Goal: Find contact information: Find contact information

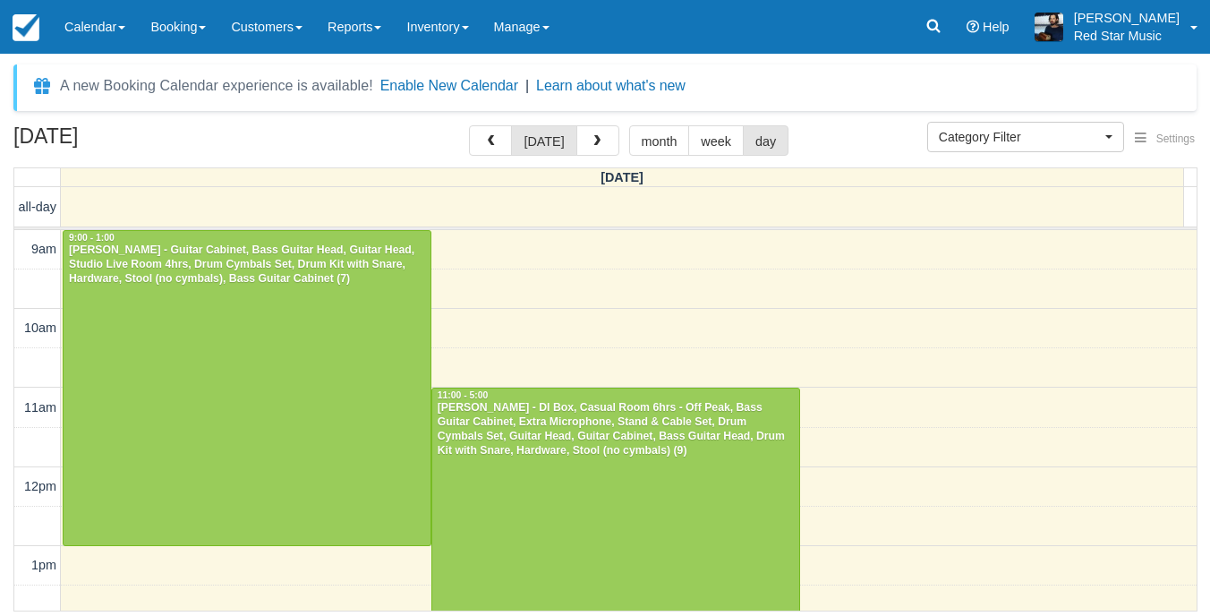
select select
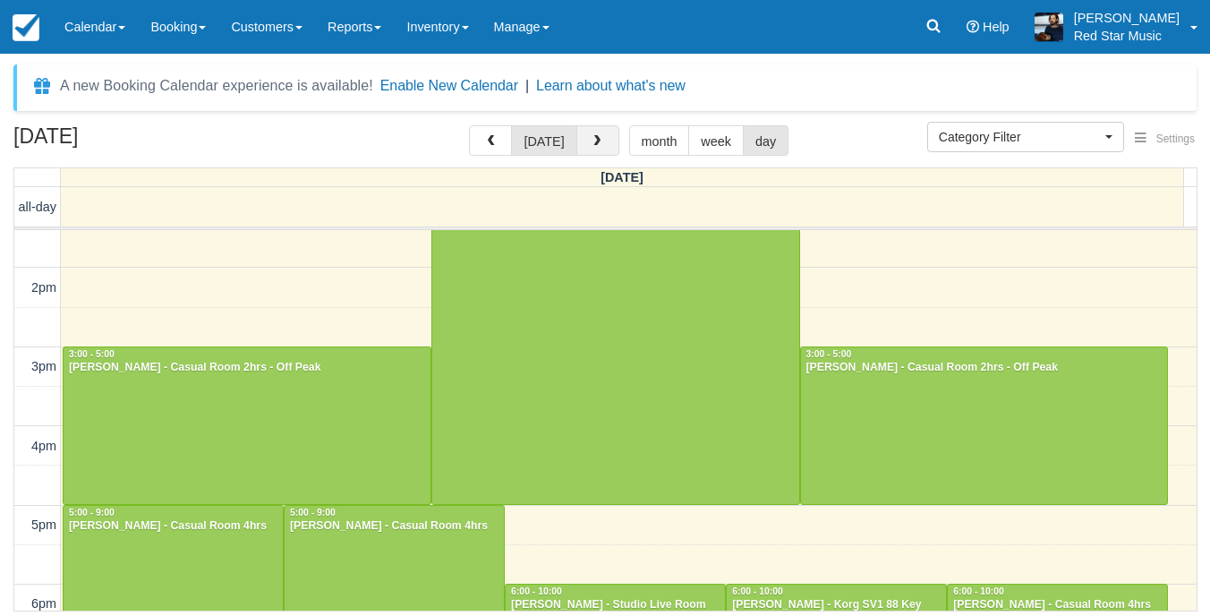
click at [592, 143] on span "button" at bounding box center [597, 141] width 13 height 13
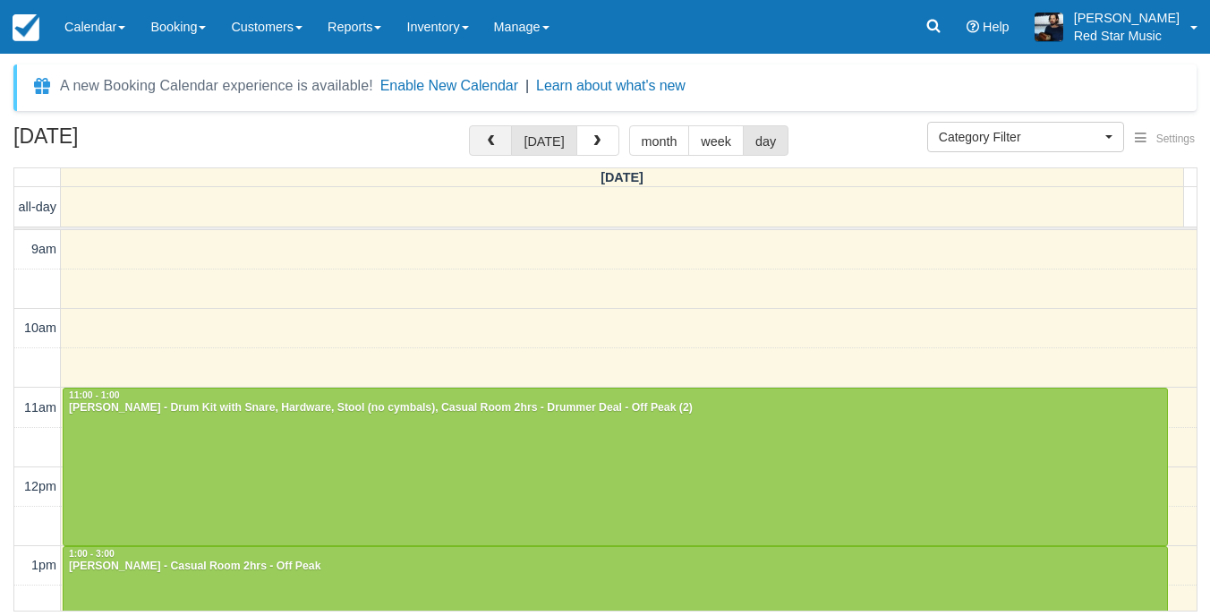
click at [493, 132] on button "button" at bounding box center [490, 140] width 43 height 30
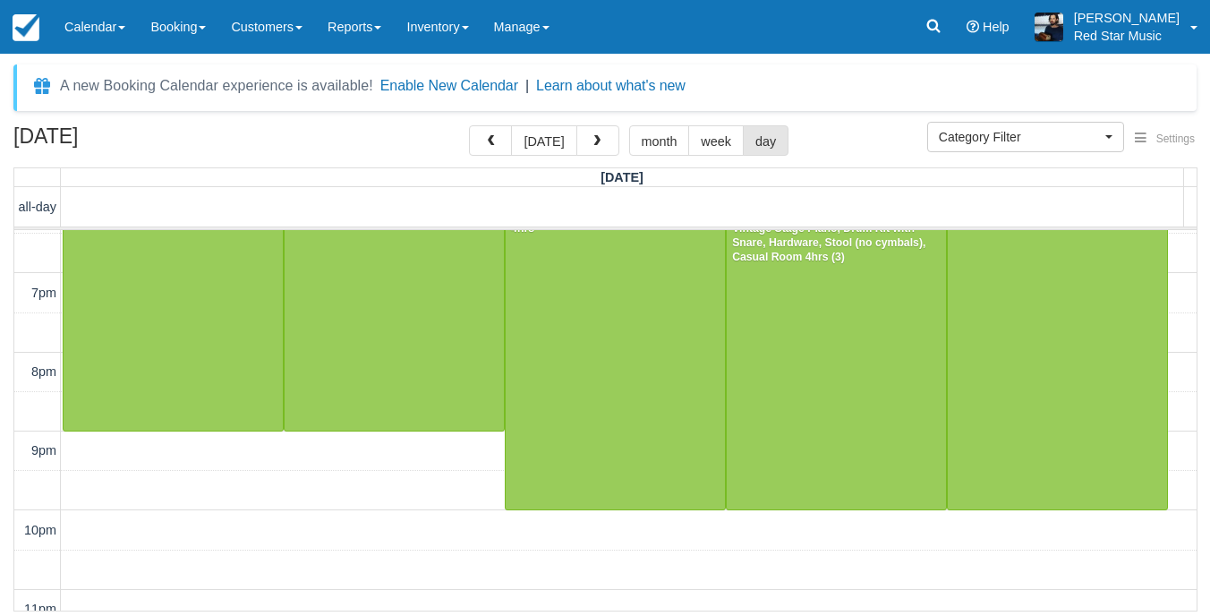
scroll to position [715, 0]
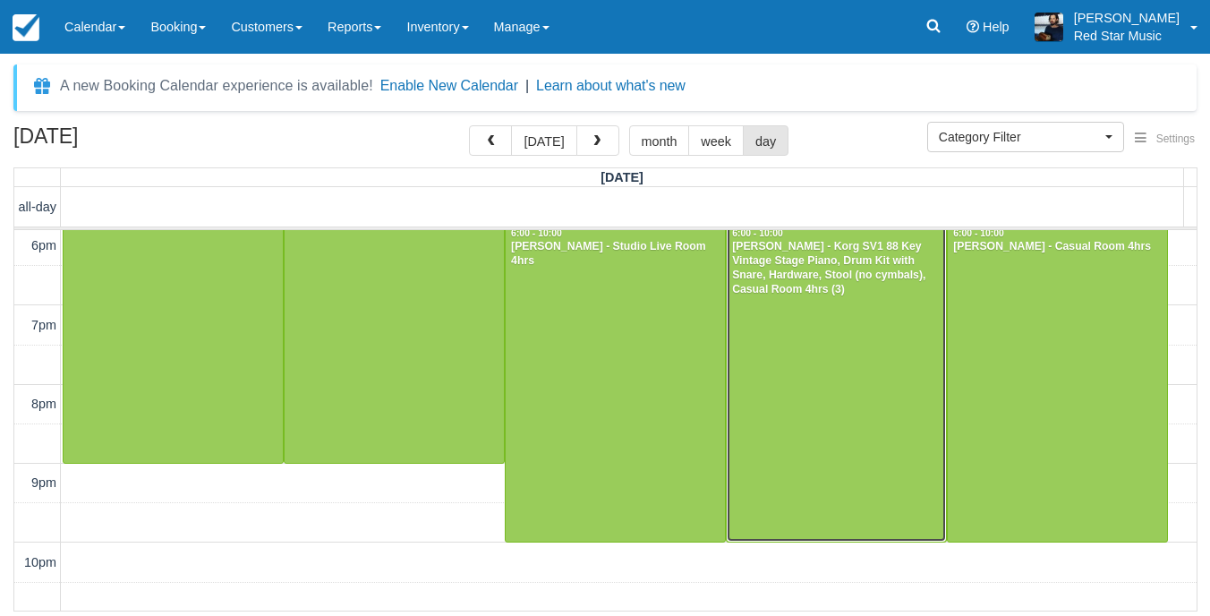
click at [777, 480] on div at bounding box center [836, 383] width 219 height 315
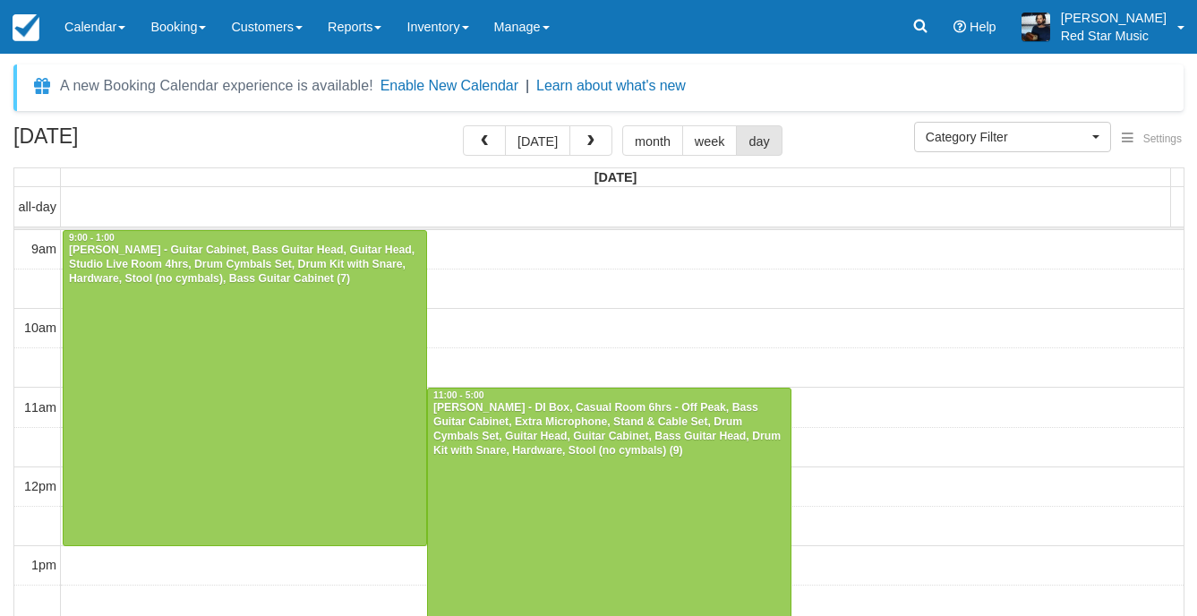
select select
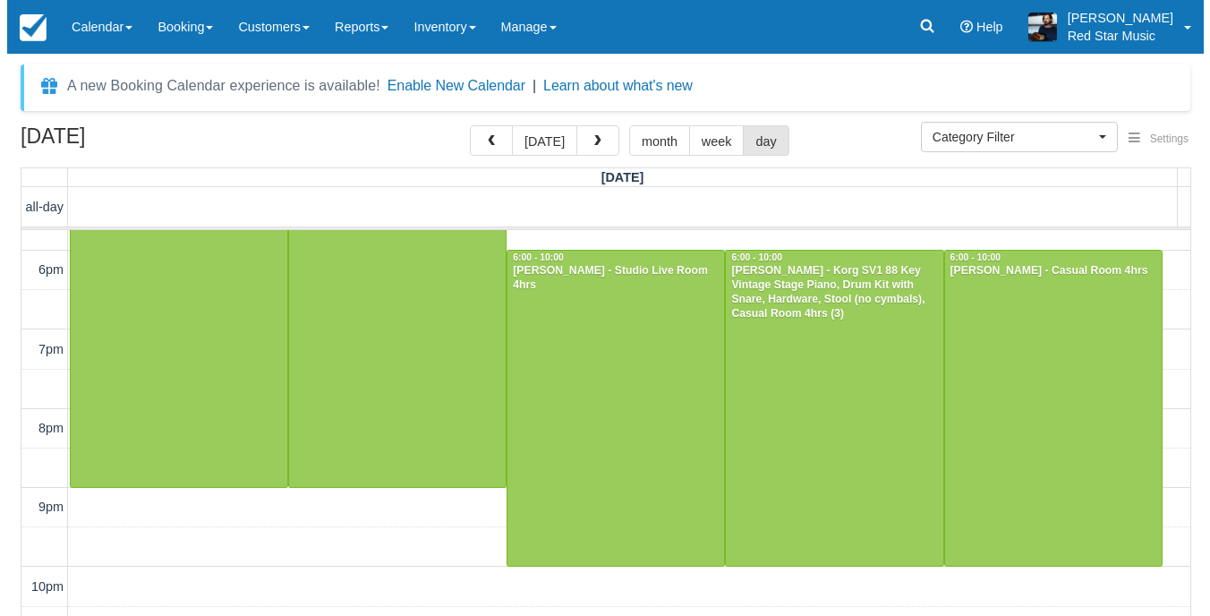
scroll to position [756, 0]
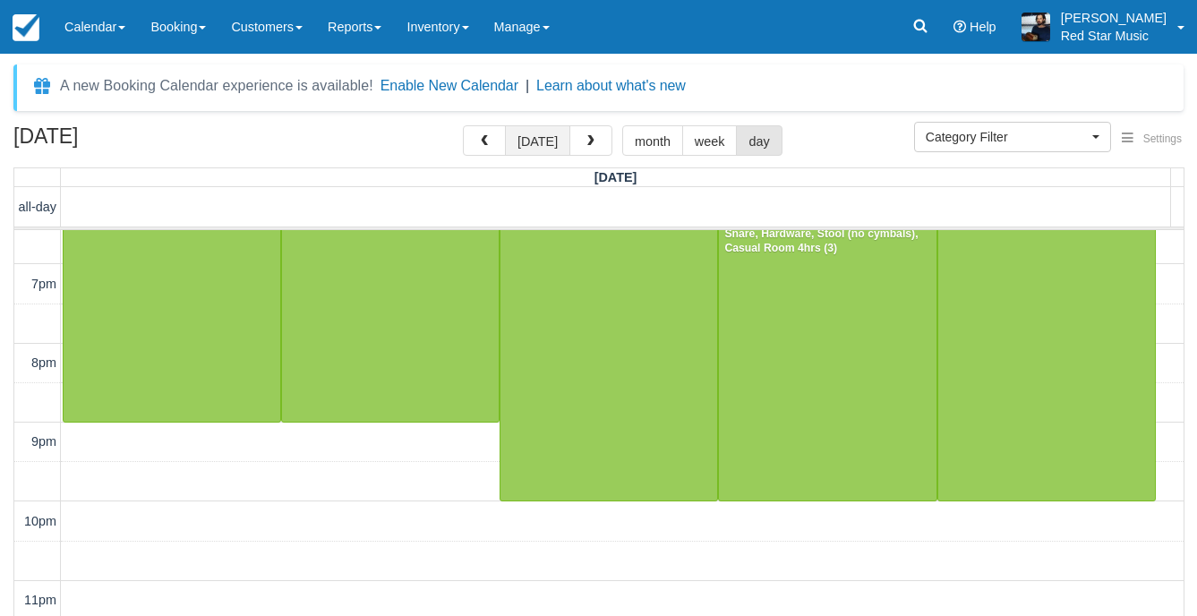
click at [533, 152] on button "[DATE]" at bounding box center [537, 140] width 65 height 30
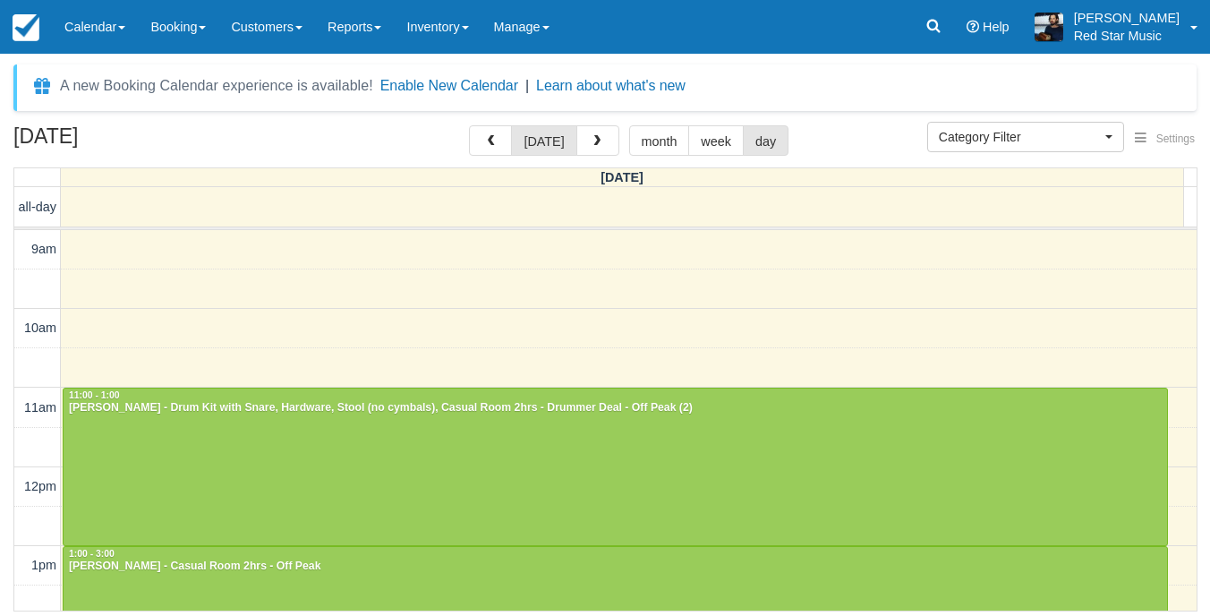
scroll to position [80, 0]
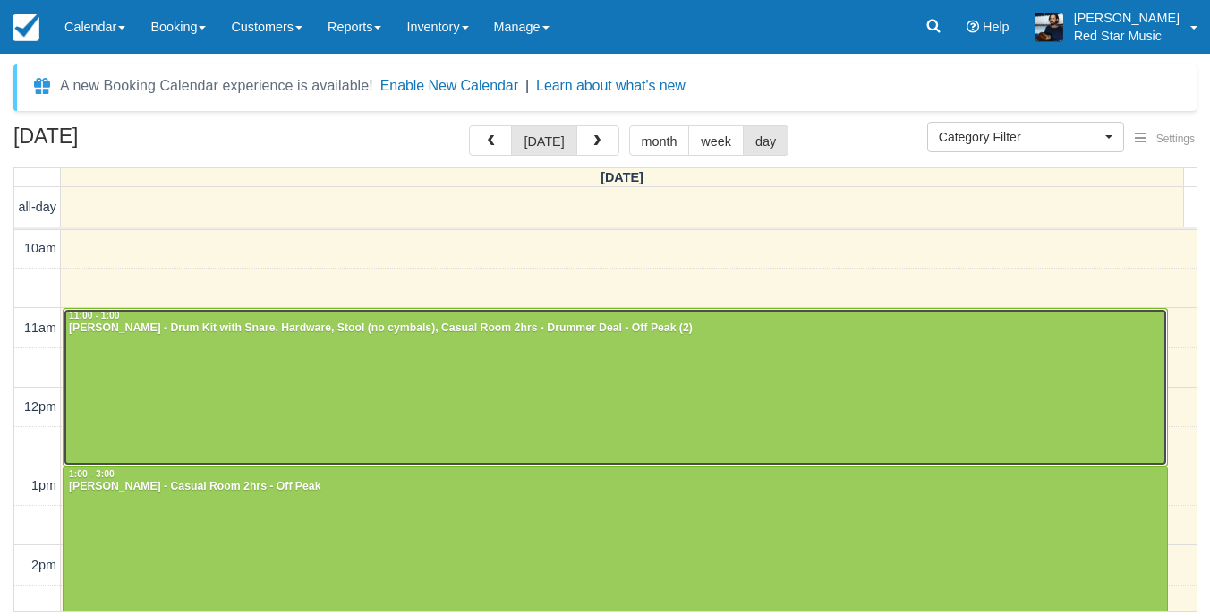
click at [591, 350] on div at bounding box center [615, 387] width 1103 height 157
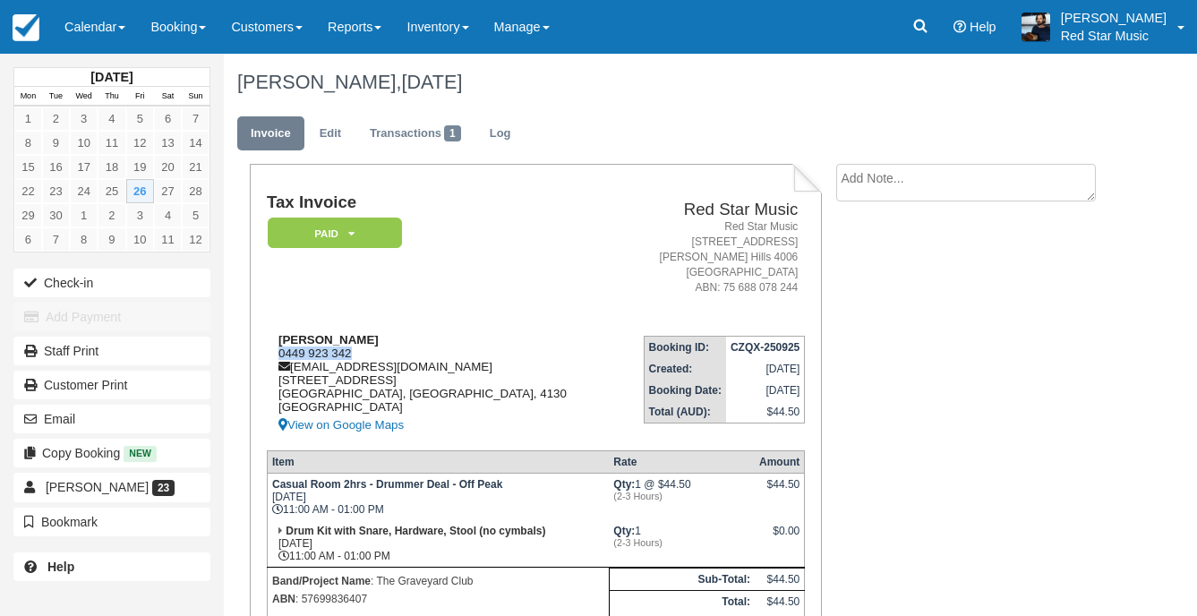
drag, startPoint x: 353, startPoint y: 349, endPoint x: 277, endPoint y: 350, distance: 76.1
click at [277, 350] on div "Max Muir 0449 923 342 maxmuirmusic@gmail.com 19 Ridgepointe Drive Cornubia, Que…" at bounding box center [442, 384] width 350 height 103
copy div "0449 923 342"
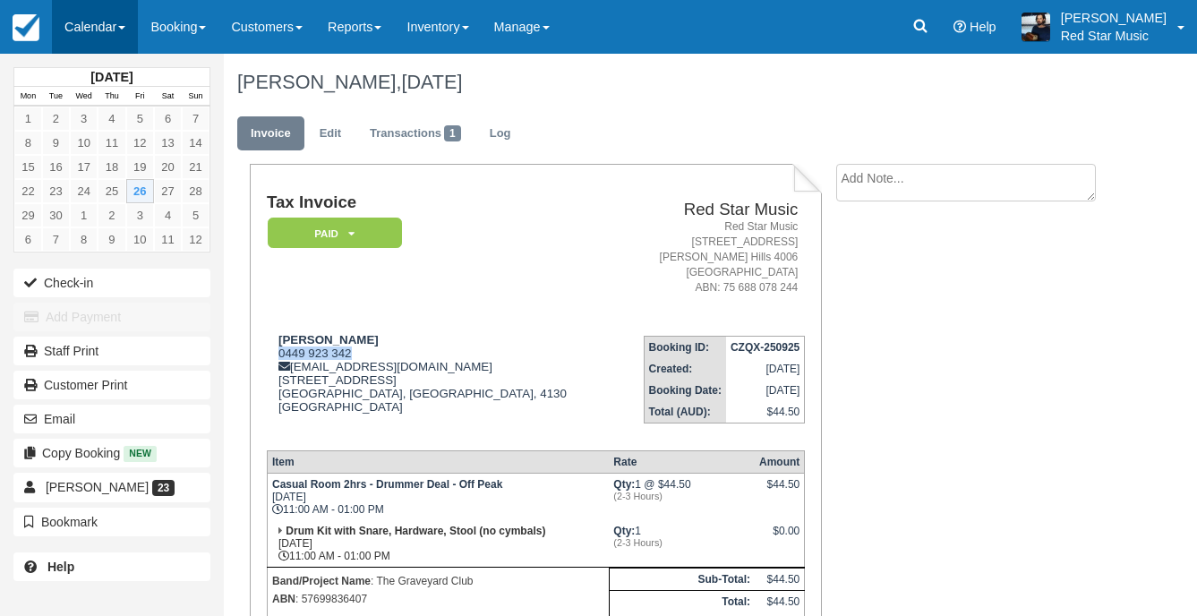
click at [107, 33] on link "Calendar" at bounding box center [95, 27] width 86 height 54
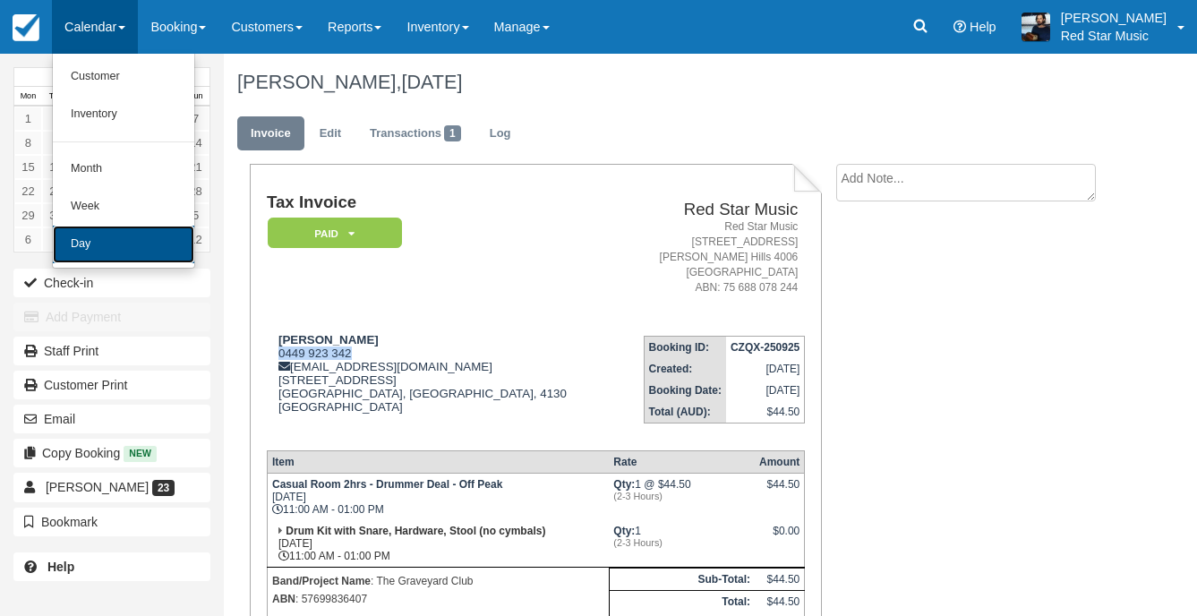
click at [140, 235] on link "Day" at bounding box center [123, 245] width 141 height 38
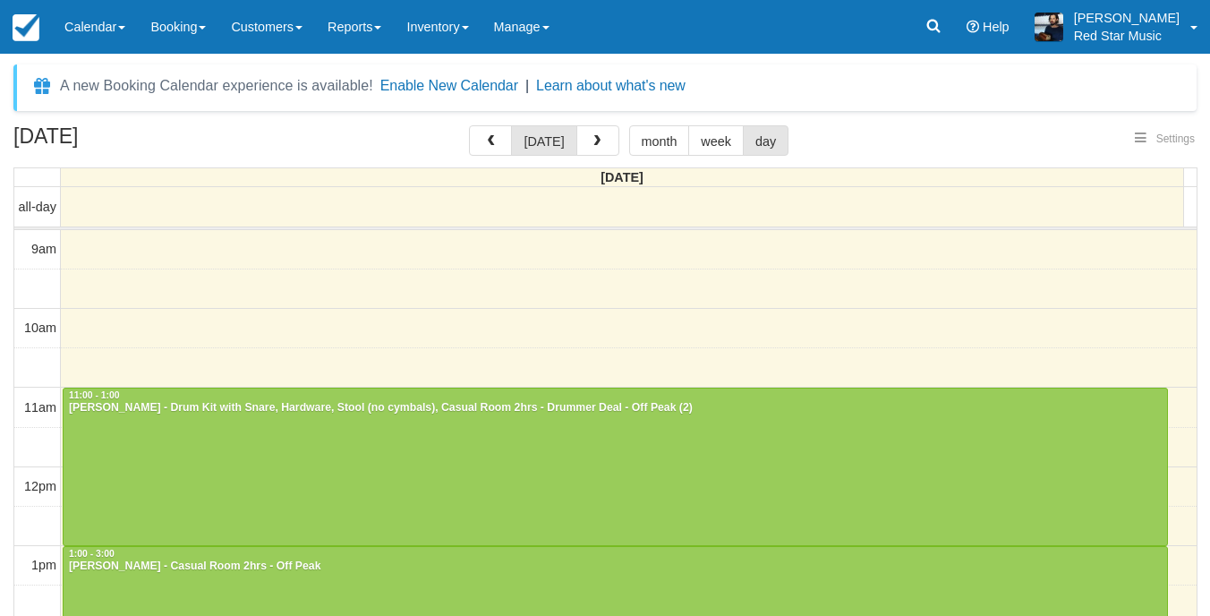
select select
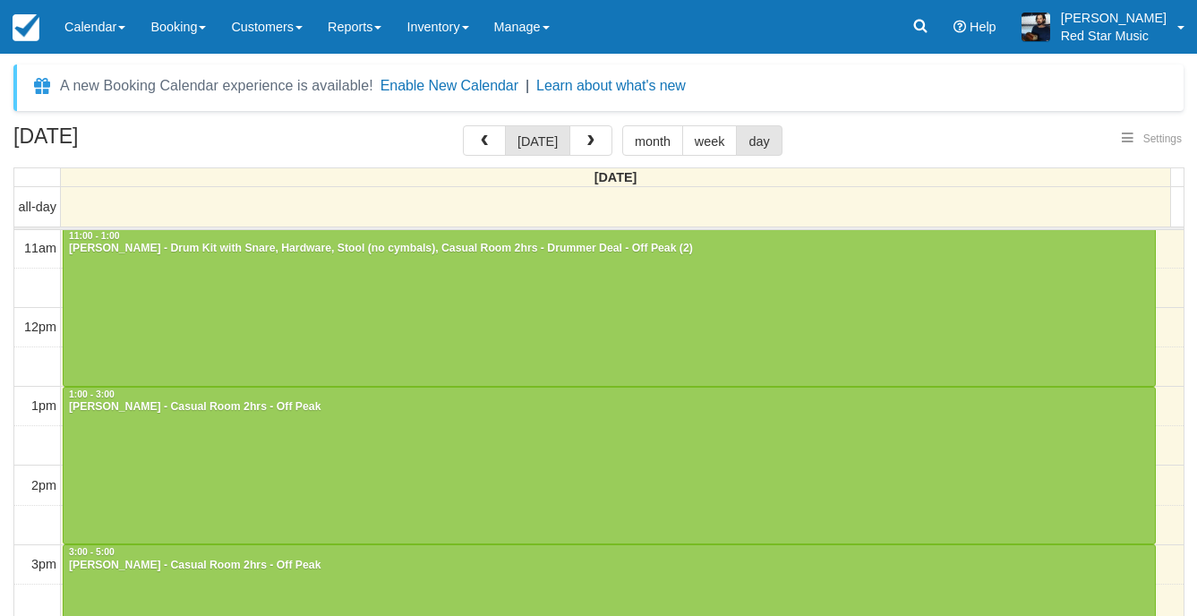
select select
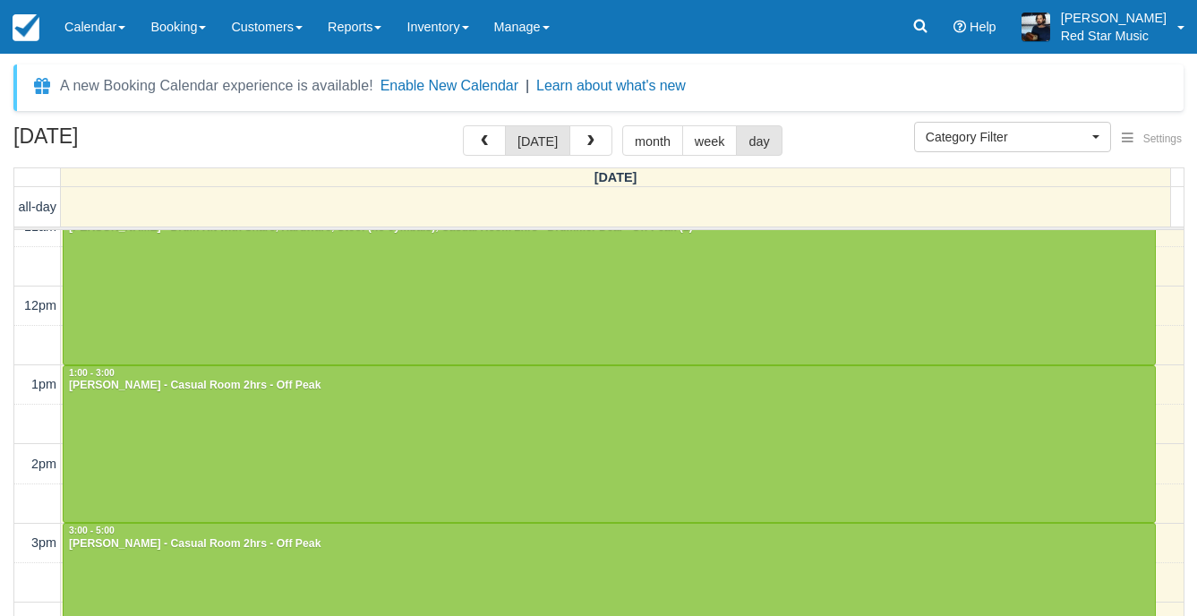
scroll to position [179, 0]
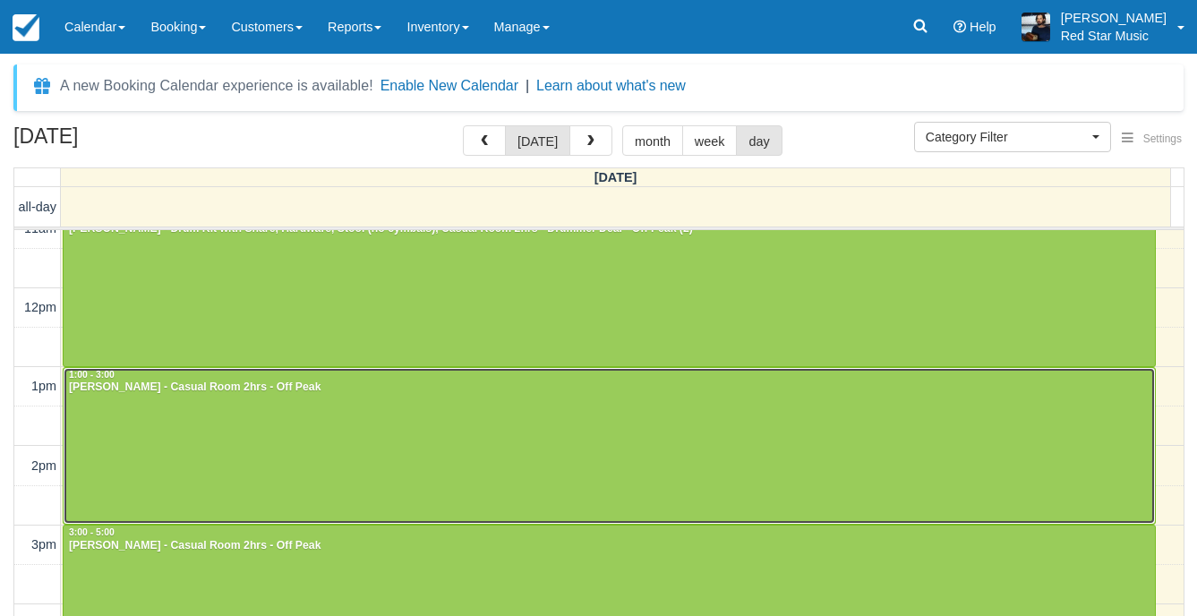
click at [381, 462] on div at bounding box center [609, 446] width 1091 height 157
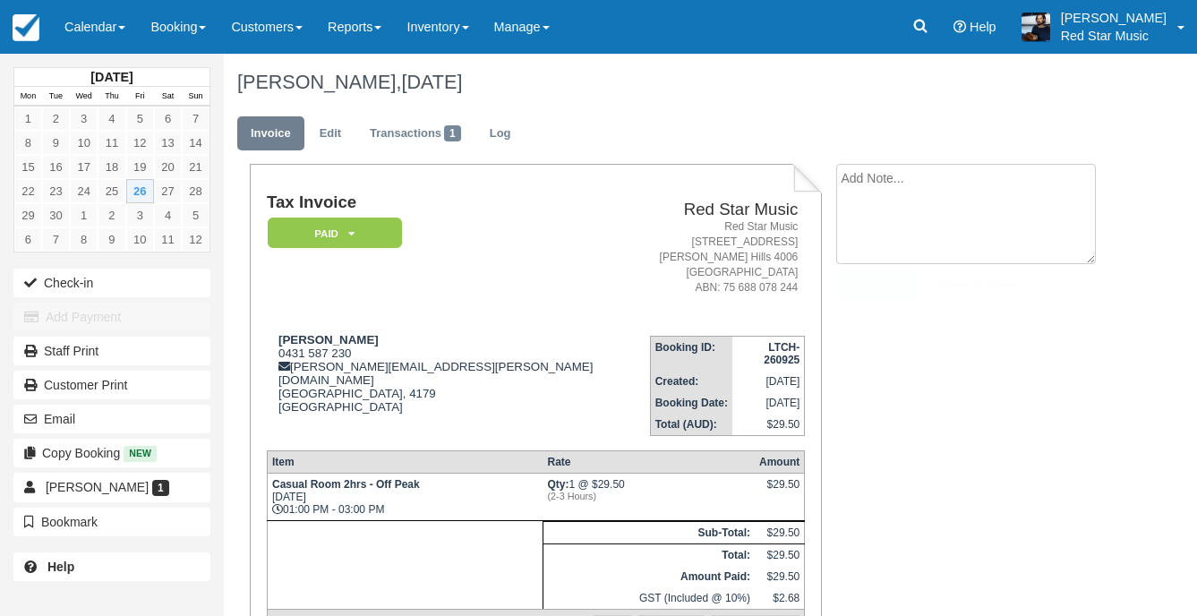
click at [890, 196] on textarea at bounding box center [966, 214] width 260 height 100
type textarea "1"
click at [872, 278] on button "Create" at bounding box center [876, 284] width 81 height 30
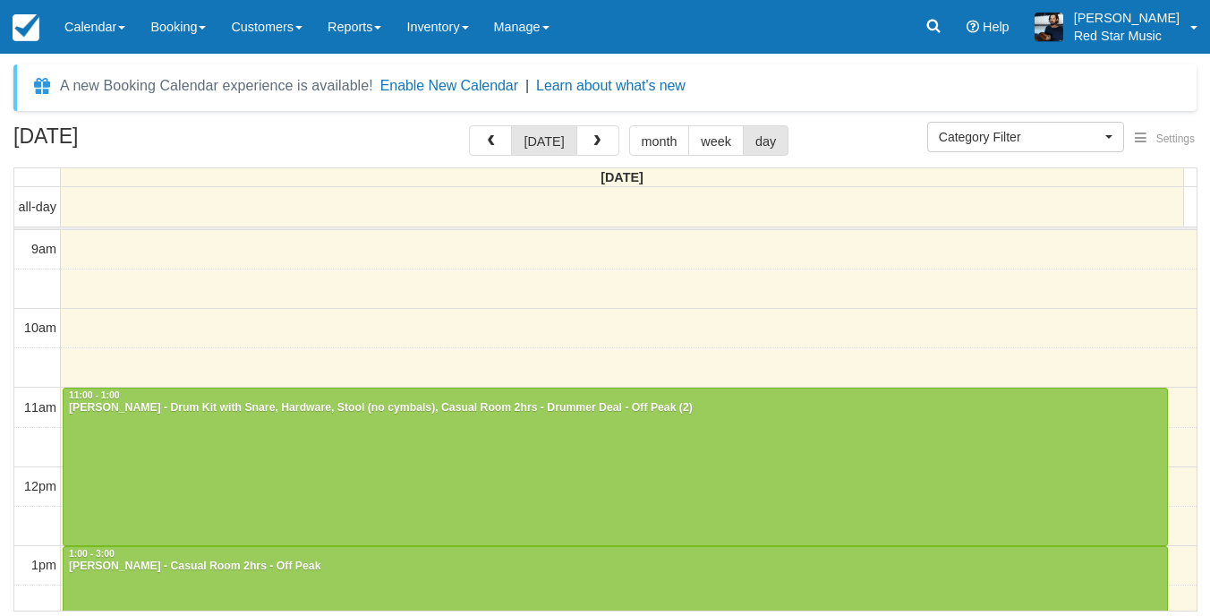
select select
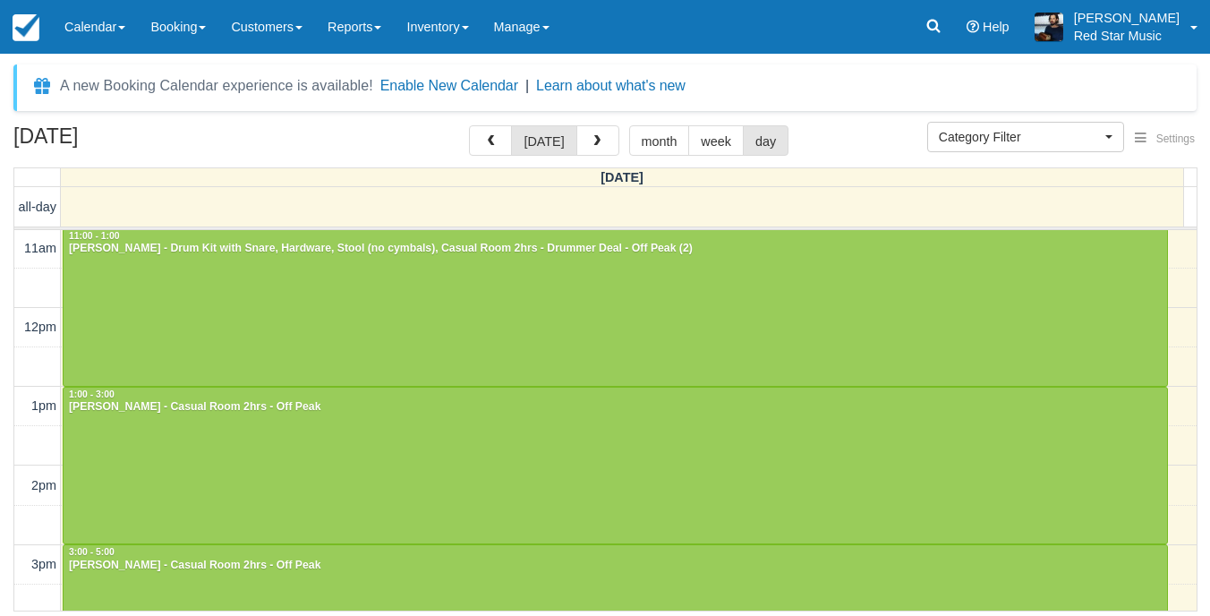
scroll to position [338, 0]
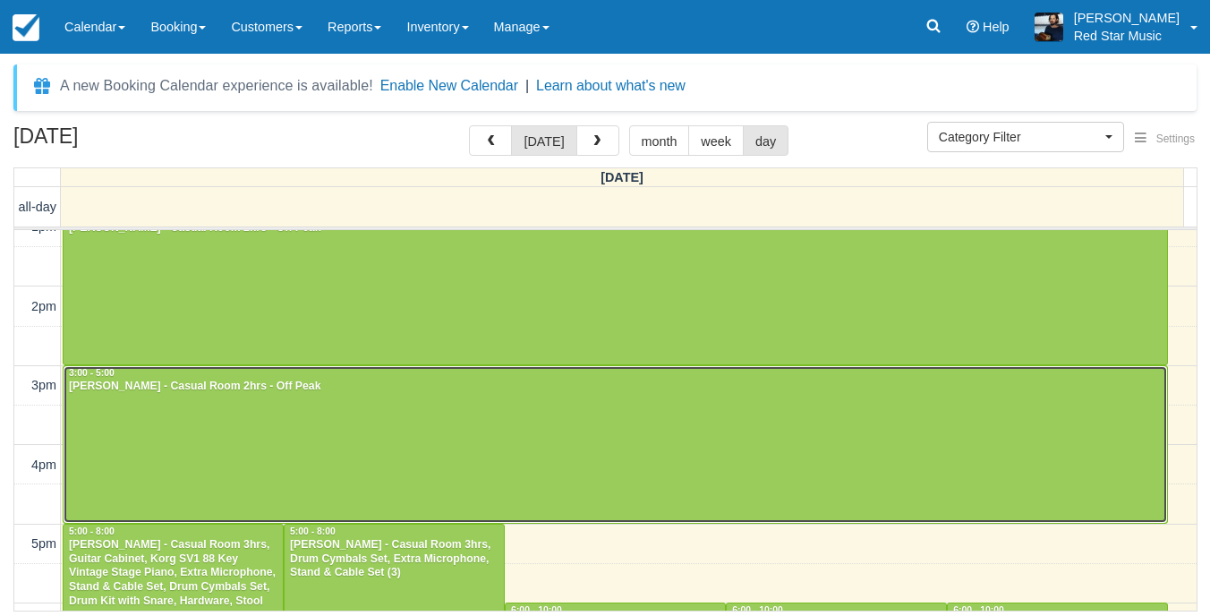
click at [222, 422] on div at bounding box center [615, 444] width 1103 height 157
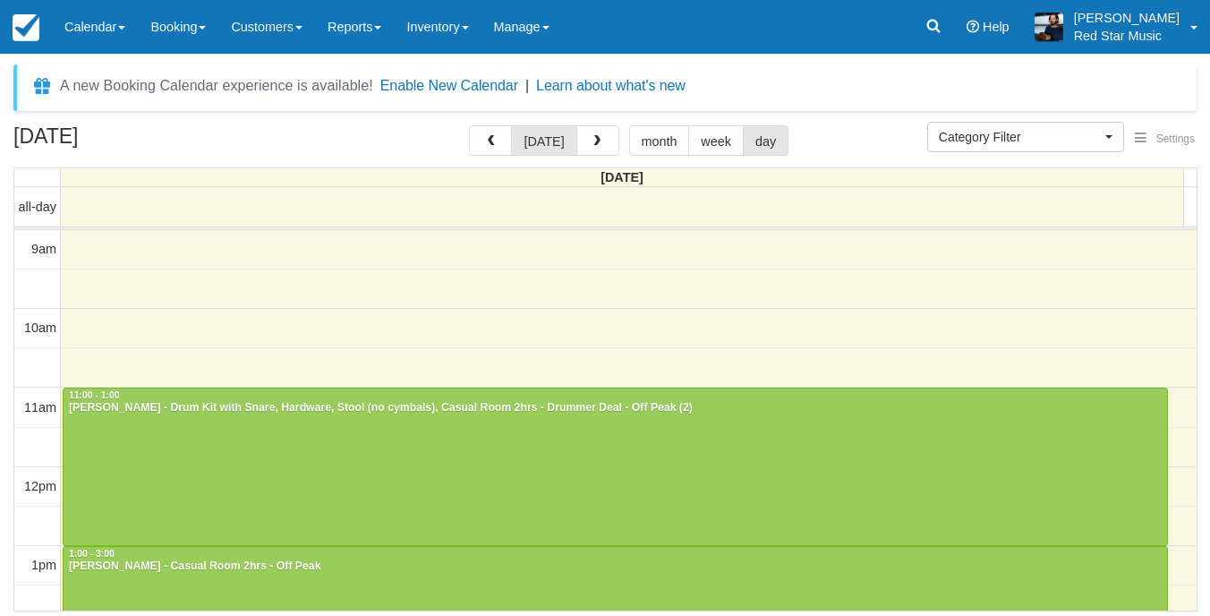
select select
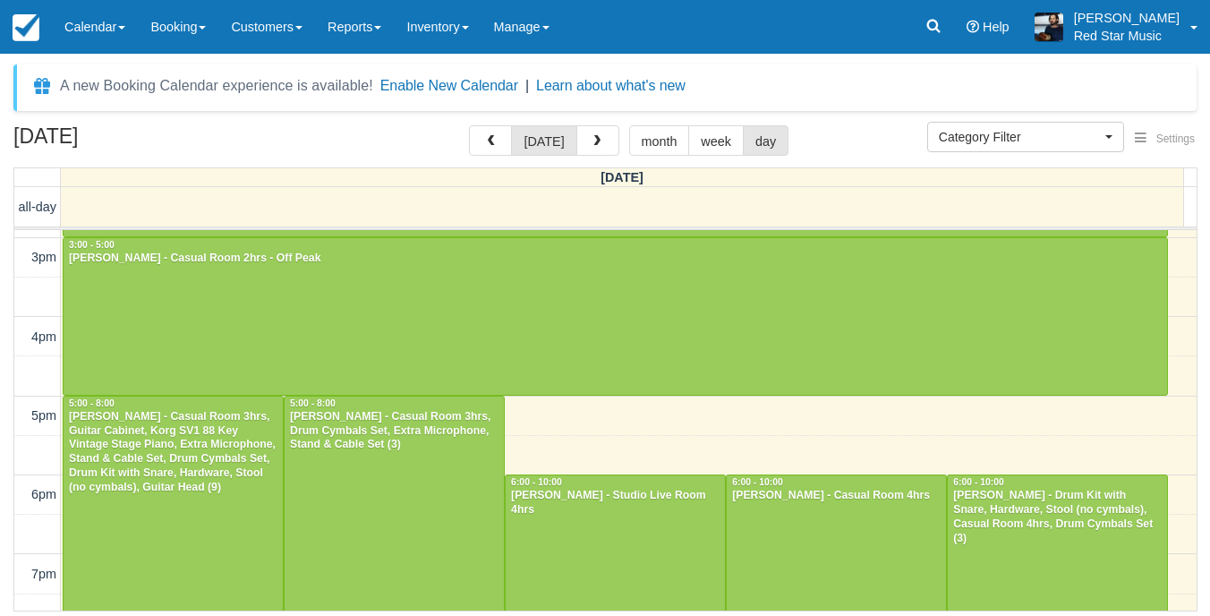
scroll to position [517, 0]
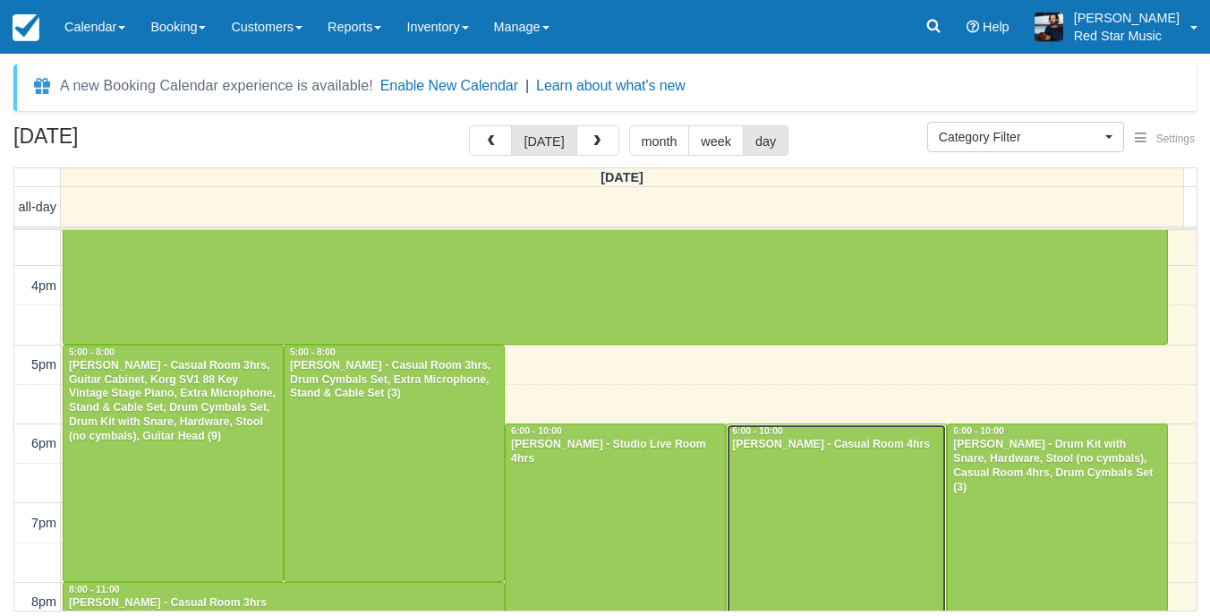
click at [779, 523] on div at bounding box center [836, 581] width 219 height 315
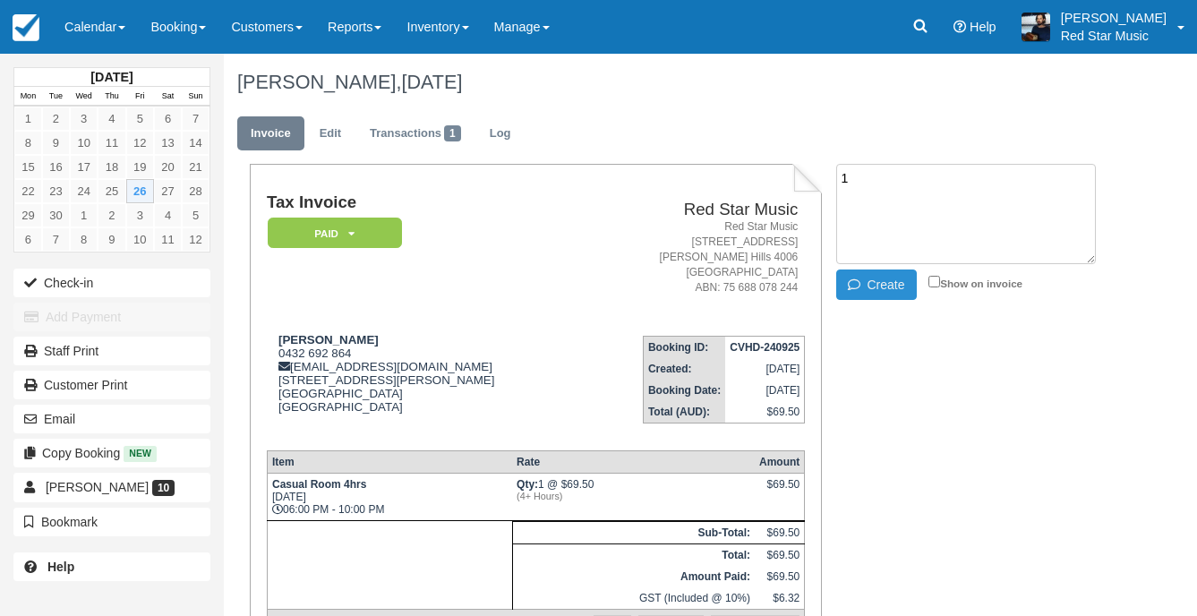
type textarea "1"
click at [872, 274] on button "Create" at bounding box center [876, 284] width 81 height 30
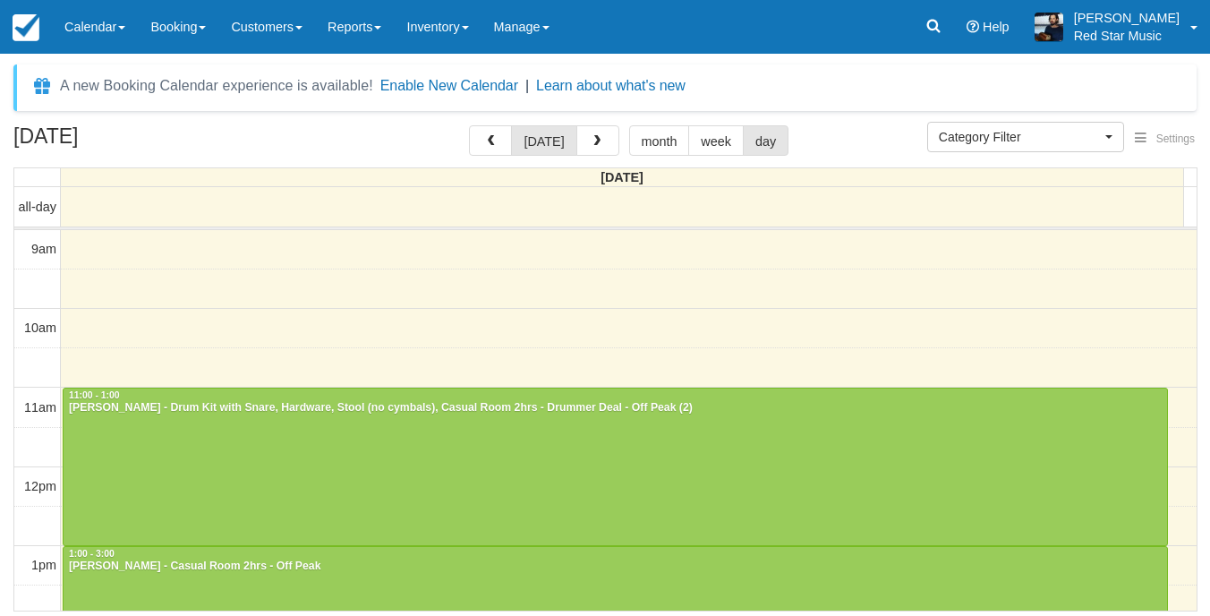
select select
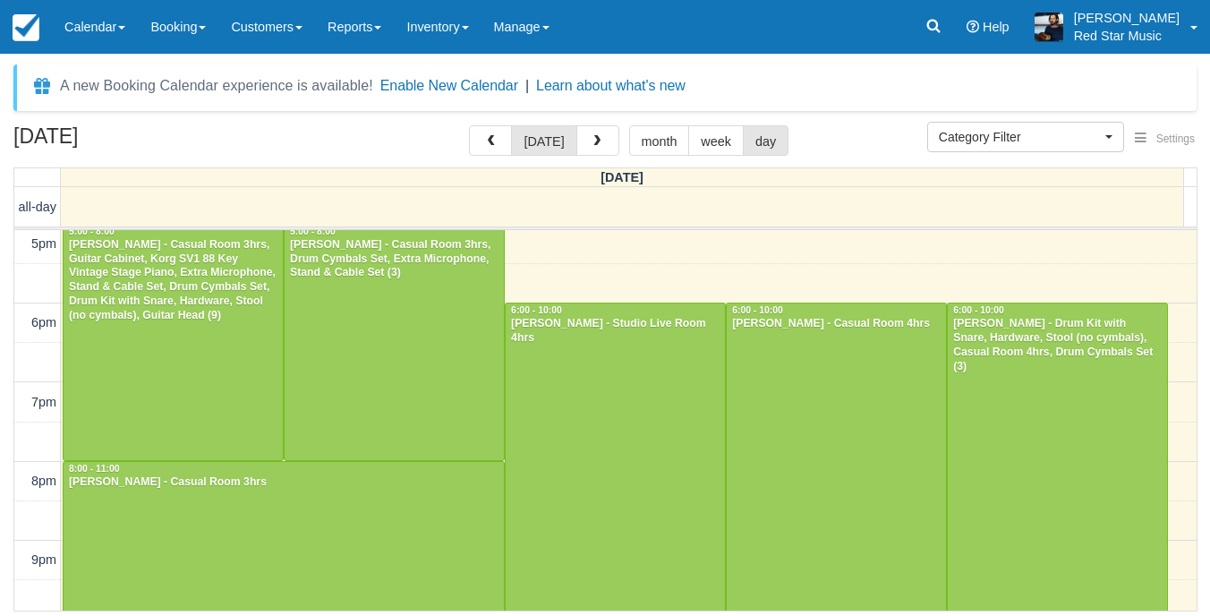
scroll to position [607, 0]
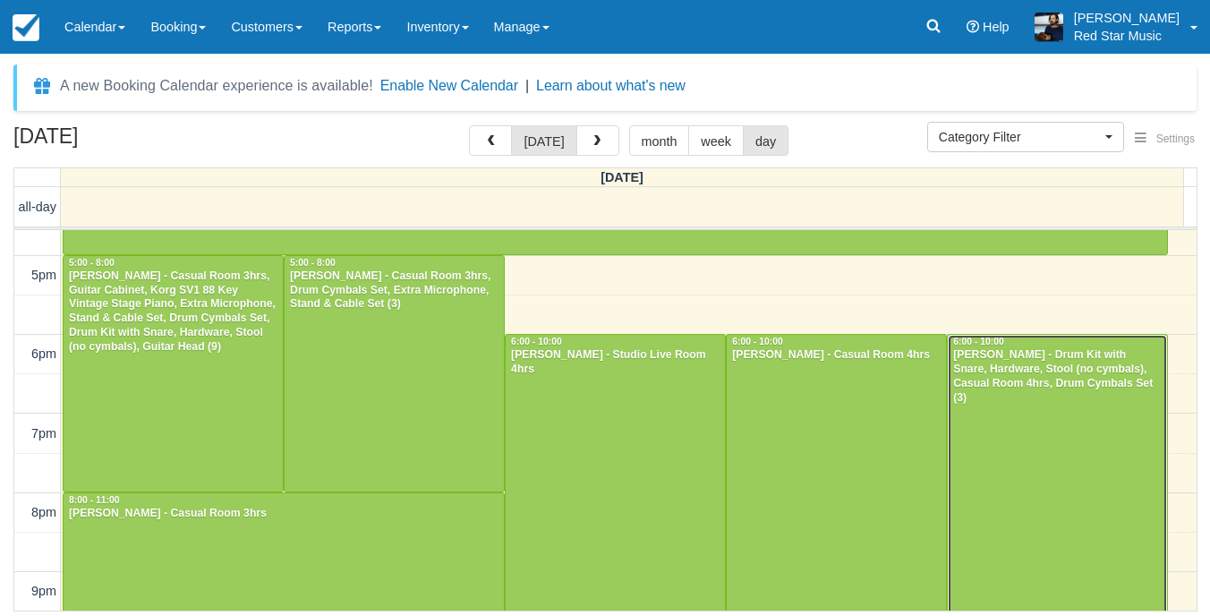
click at [1100, 461] on div at bounding box center [1057, 492] width 219 height 315
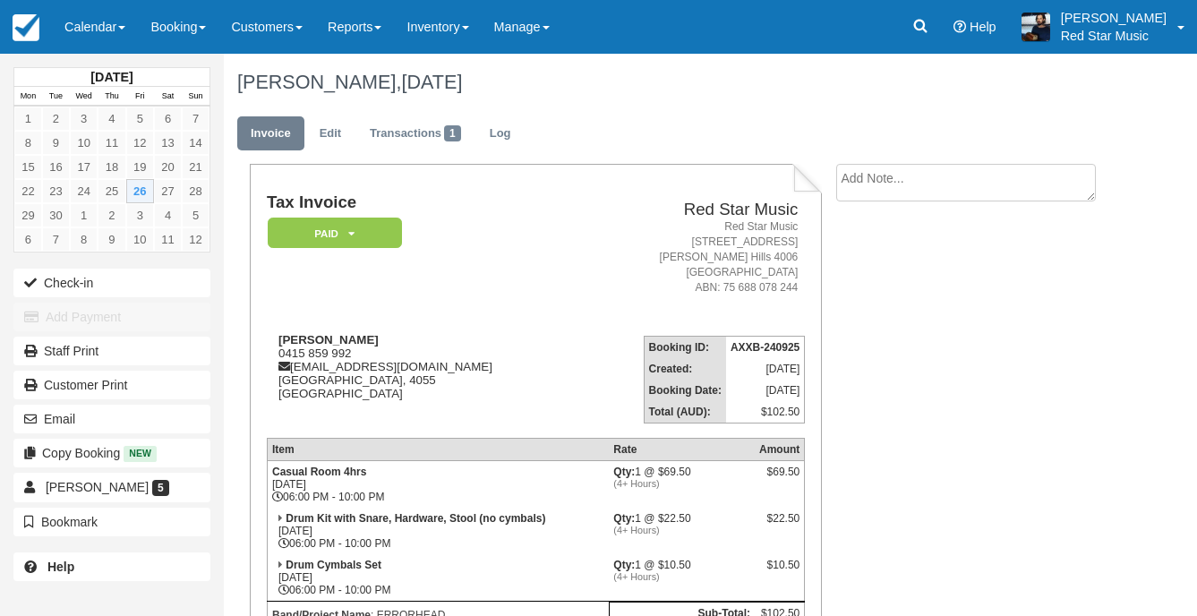
click at [940, 196] on textarea at bounding box center [966, 183] width 260 height 38
type textarea "2"
click at [902, 271] on button "Create" at bounding box center [876, 284] width 81 height 30
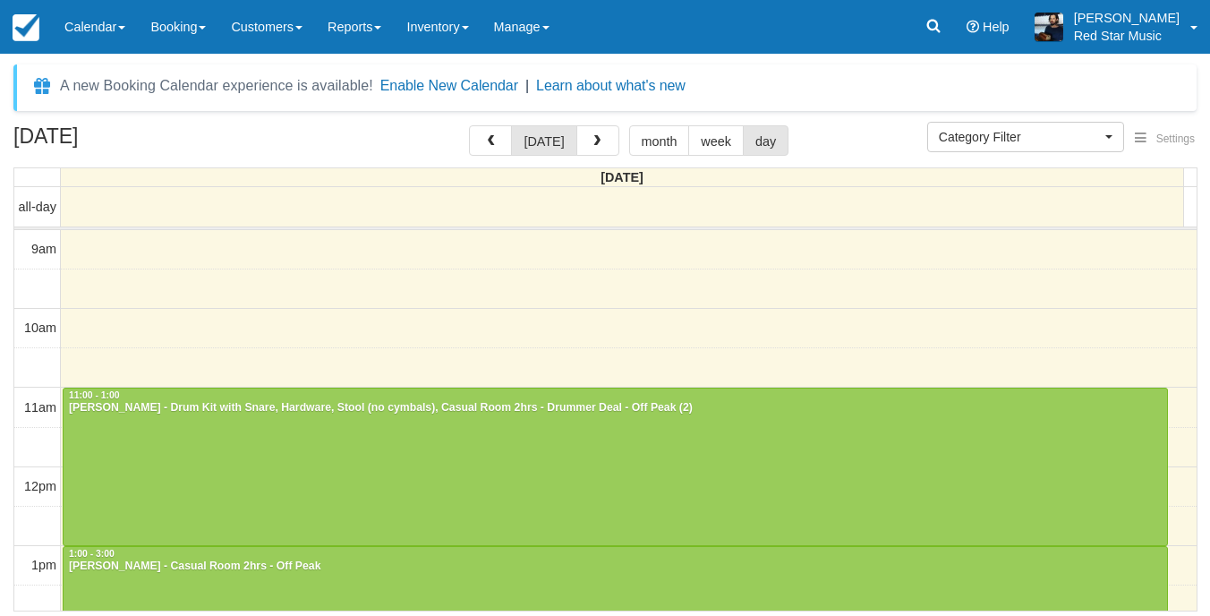
select select
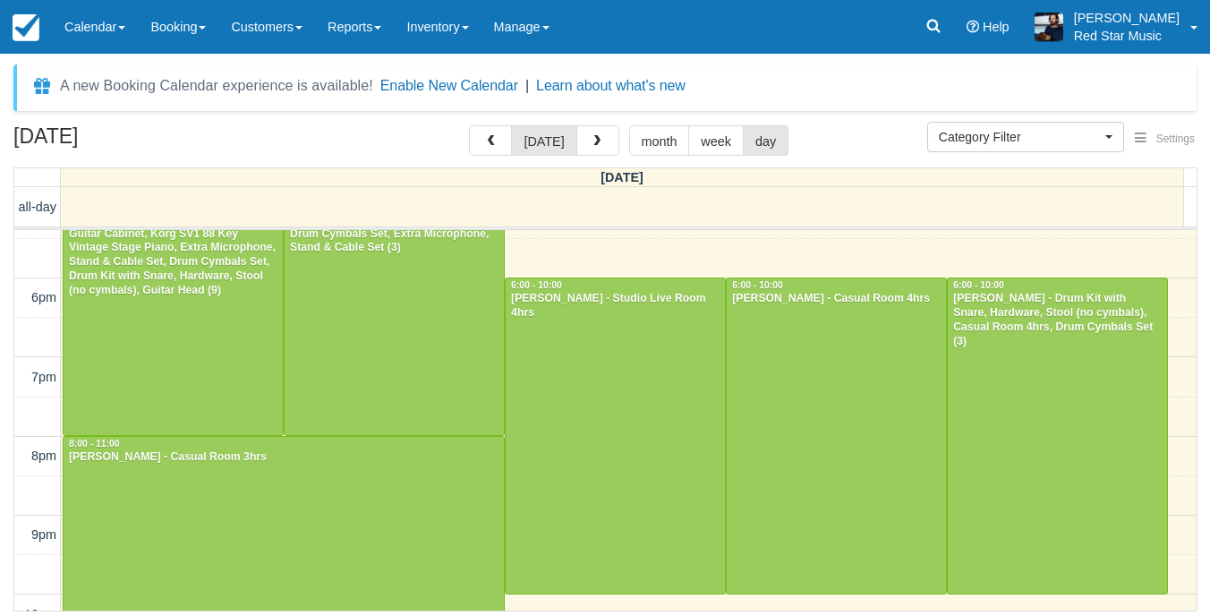
scroll to position [636, 0]
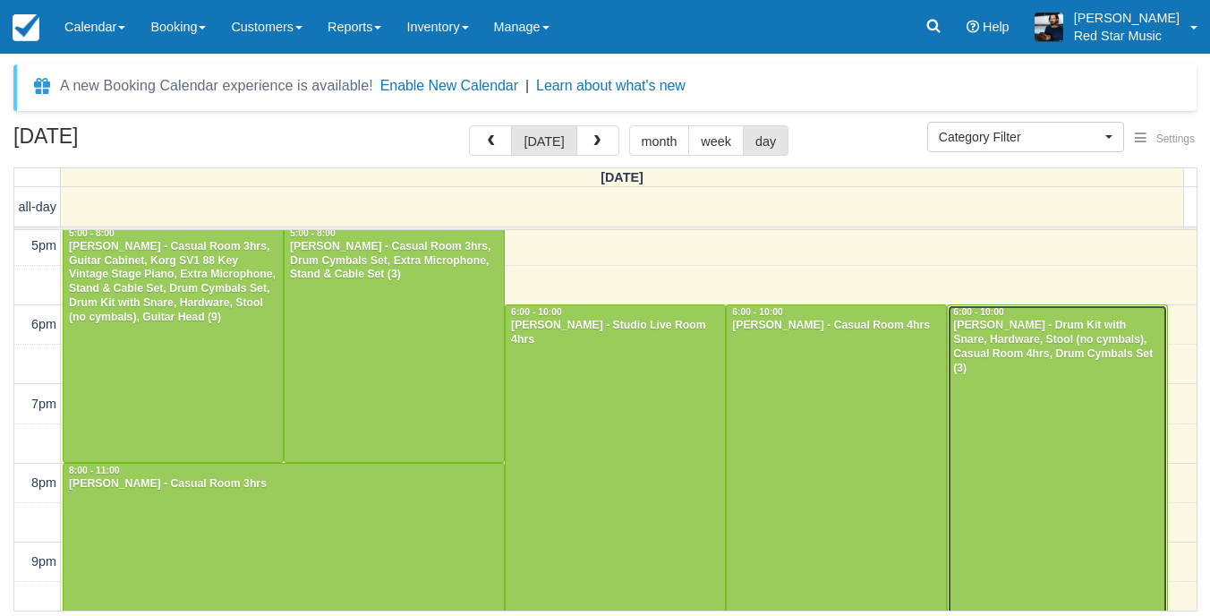
click at [1053, 433] on div at bounding box center [1057, 462] width 219 height 315
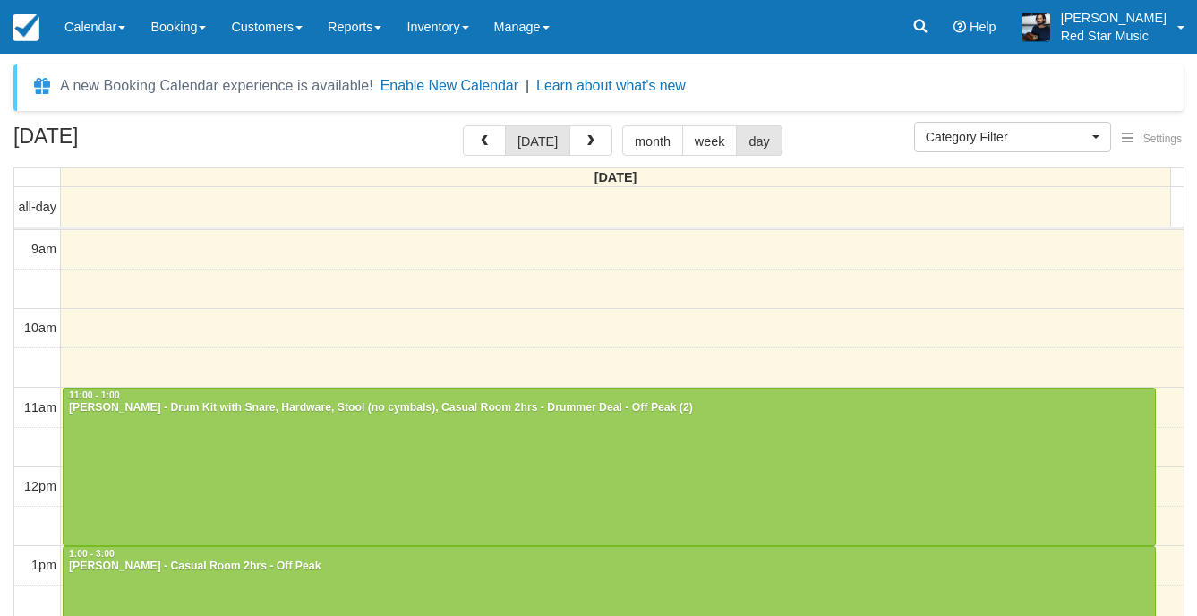
select select
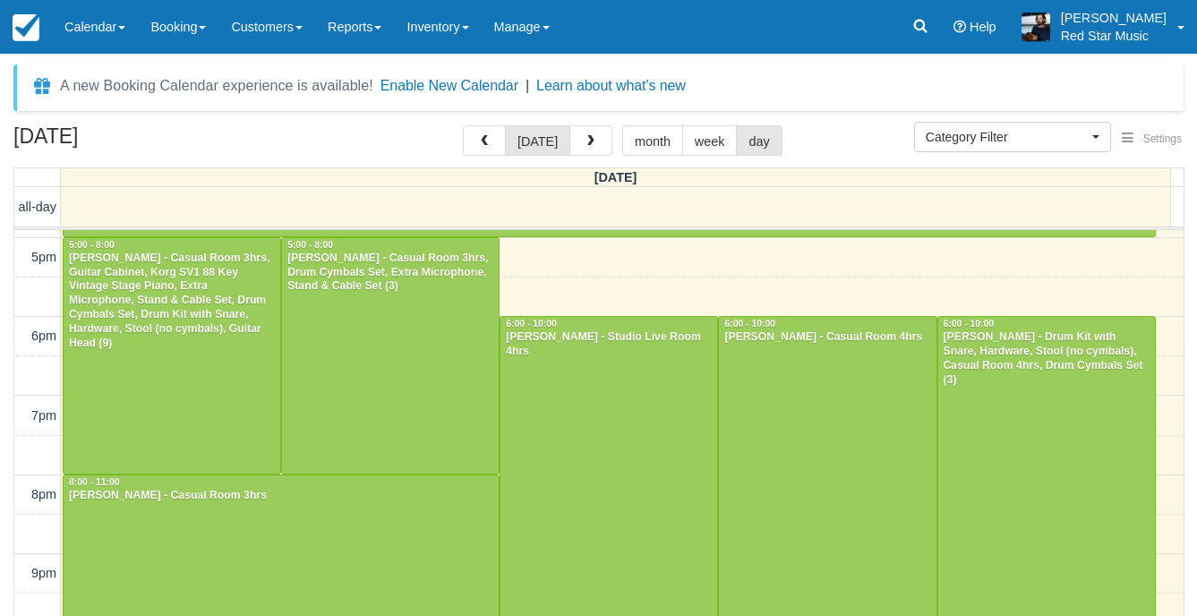
scroll to position [626, 0]
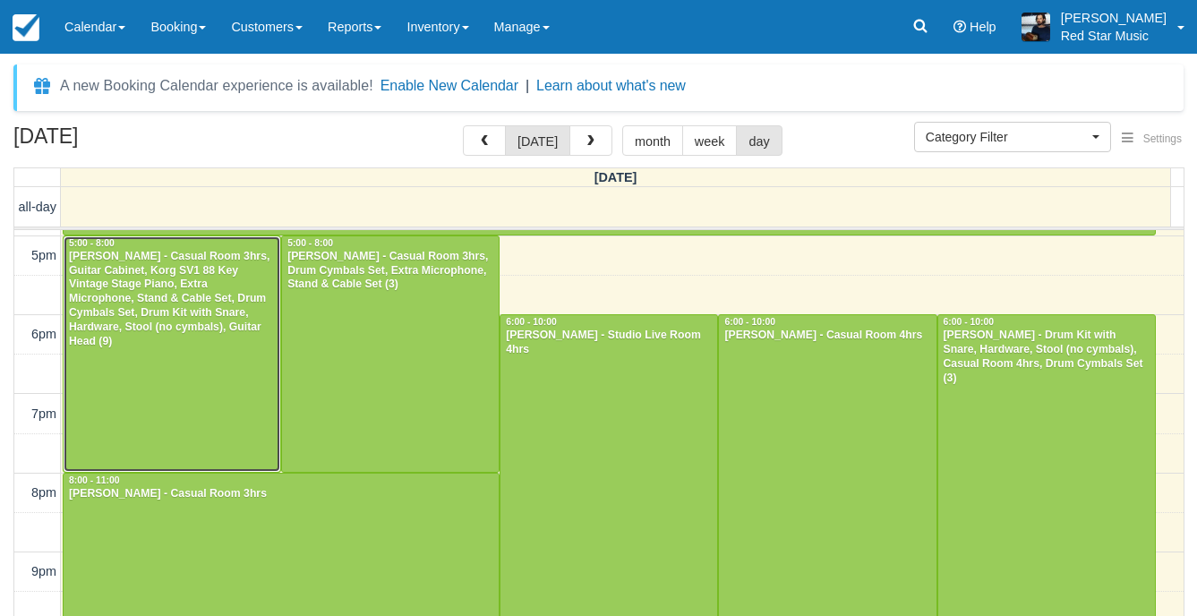
click at [234, 412] on div at bounding box center [172, 353] width 217 height 235
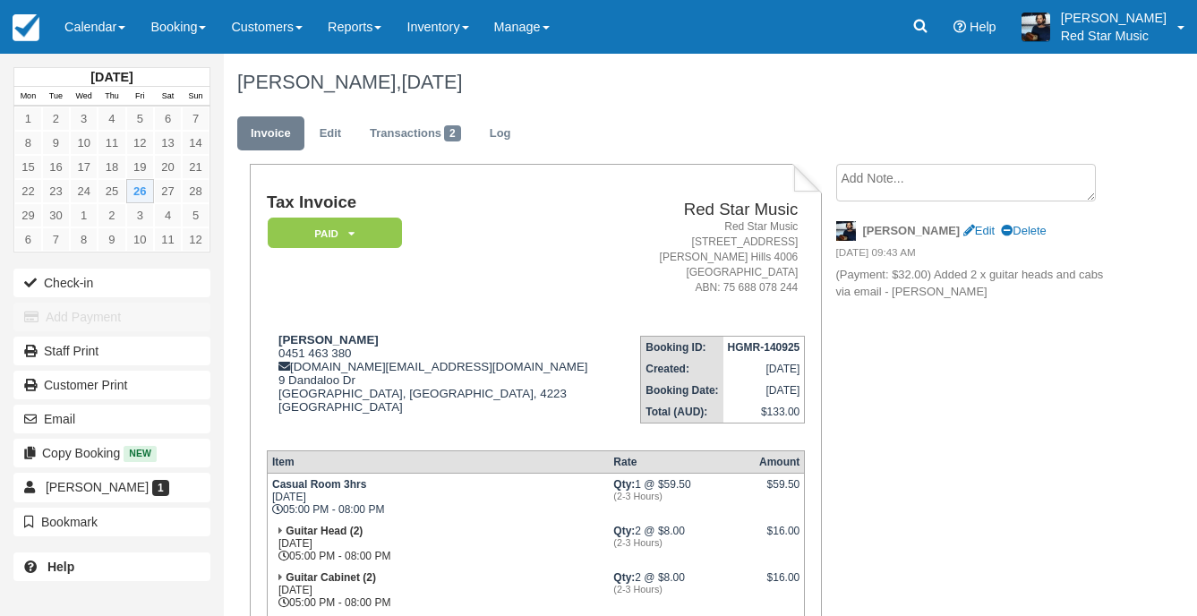
click at [864, 164] on textarea at bounding box center [966, 183] width 260 height 38
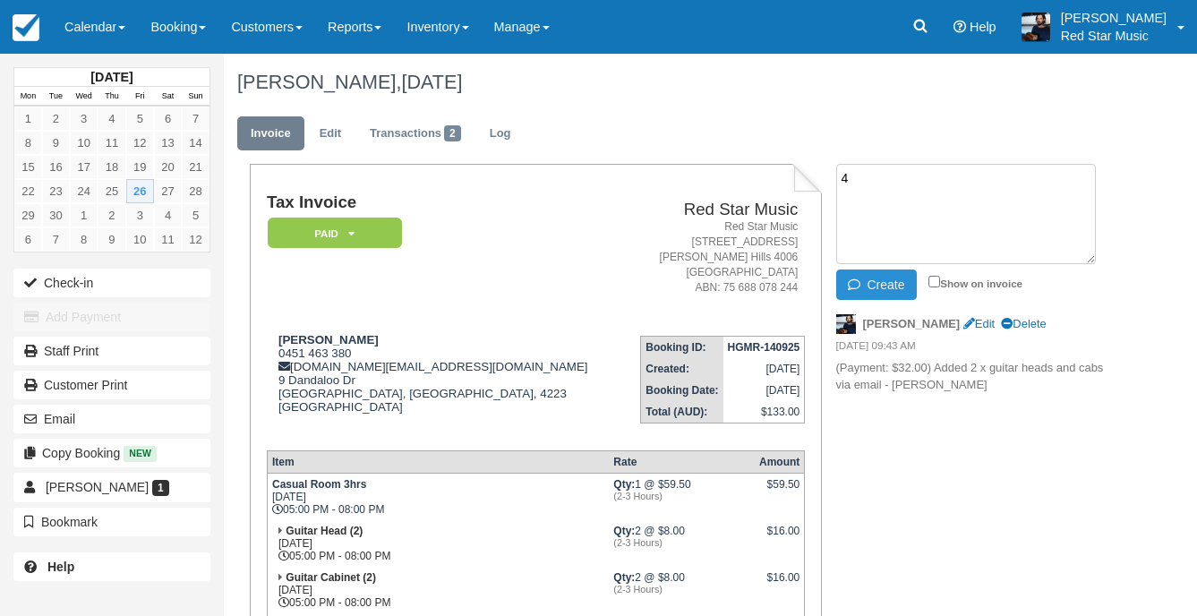
type textarea "4"
click at [903, 294] on button "Create" at bounding box center [876, 284] width 81 height 30
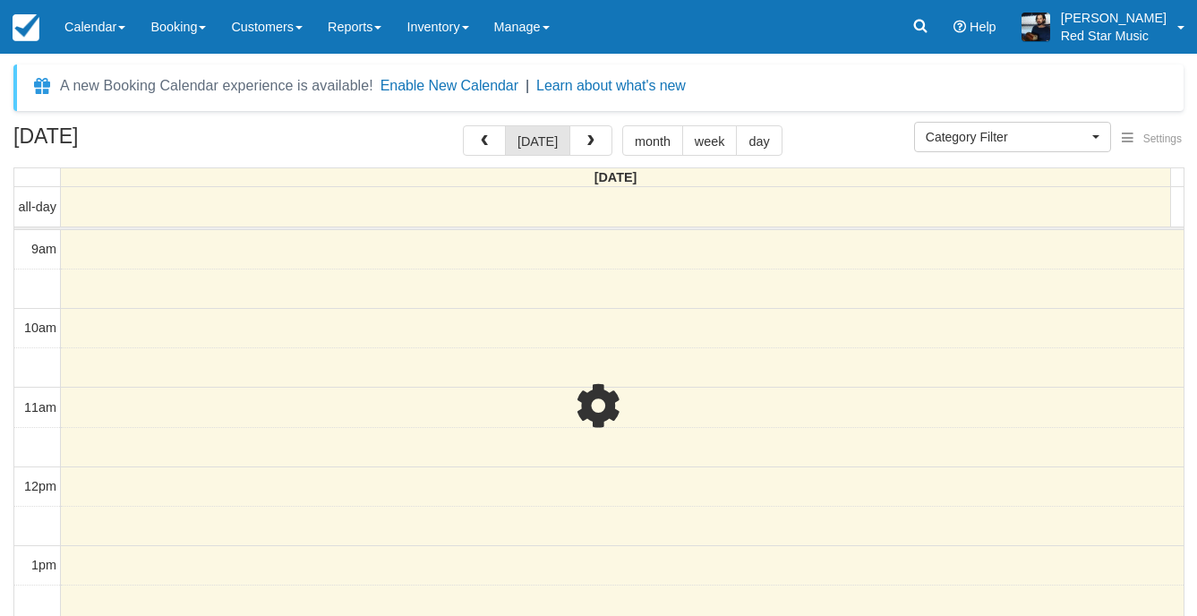
select select
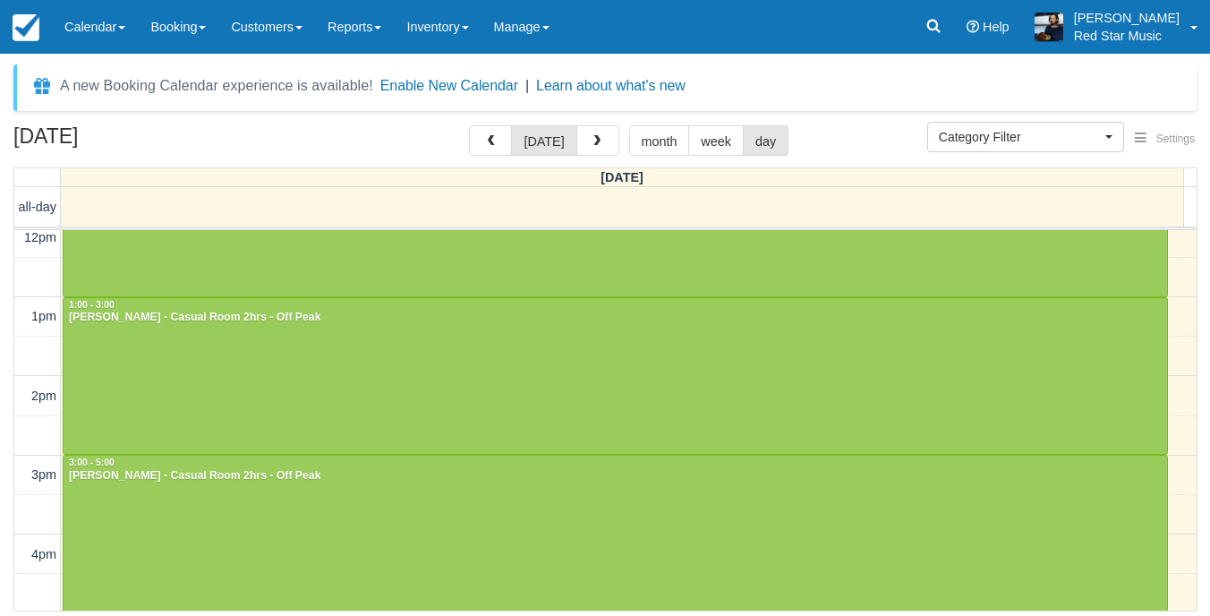
scroll to position [607, 0]
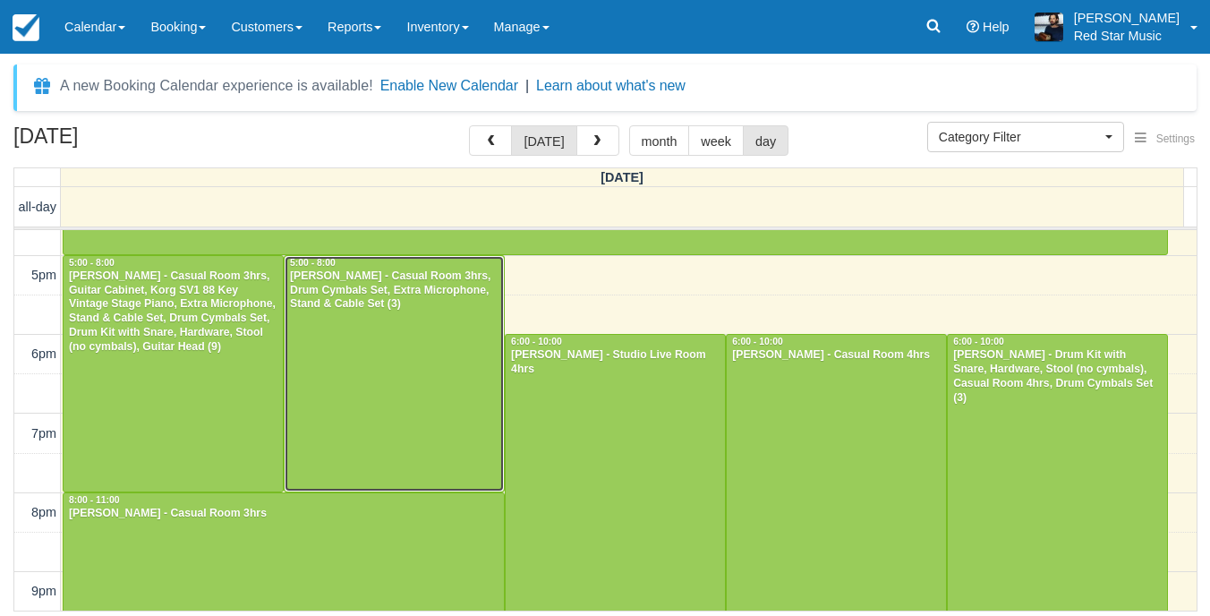
click at [394, 333] on div at bounding box center [394, 373] width 219 height 235
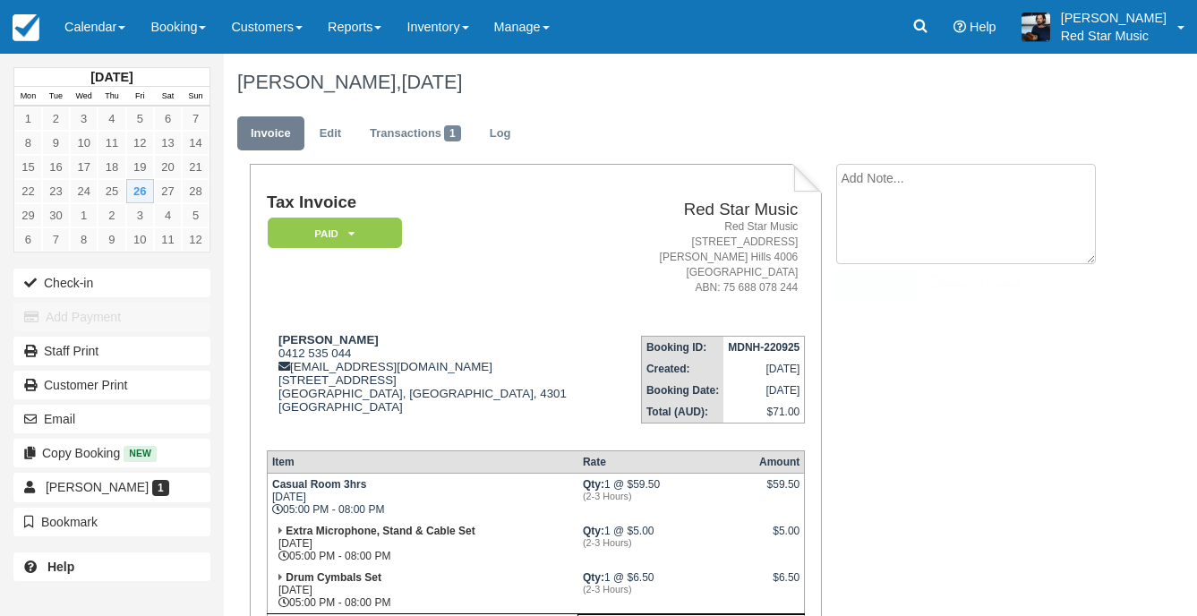
click at [839, 180] on textarea at bounding box center [966, 214] width 260 height 100
type textarea "3"
click at [882, 283] on button "Create" at bounding box center [876, 284] width 81 height 30
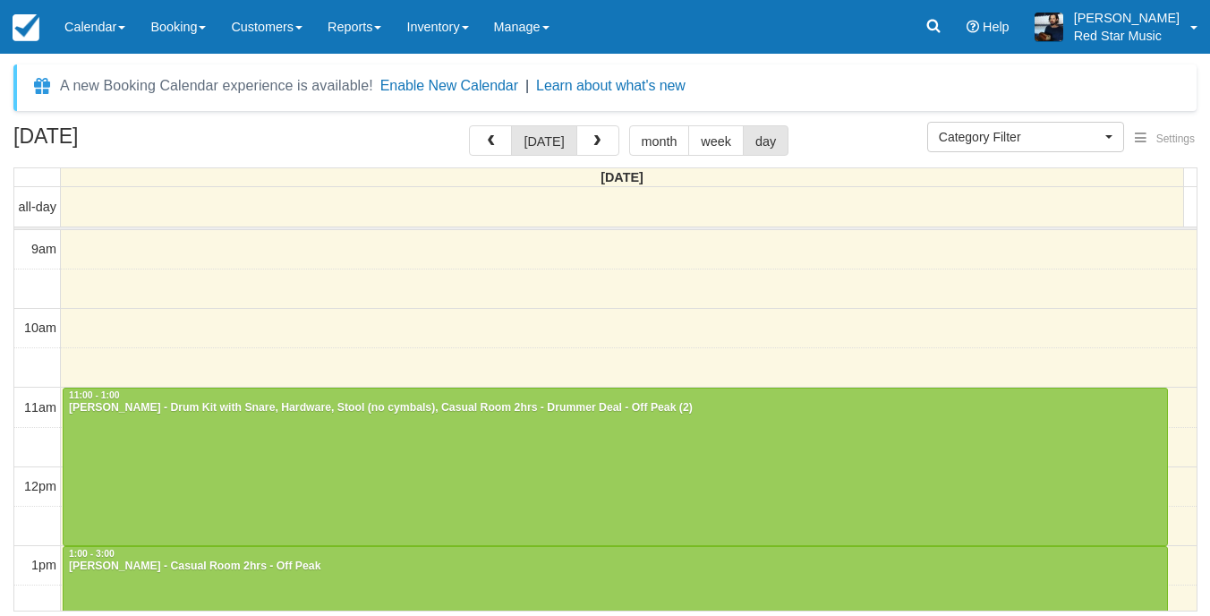
select select
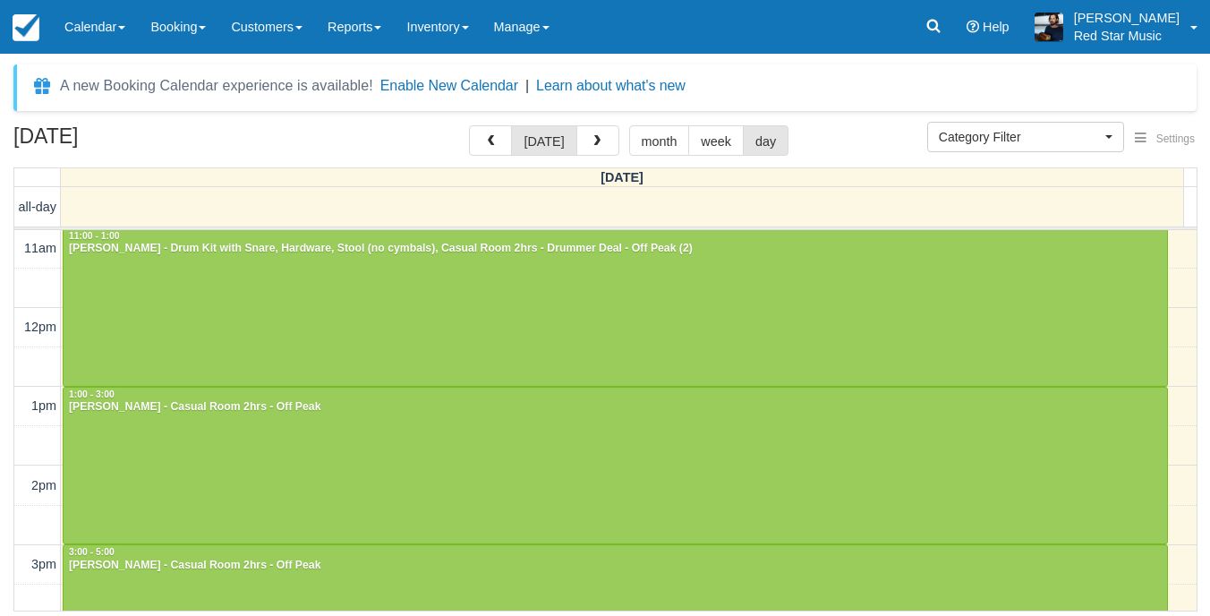
scroll to position [607, 0]
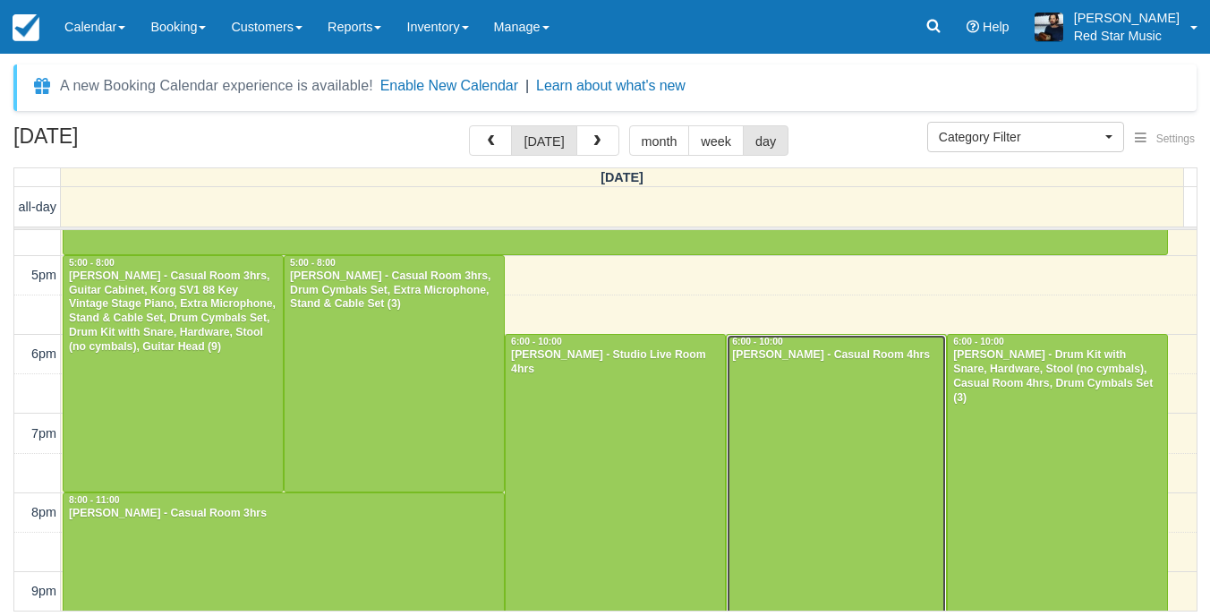
click at [756, 410] on div at bounding box center [836, 492] width 219 height 315
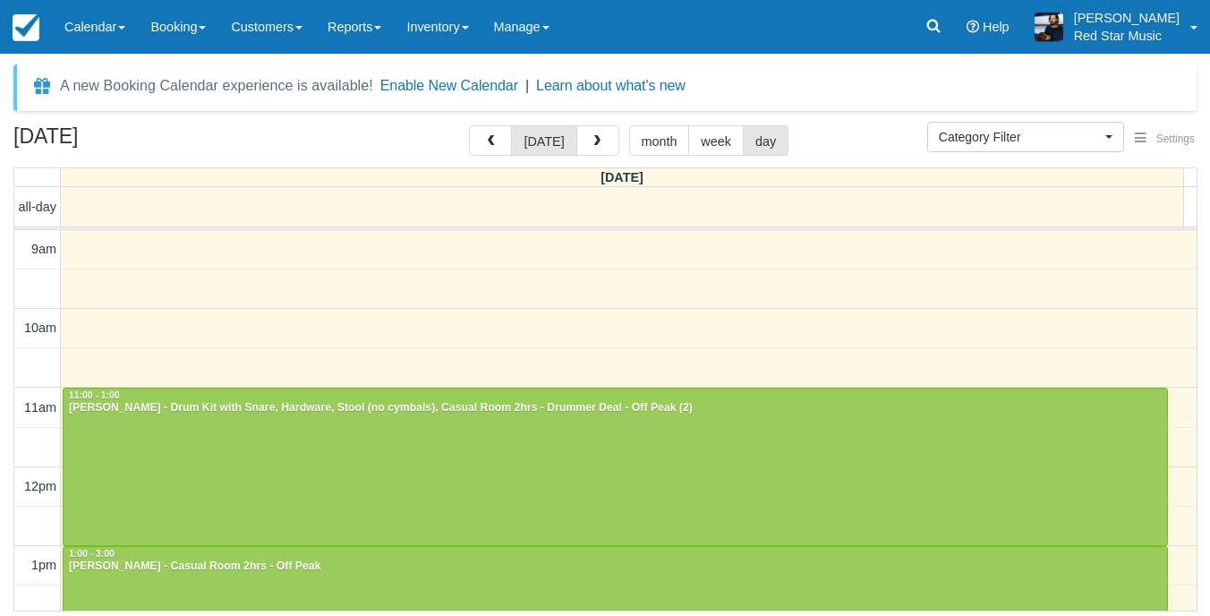
select select
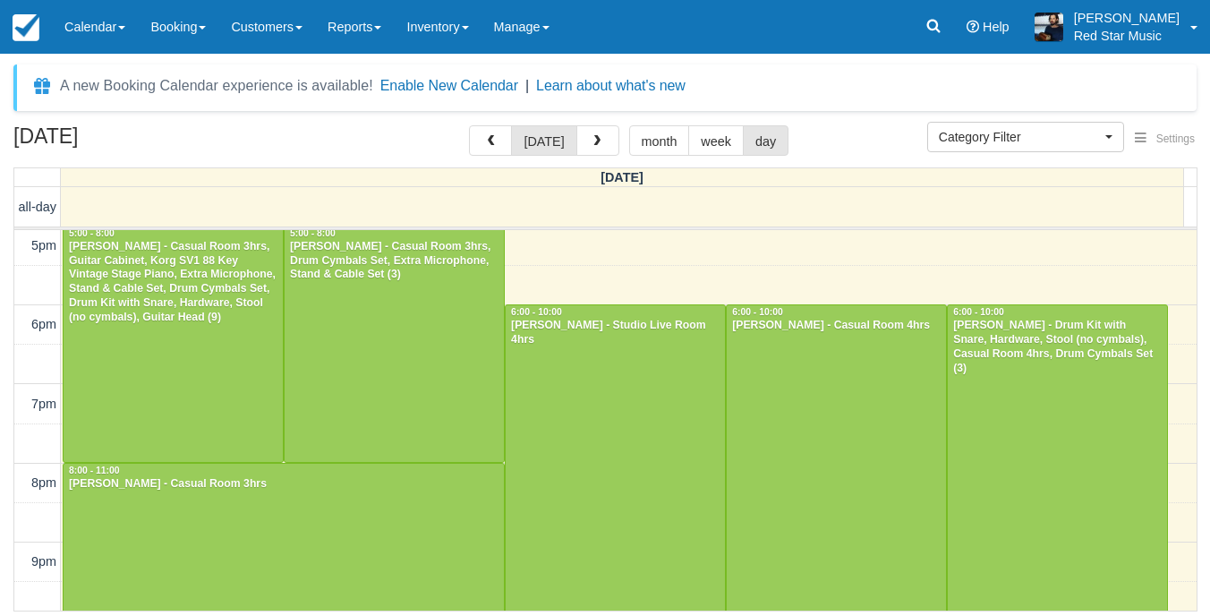
scroll to position [547, 0]
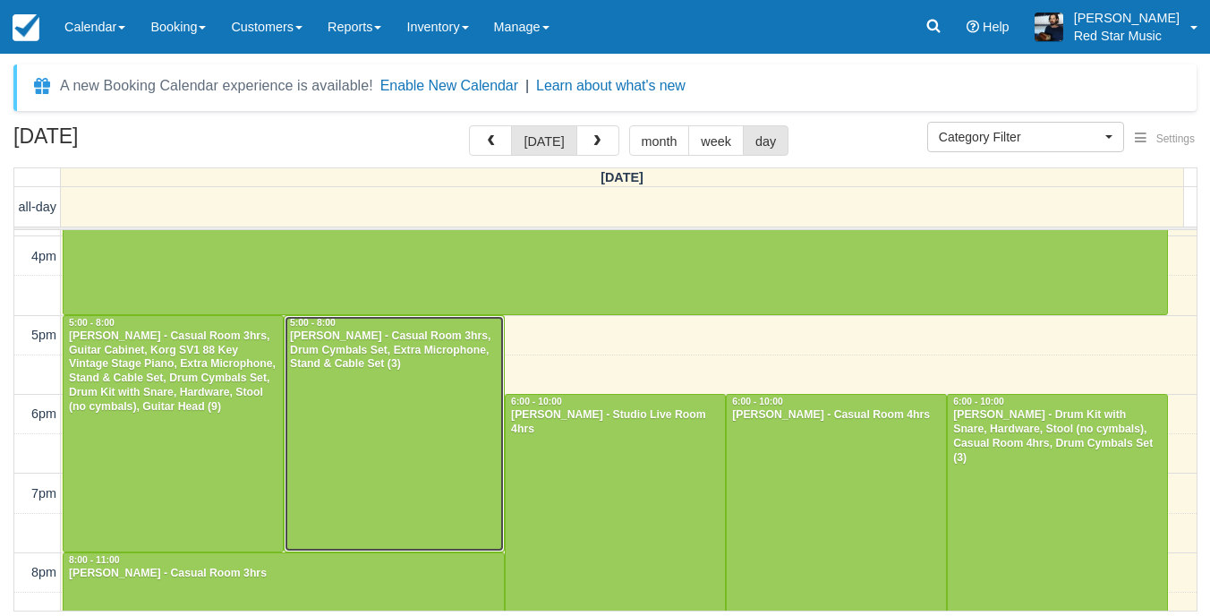
click at [493, 446] on div at bounding box center [394, 433] width 219 height 235
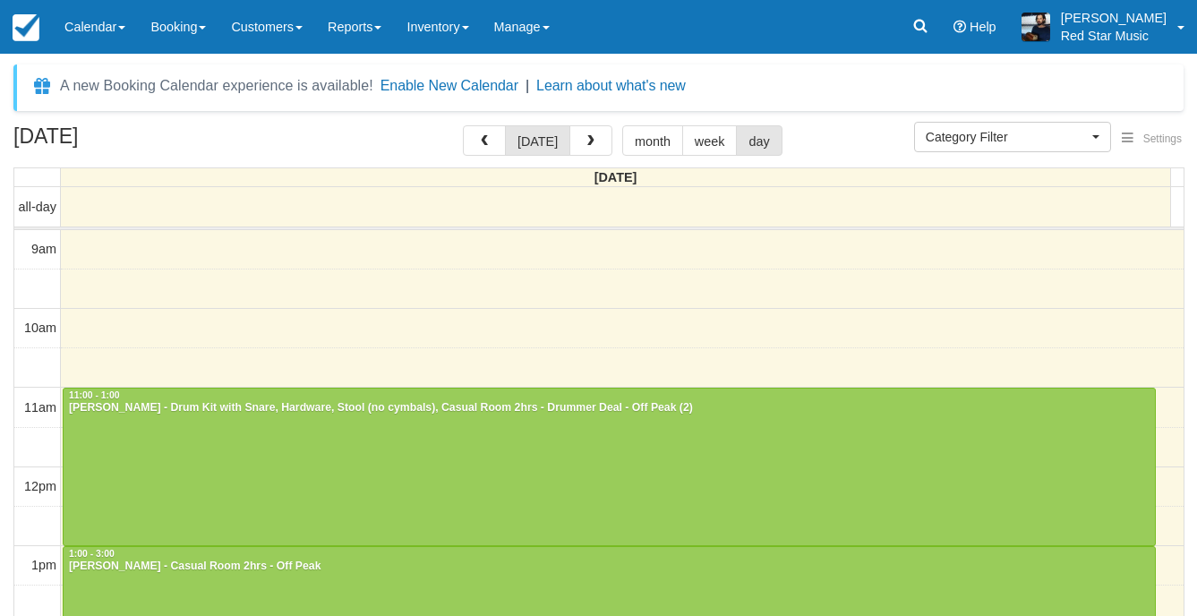
select select
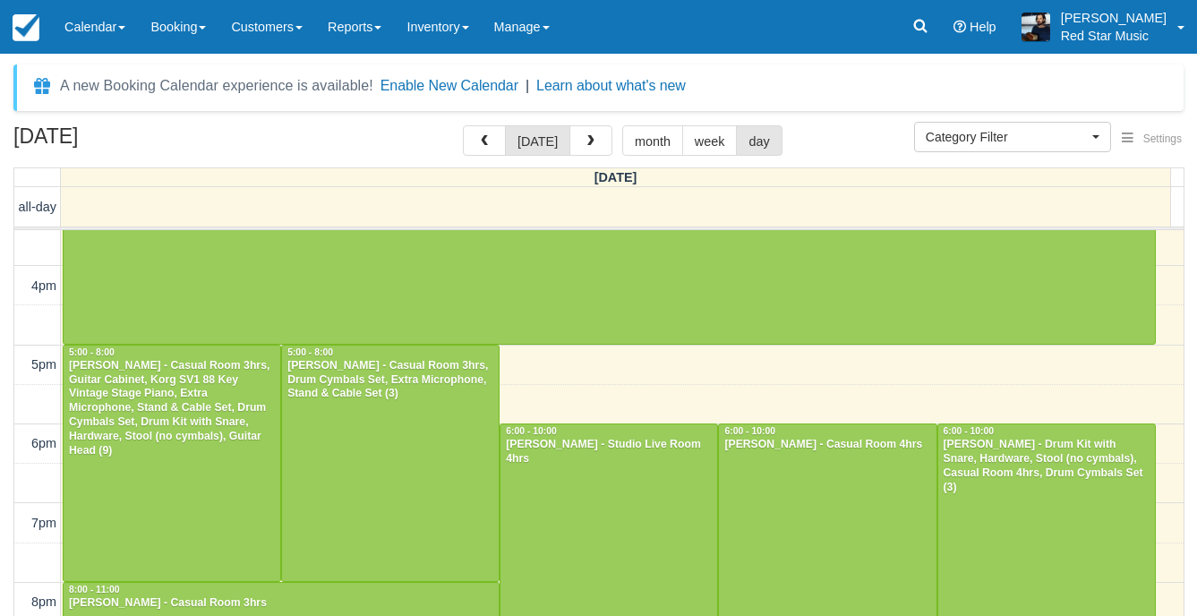
scroll to position [607, 0]
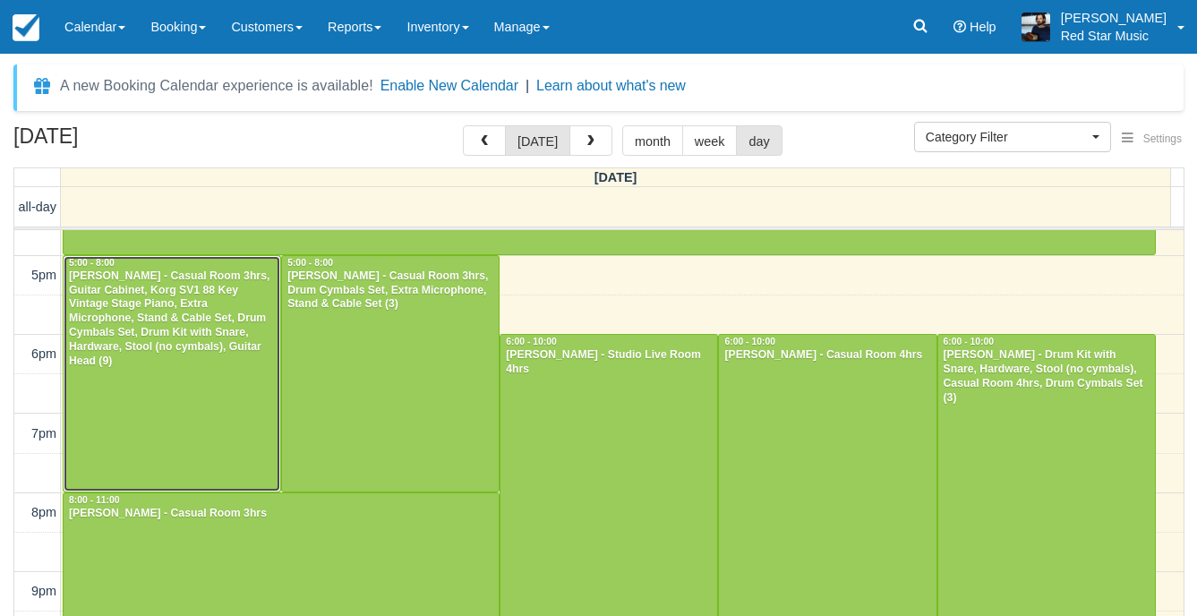
click at [196, 403] on div at bounding box center [172, 373] width 217 height 235
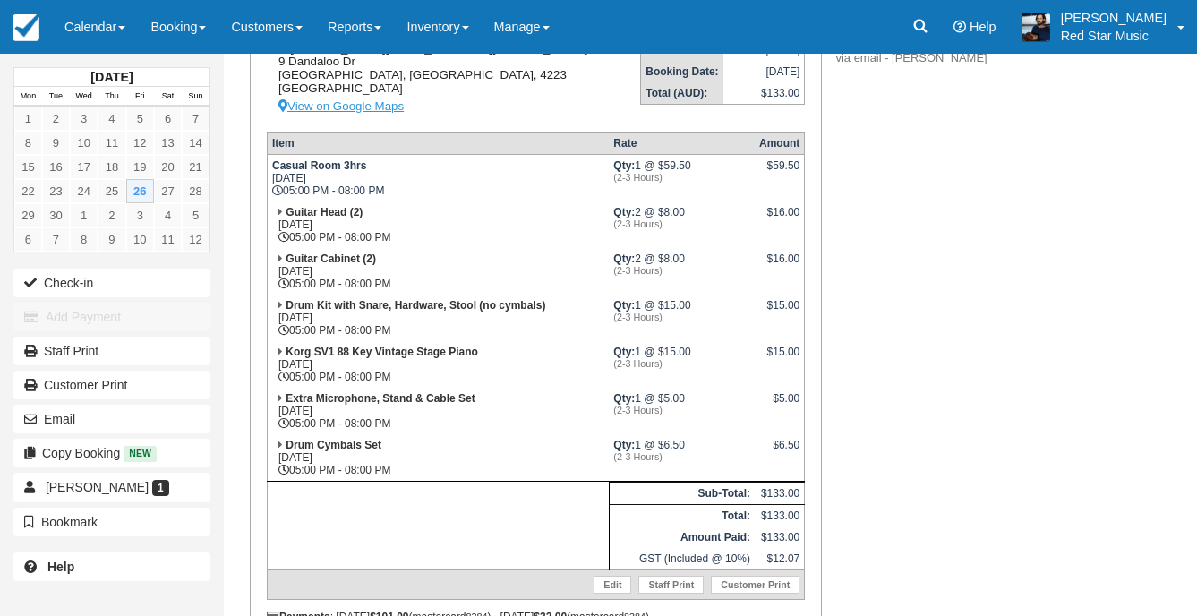
scroll to position [358, 0]
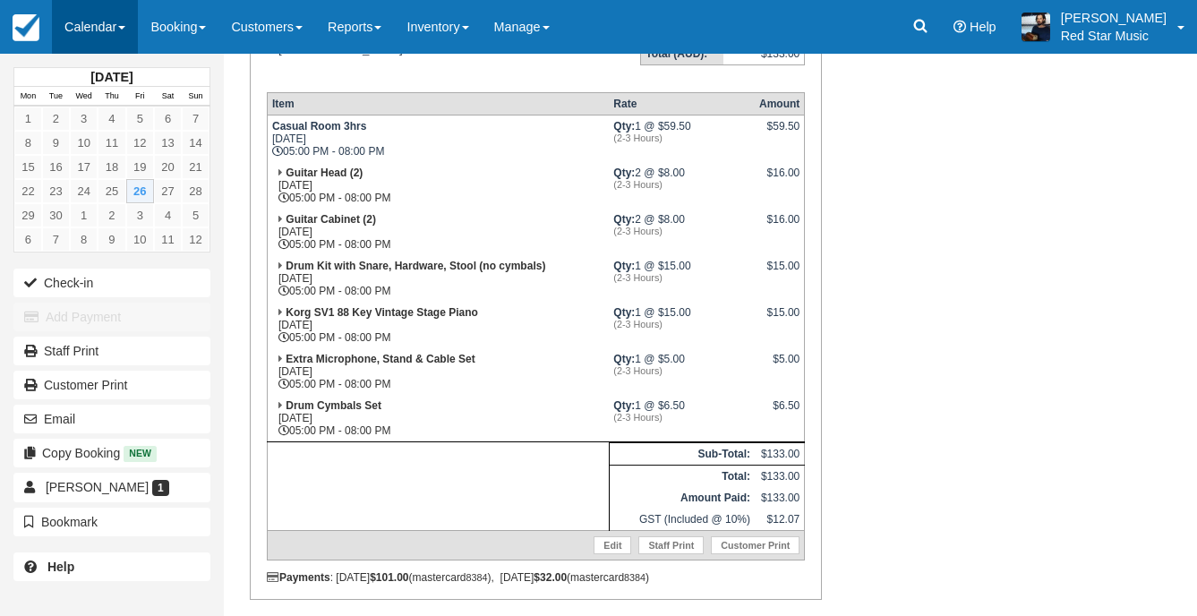
click at [96, 26] on link "Calendar" at bounding box center [95, 27] width 86 height 54
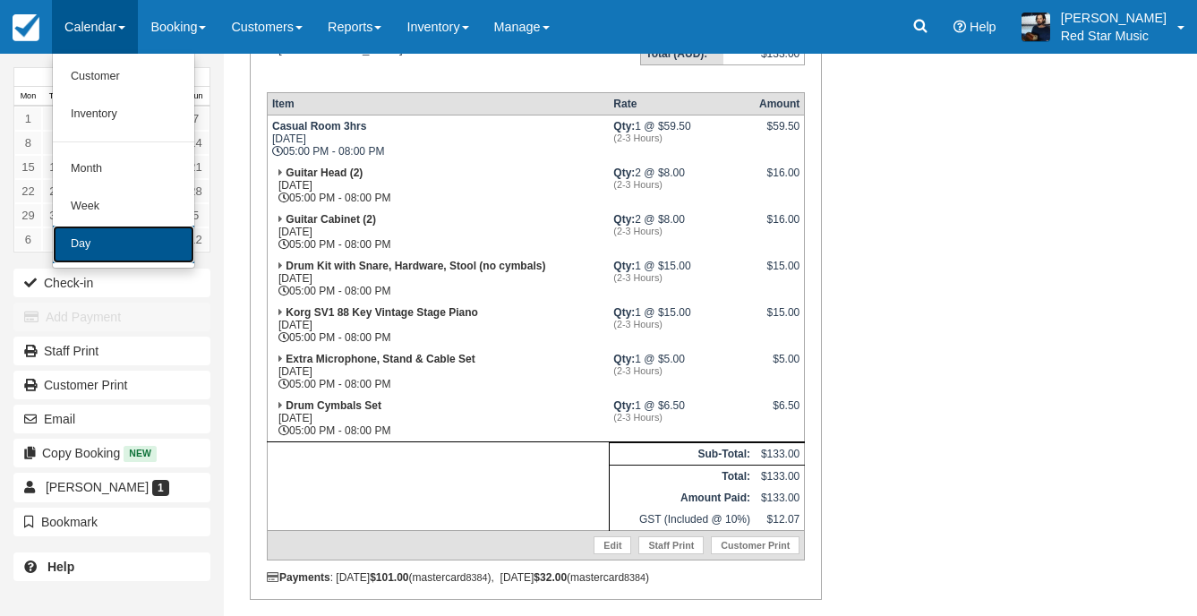
click at [110, 236] on link "Day" at bounding box center [123, 245] width 141 height 38
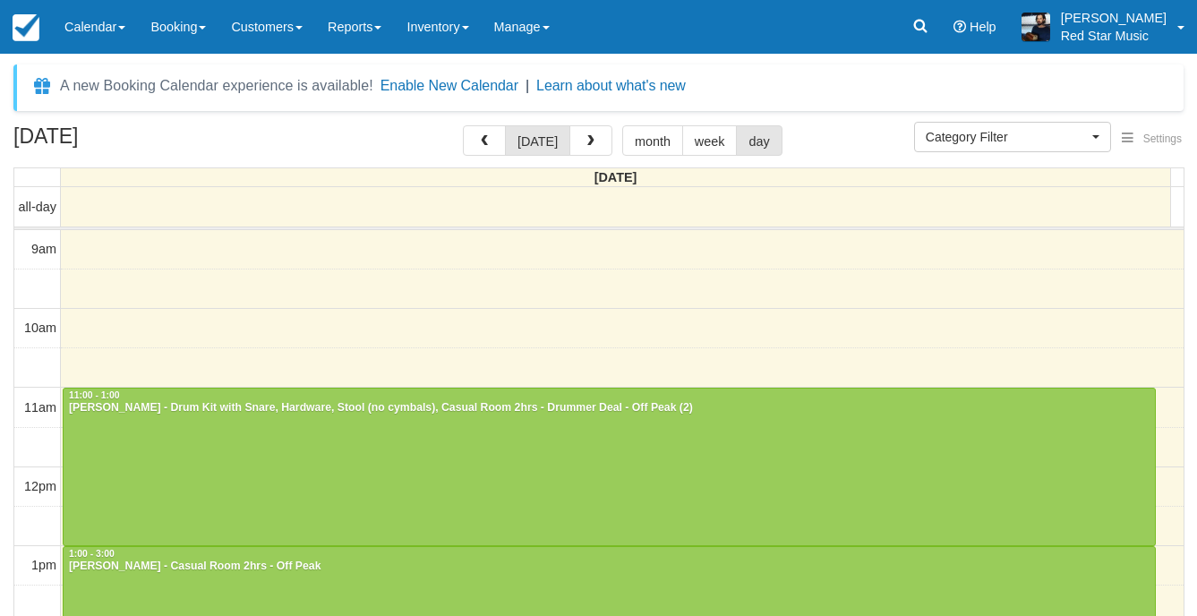
select select
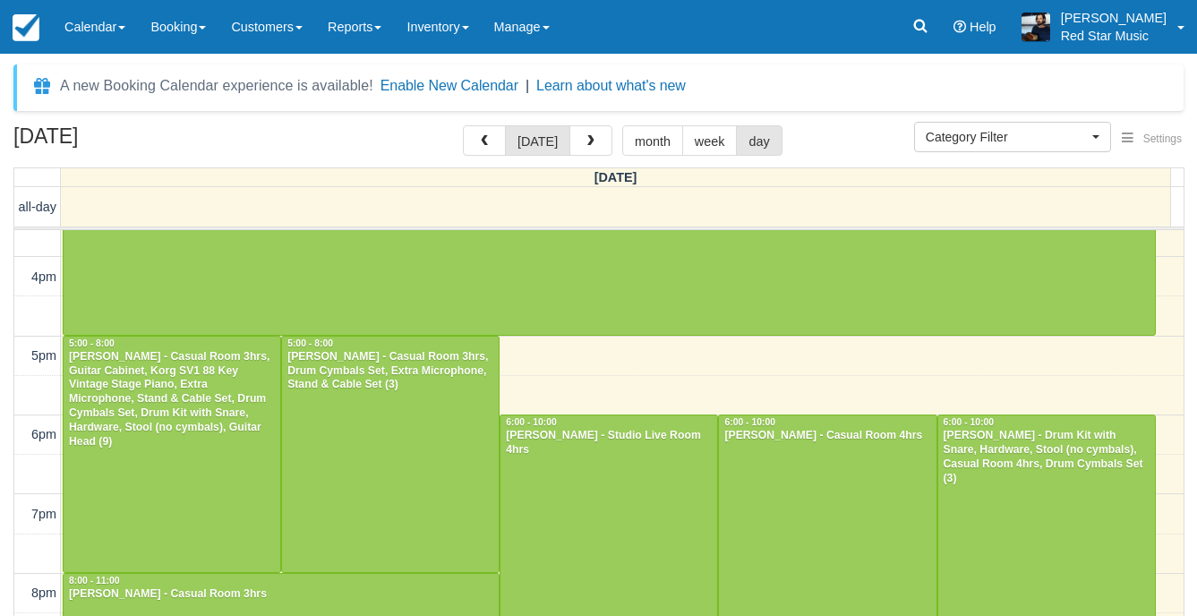
scroll to position [498, 0]
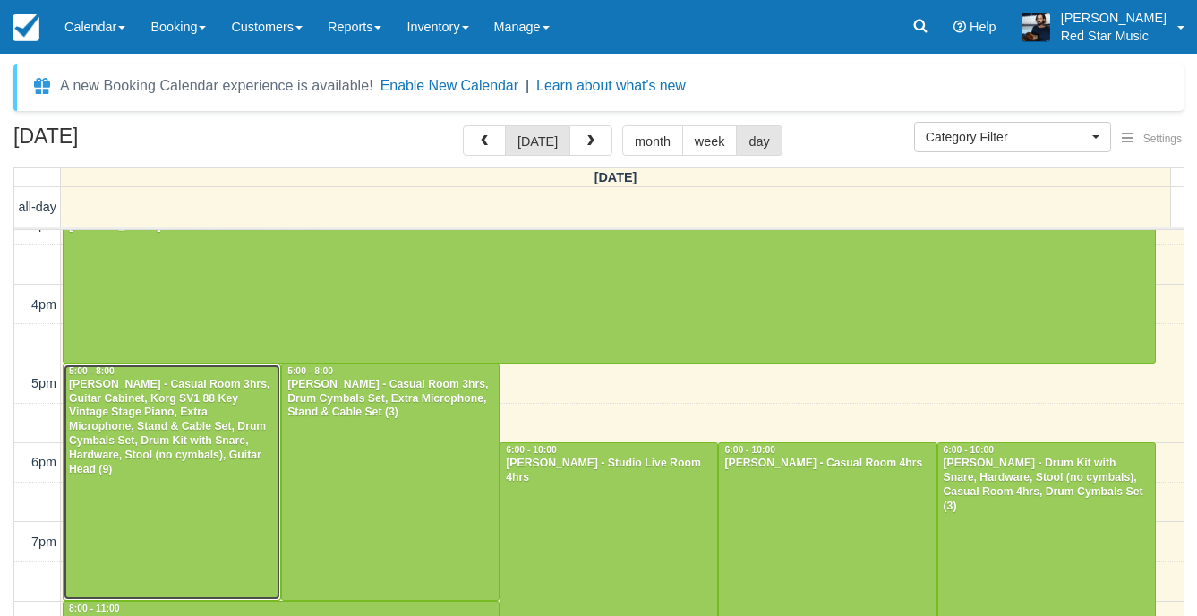
click at [137, 490] on div at bounding box center [172, 481] width 217 height 235
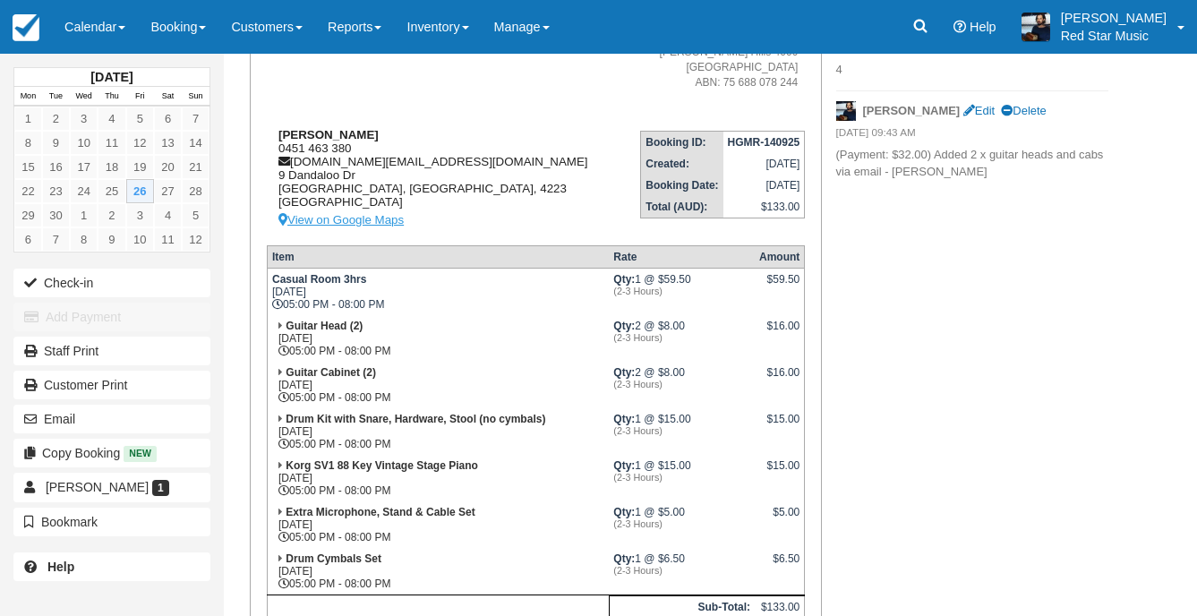
scroll to position [268, 0]
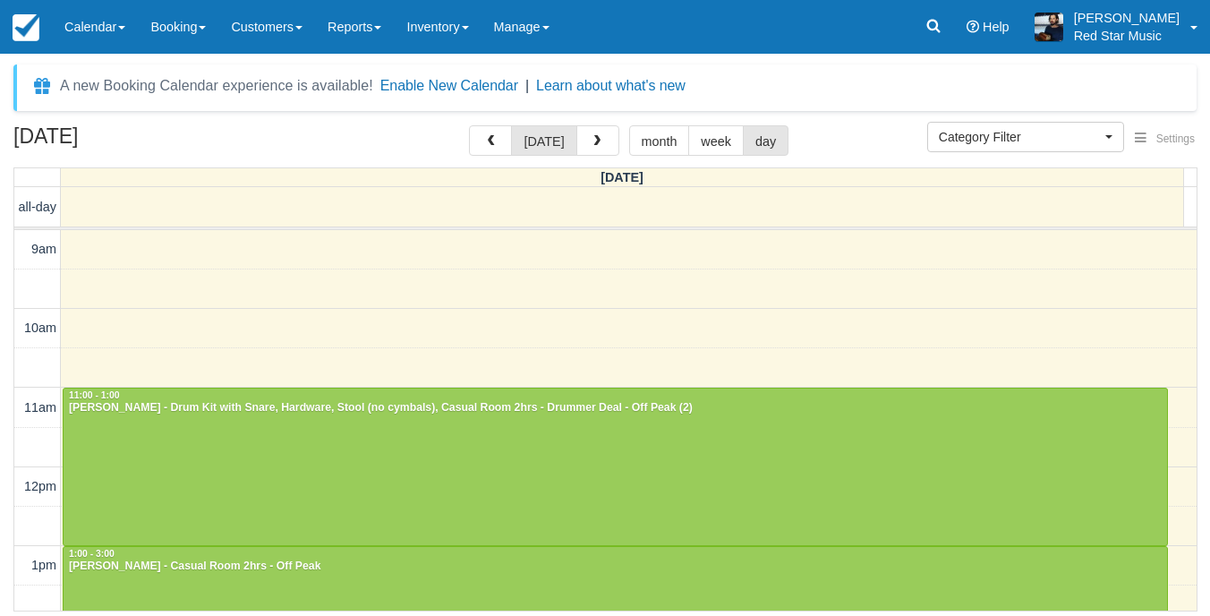
select select
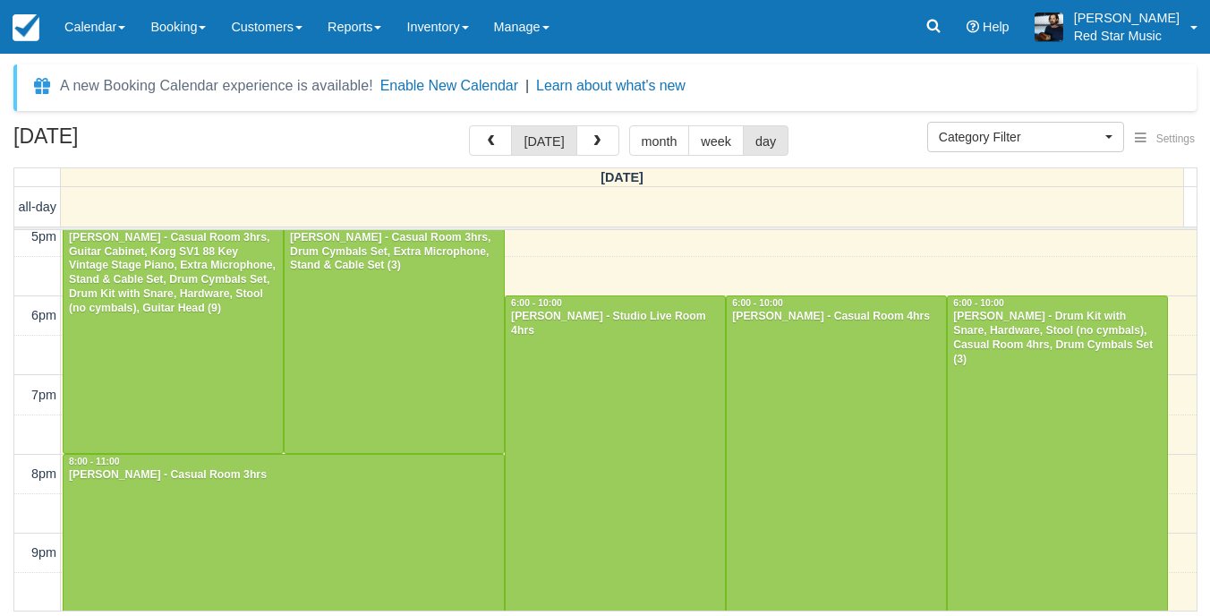
scroll to position [547, 0]
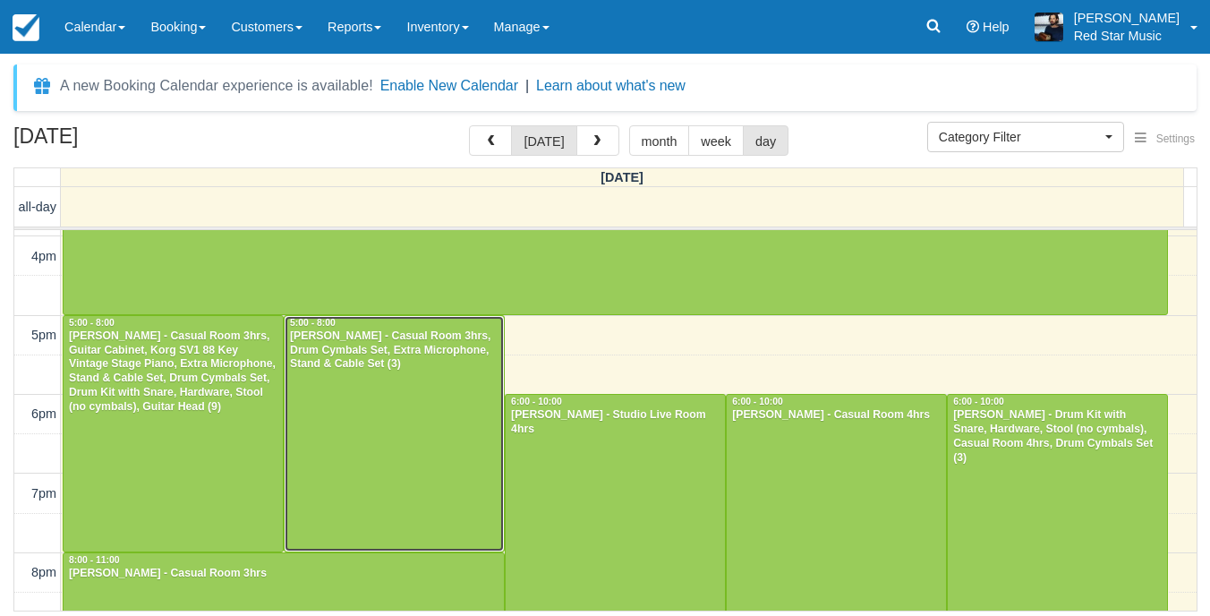
click at [455, 442] on div at bounding box center [394, 433] width 219 height 235
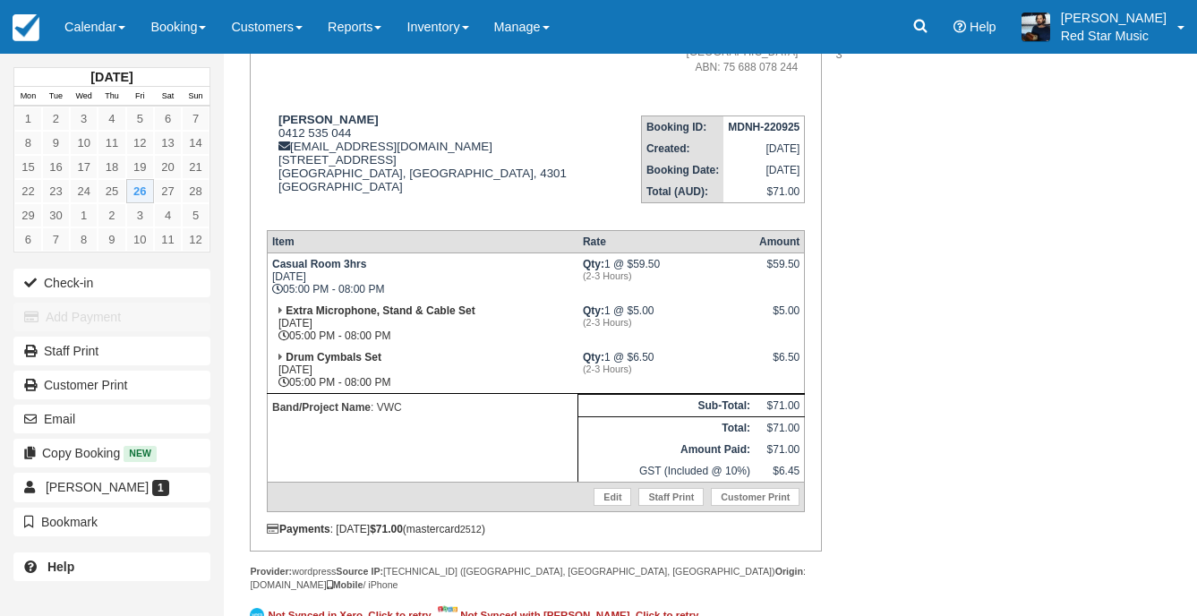
scroll to position [240, 0]
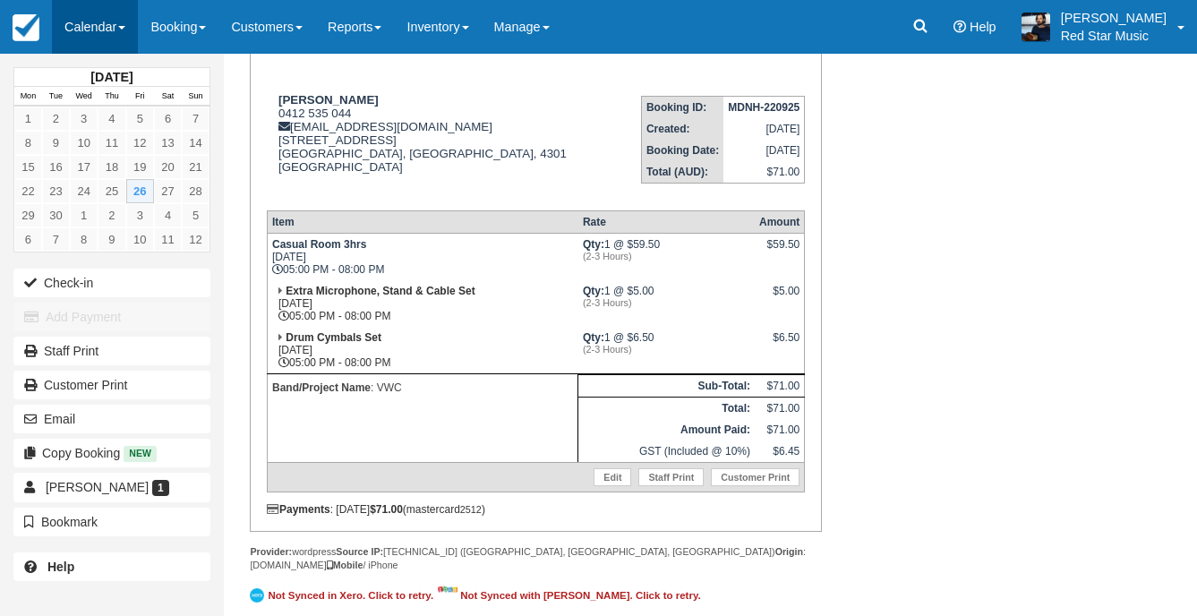
click at [130, 21] on link "Calendar" at bounding box center [95, 27] width 86 height 54
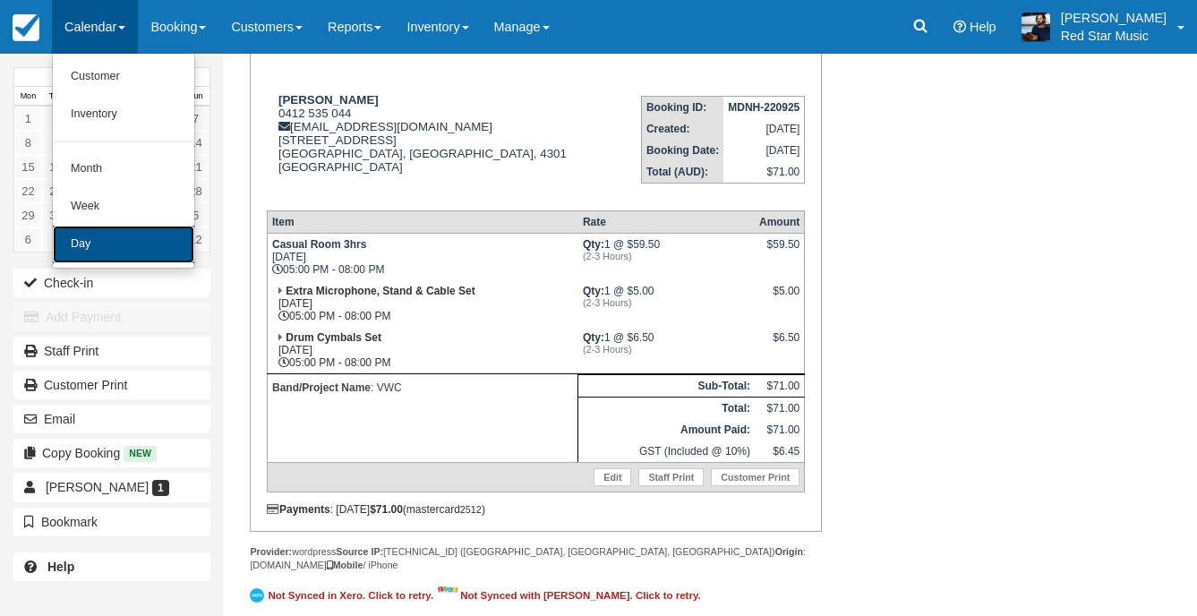
click at [118, 232] on link "Day" at bounding box center [123, 245] width 141 height 38
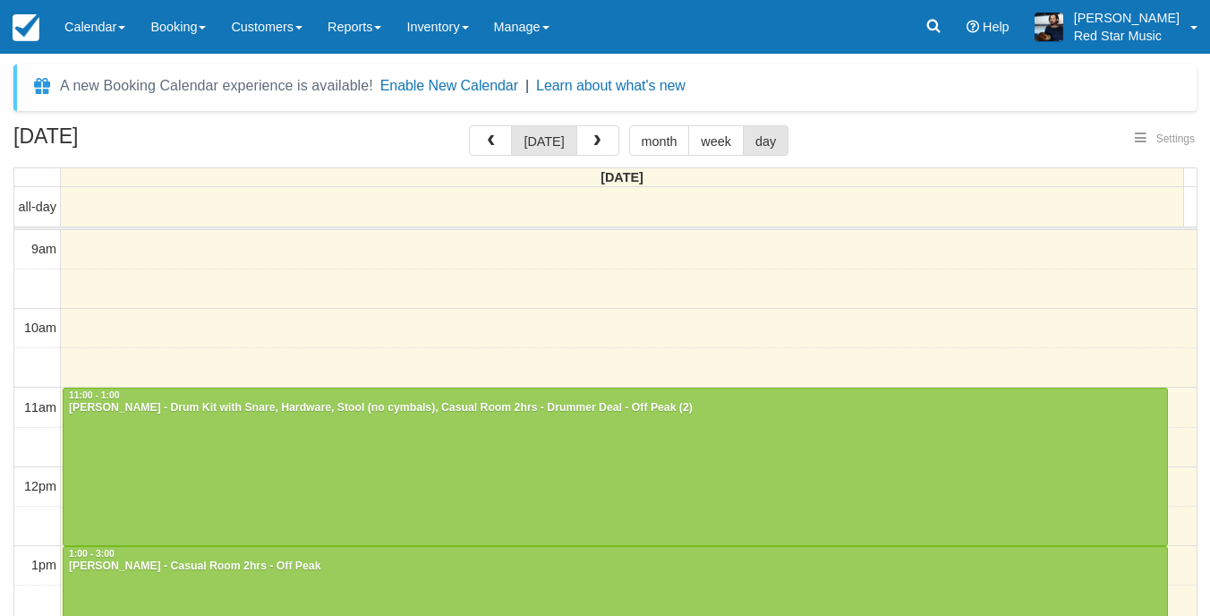
select select
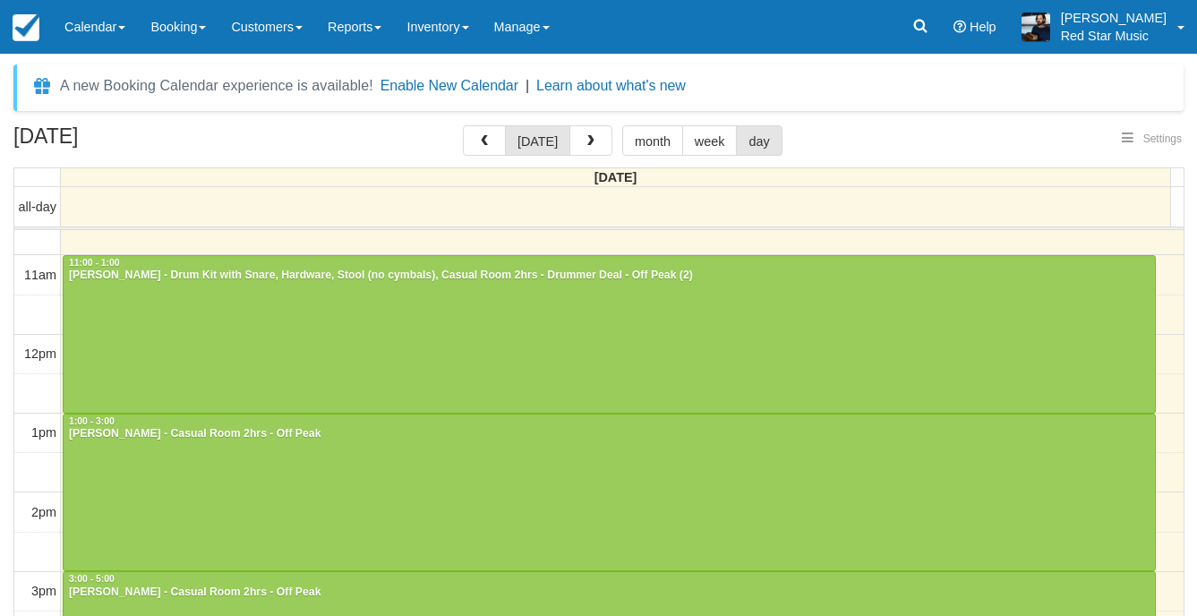
select select
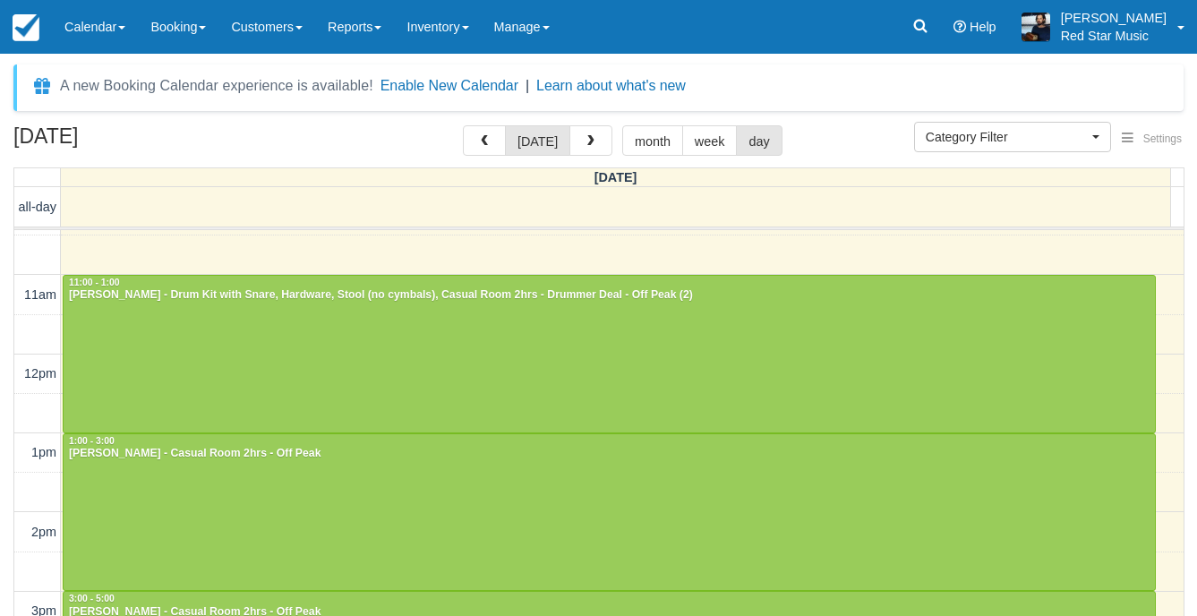
scroll to position [179, 0]
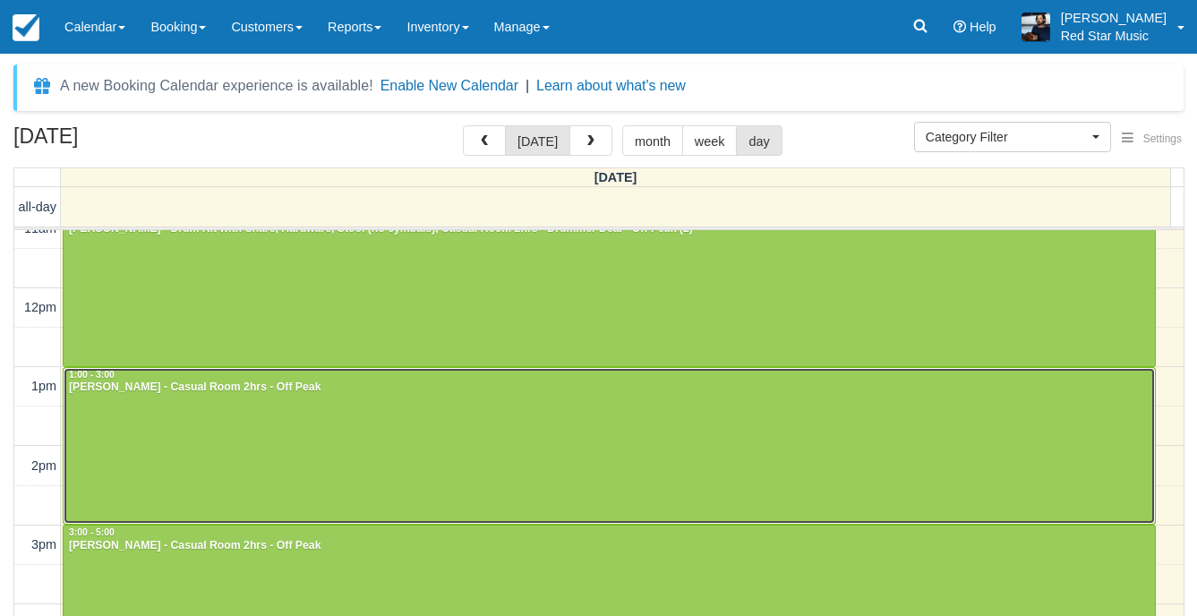
click at [303, 421] on div at bounding box center [609, 446] width 1091 height 157
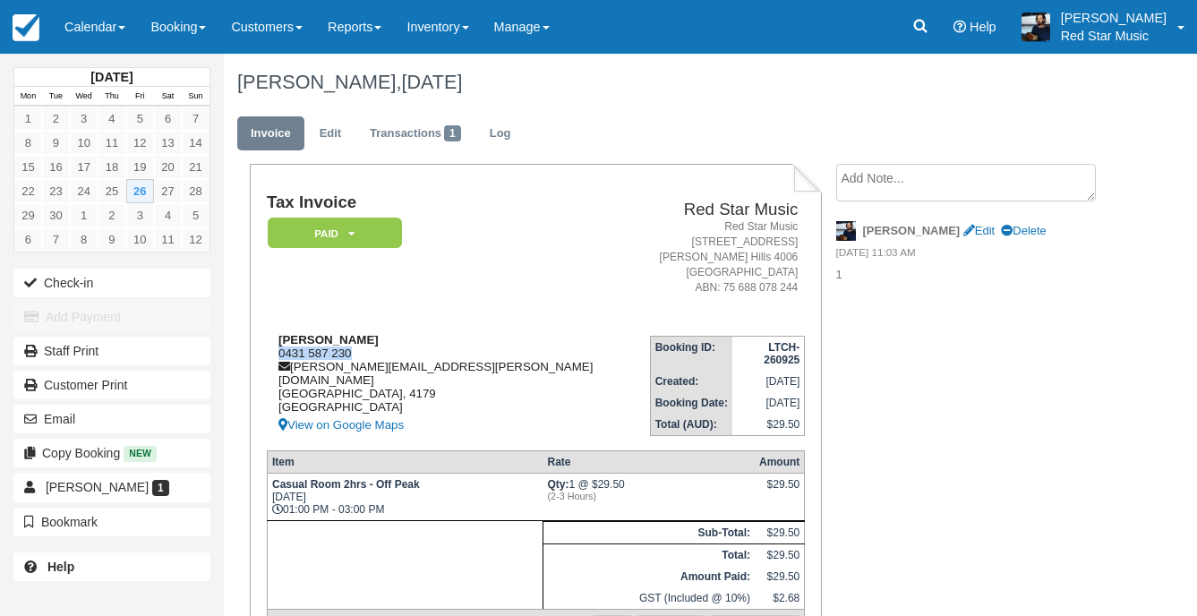
drag, startPoint x: 355, startPoint y: 351, endPoint x: 279, endPoint y: 354, distance: 76.2
click at [279, 354] on div "Zach Finzel 0431 587 230 zach.finzel@gmail.com Queensland, 4179 Australia View …" at bounding box center [458, 384] width 383 height 103
copy div "0431 587 230"
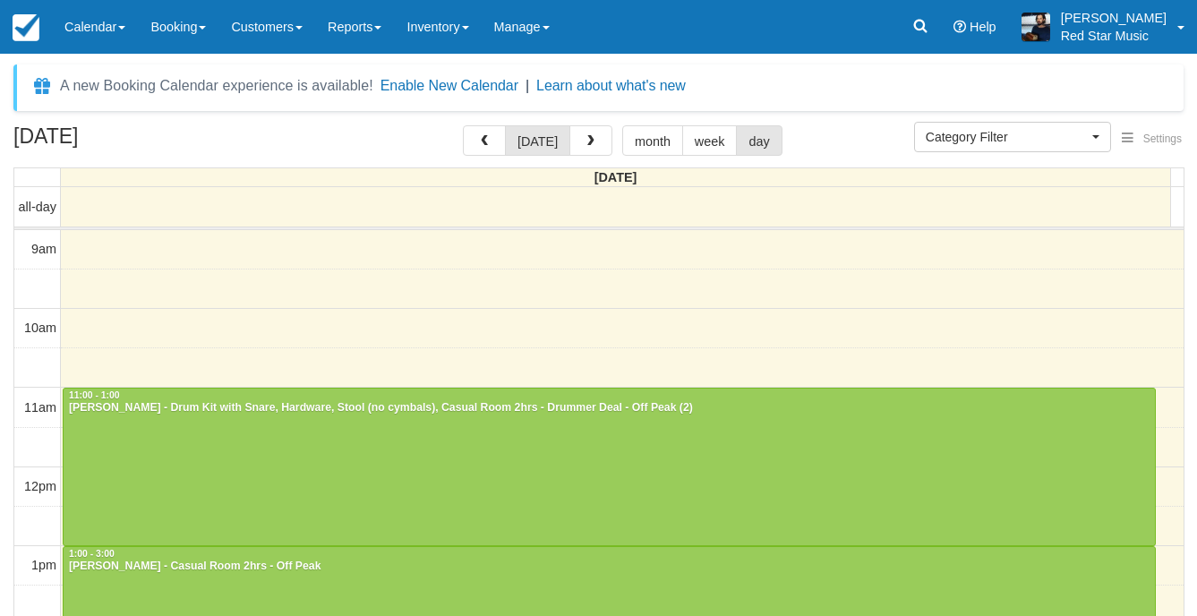
select select
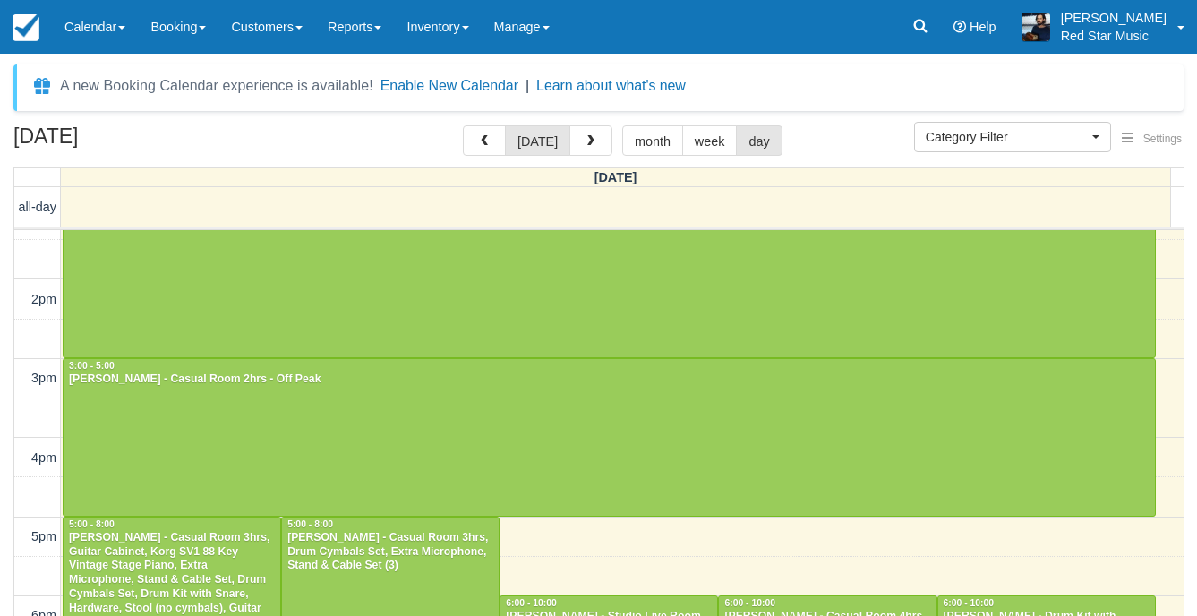
scroll to position [373, 0]
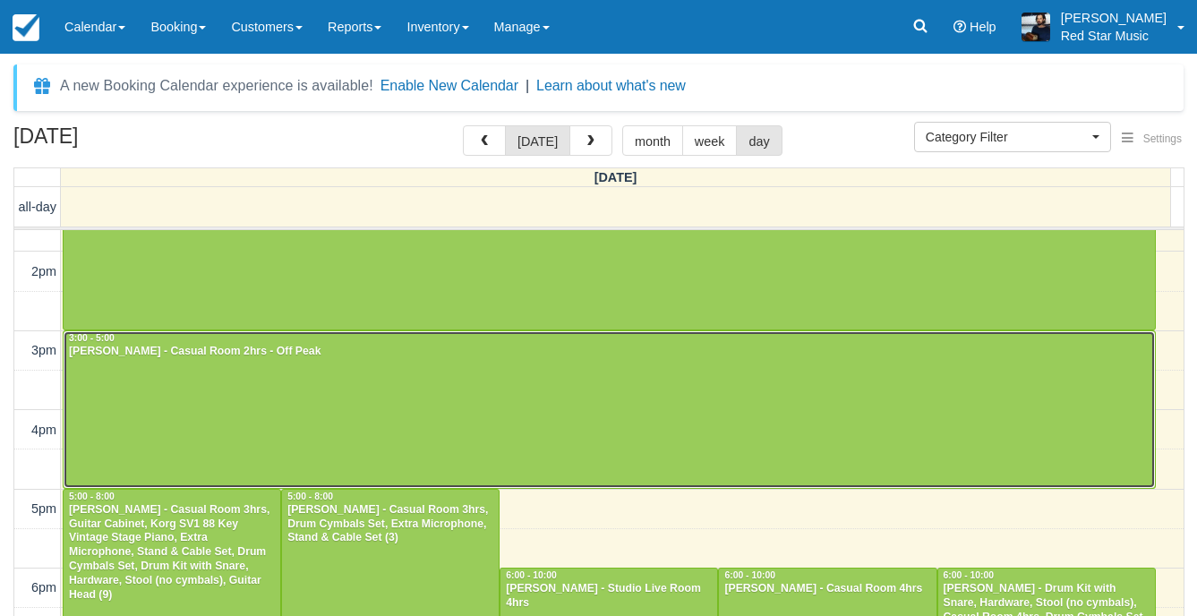
click at [289, 394] on div at bounding box center [609, 409] width 1091 height 157
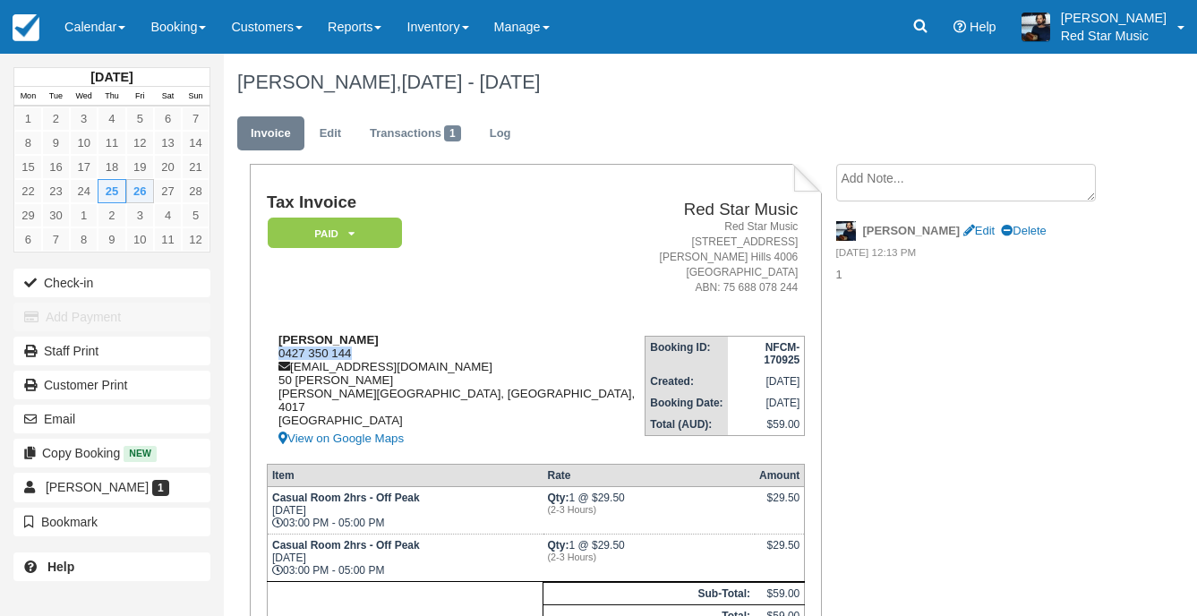
drag, startPoint x: 369, startPoint y: 351, endPoint x: 276, endPoint y: 351, distance: 93.1
click at [276, 351] on div "[PERSON_NAME] 0427 350 144 [EMAIL_ADDRESS][DOMAIN_NAME] [STREET_ADDRESS][PERSON…" at bounding box center [456, 391] width 378 height 116
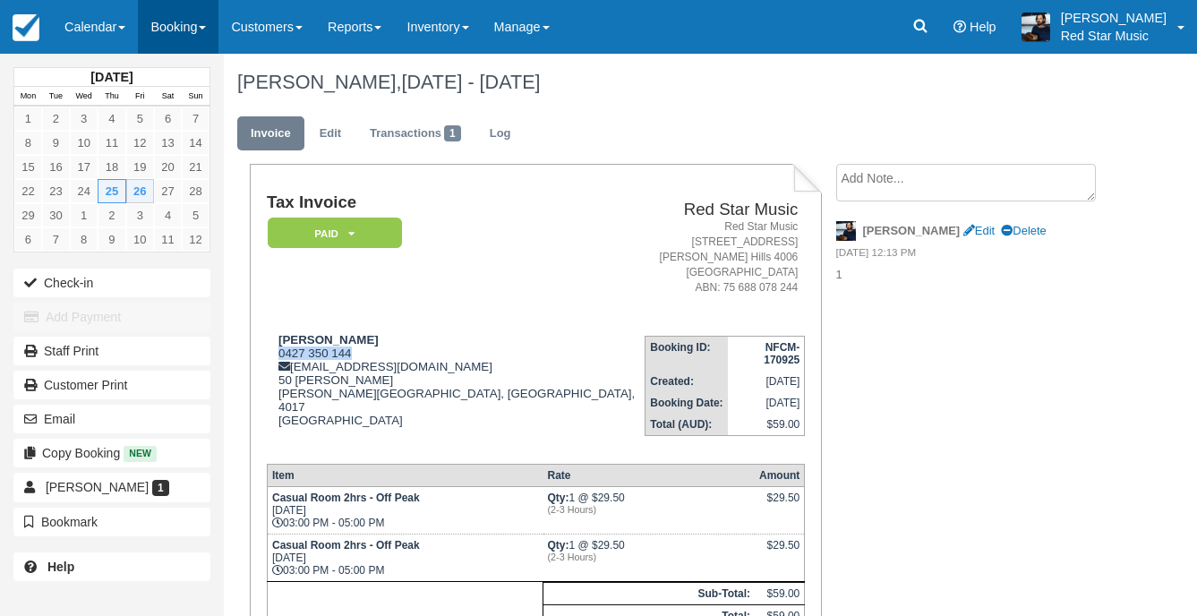
copy div "0427 350 144"
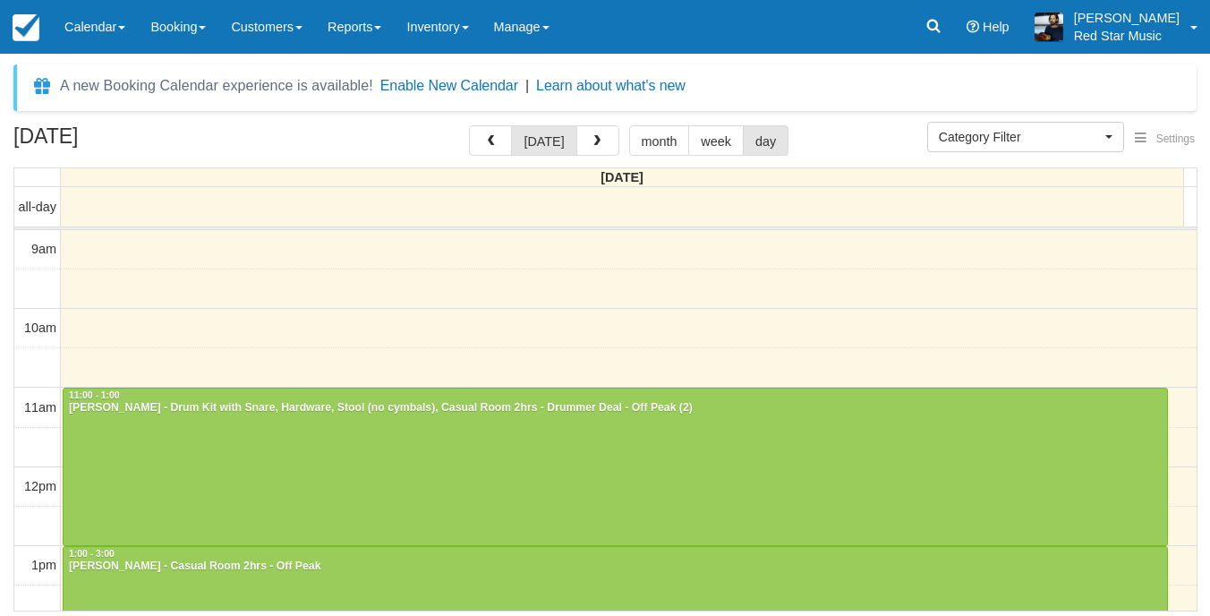
select select
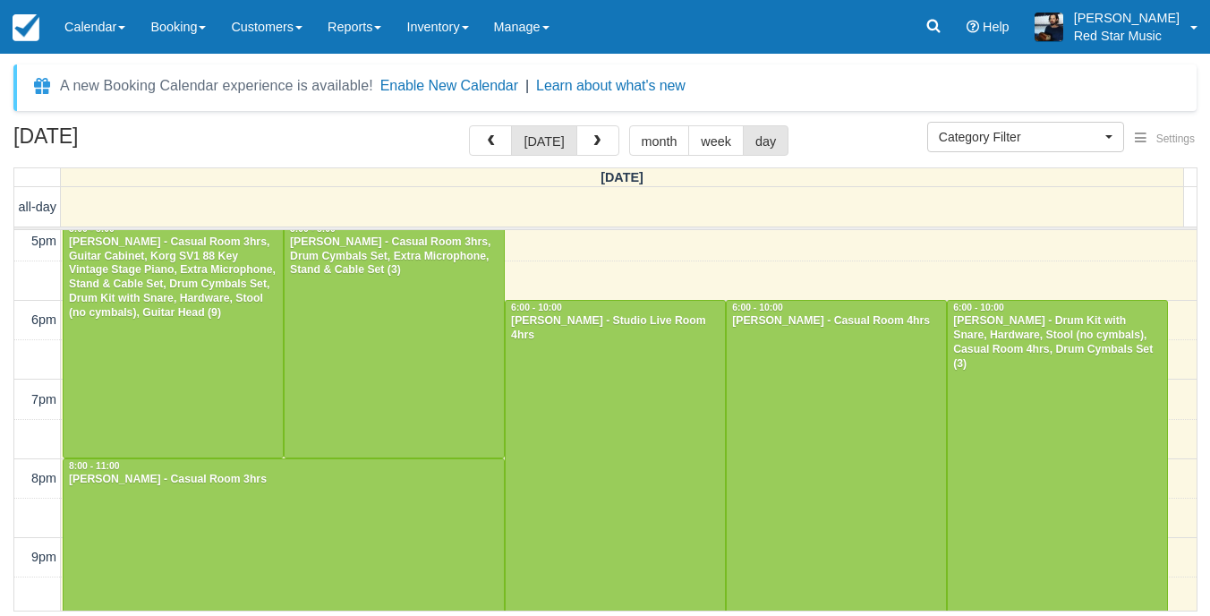
scroll to position [642, 0]
click at [236, 345] on div at bounding box center [173, 338] width 219 height 235
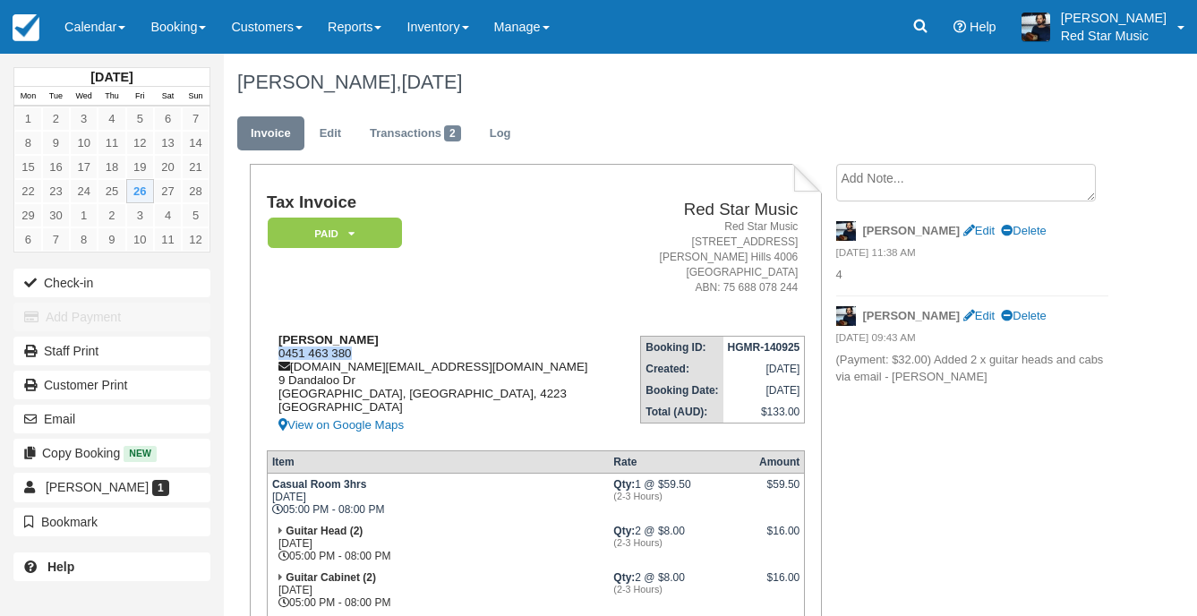
drag, startPoint x: 364, startPoint y: 352, endPoint x: 267, endPoint y: 354, distance: 97.6
click at [267, 354] on div "Conor Gould 0451 463 380 conorgould.cg@gmail.com 9 Dandaloo Dr Gold Coast, Quee…" at bounding box center [444, 384] width 355 height 103
copy div "0451 463 380"
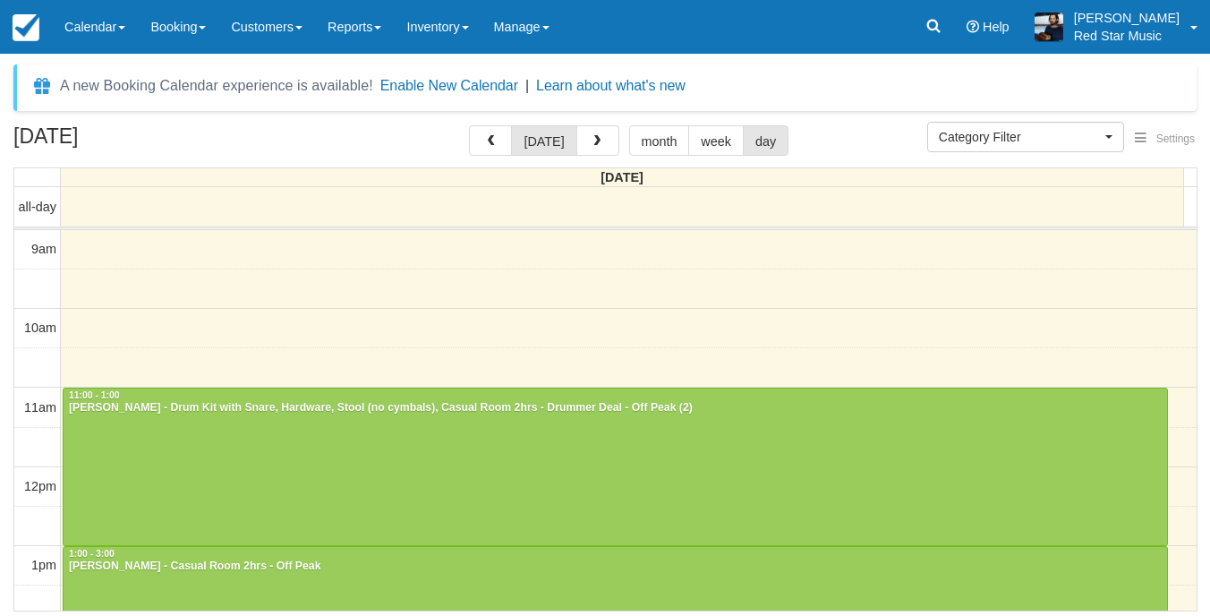
select select
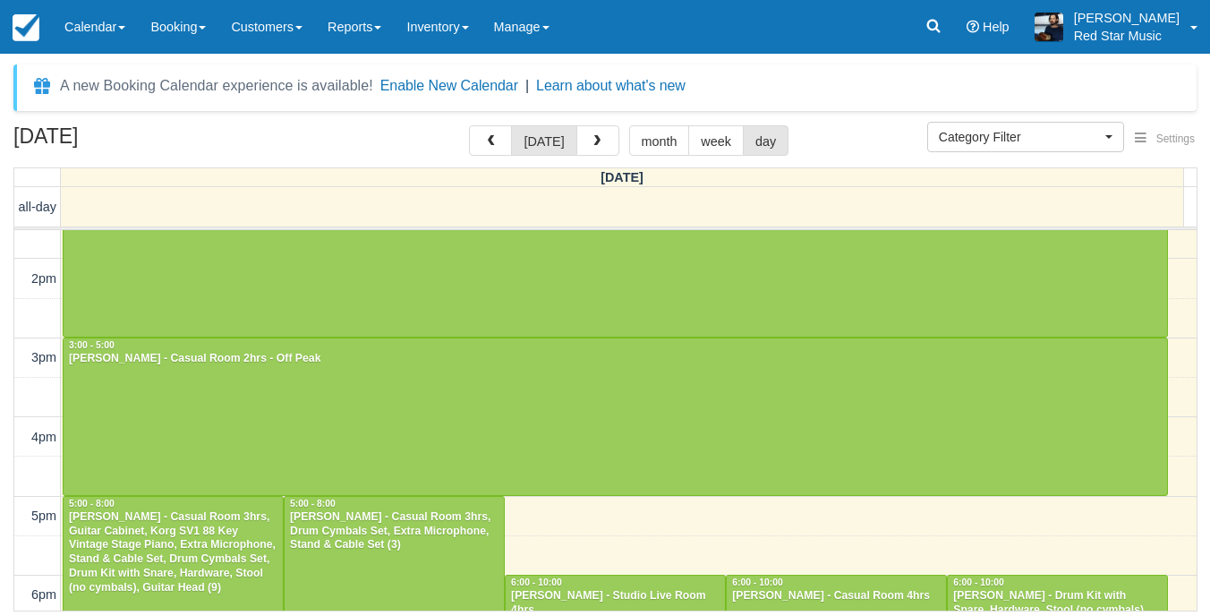
scroll to position [552, 0]
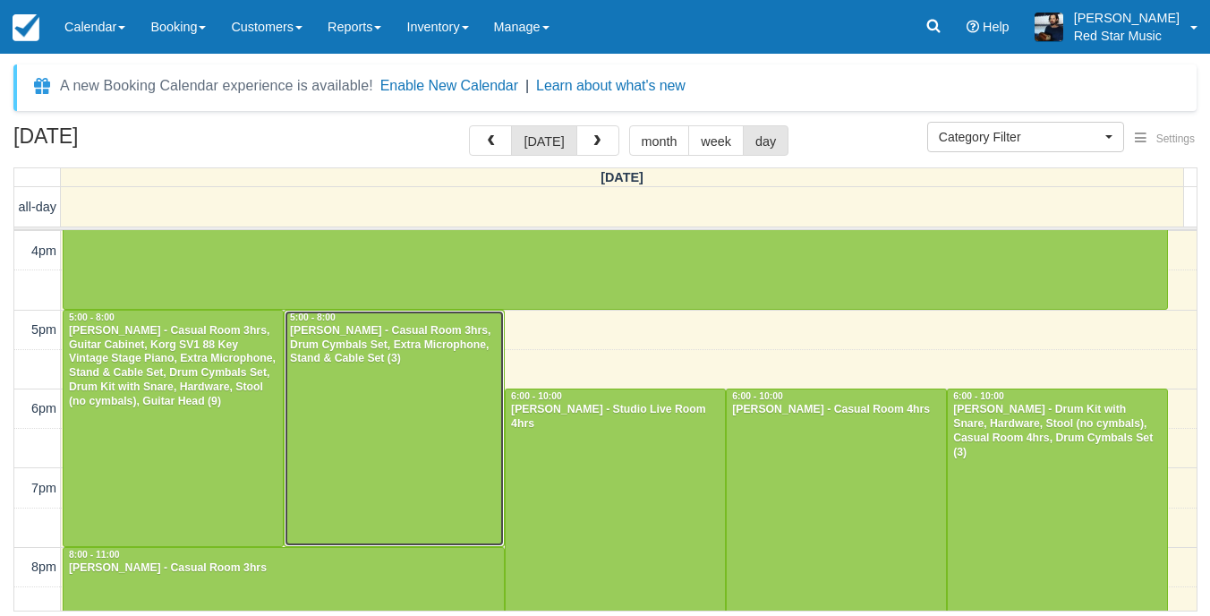
click at [329, 392] on div at bounding box center [394, 428] width 219 height 235
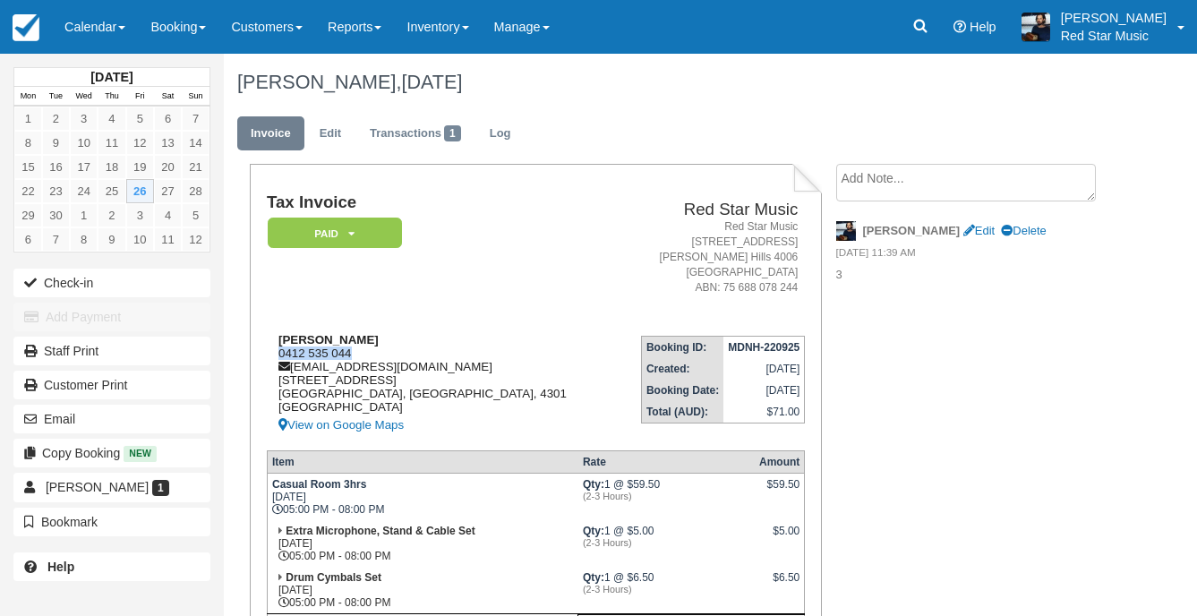
drag, startPoint x: 358, startPoint y: 348, endPoint x: 278, endPoint y: 353, distance: 79.8
click at [278, 353] on div "[PERSON_NAME] 0412 535 044 [EMAIL_ADDRESS][DOMAIN_NAME] [STREET_ADDRESS] View o…" at bounding box center [441, 384] width 348 height 103
copy div "0412 535 044"
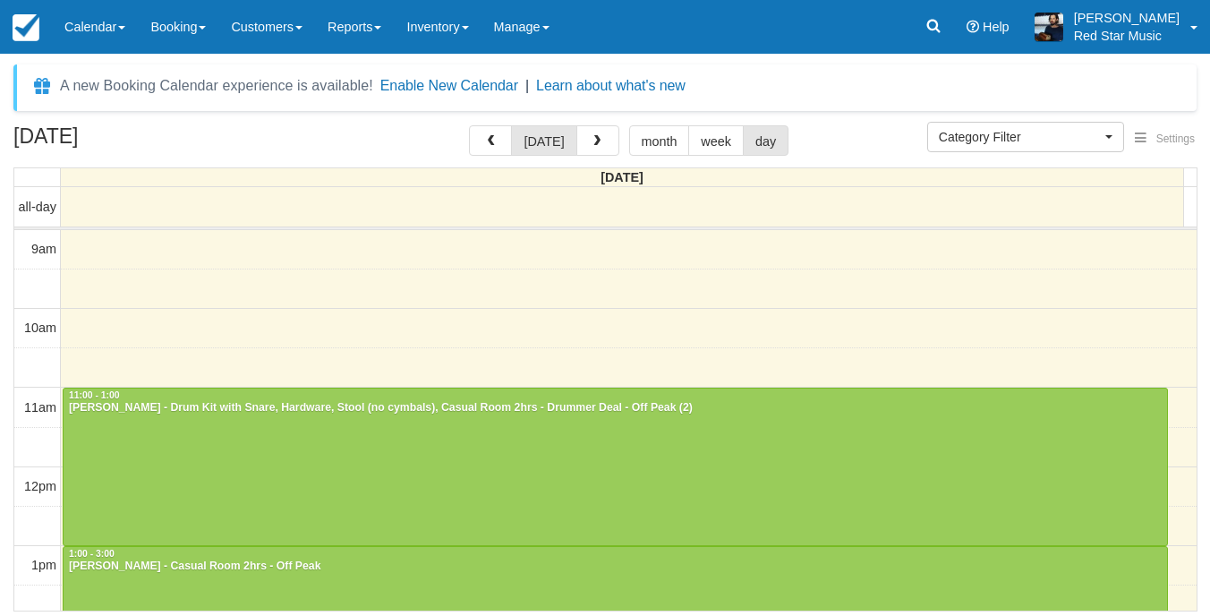
select select
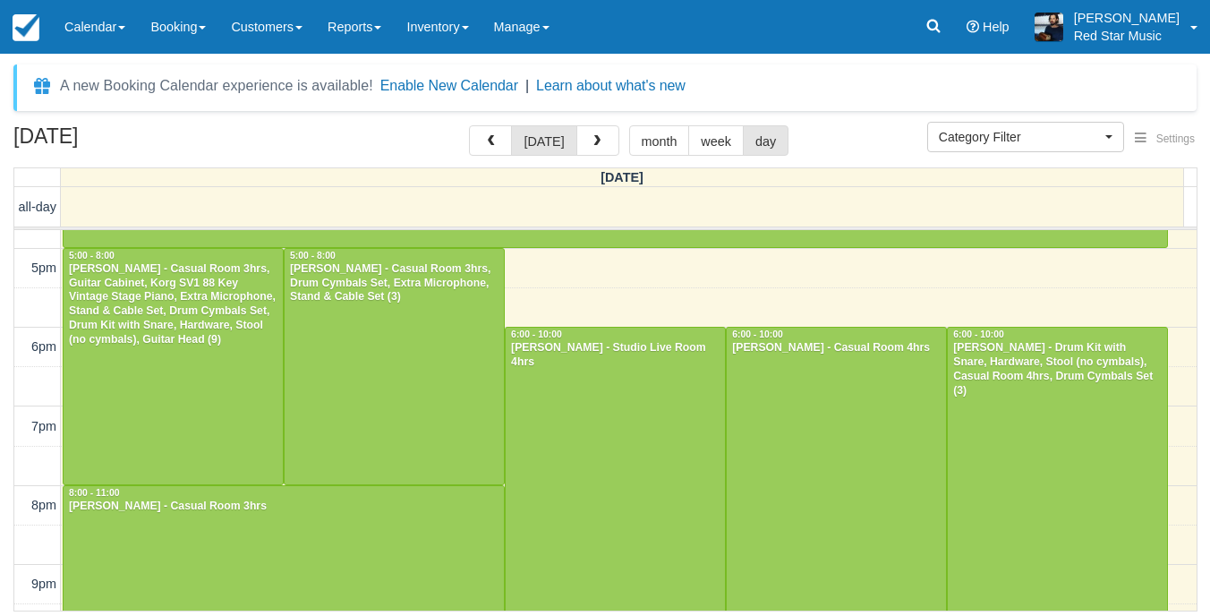
scroll to position [642, 0]
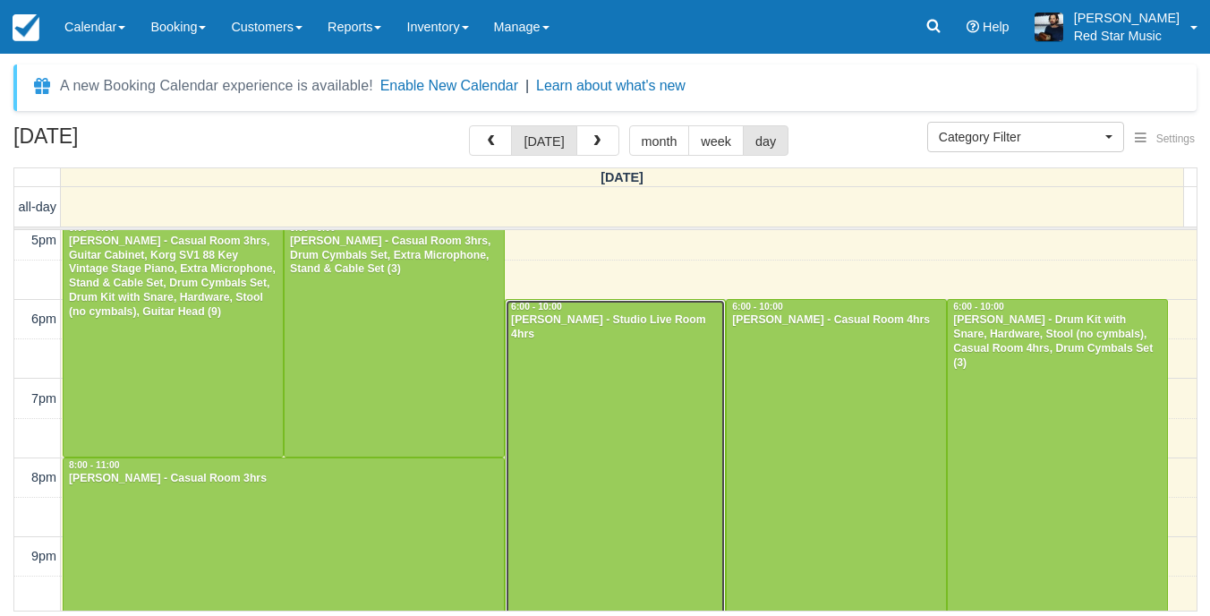
click at [590, 380] on div at bounding box center [615, 457] width 219 height 315
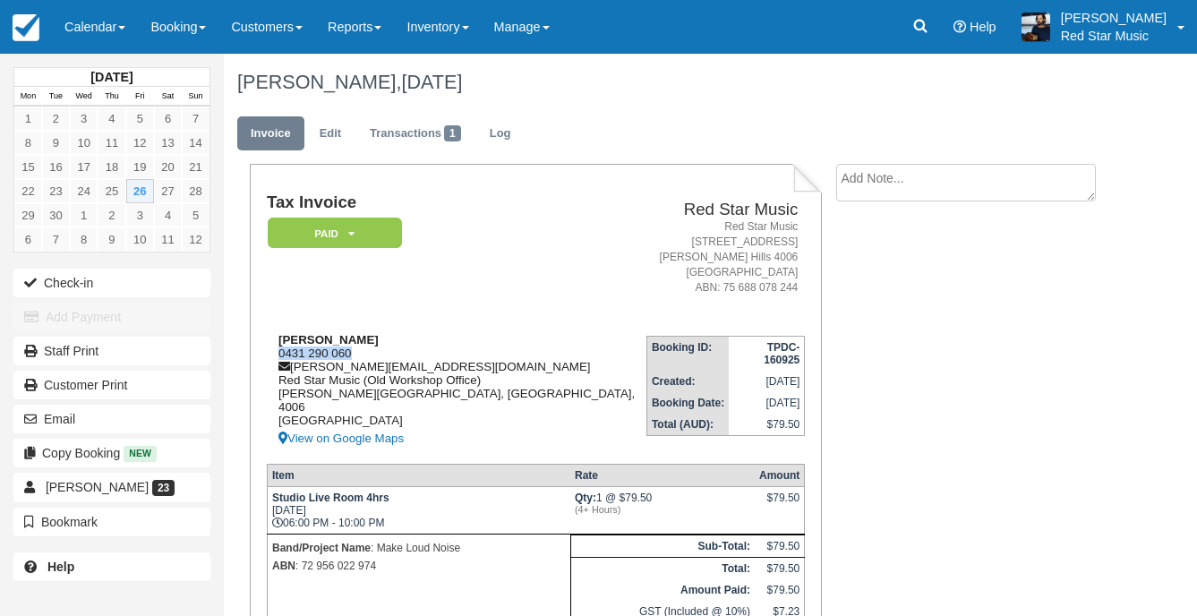
drag, startPoint x: 363, startPoint y: 351, endPoint x: 277, endPoint y: 352, distance: 86.8
click at [277, 352] on div "[PERSON_NAME] 0431 290 060 [PERSON_NAME][EMAIL_ADDRESS][DOMAIN_NAME] Red Star M…" at bounding box center [456, 391] width 379 height 116
copy div "0431 290 060"
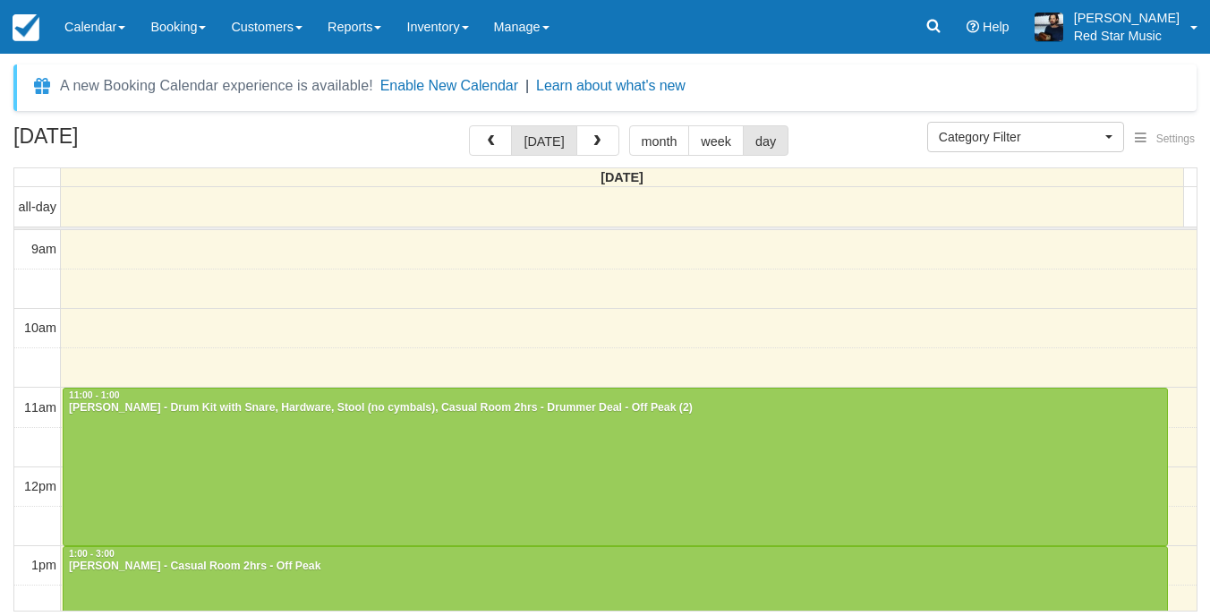
select select
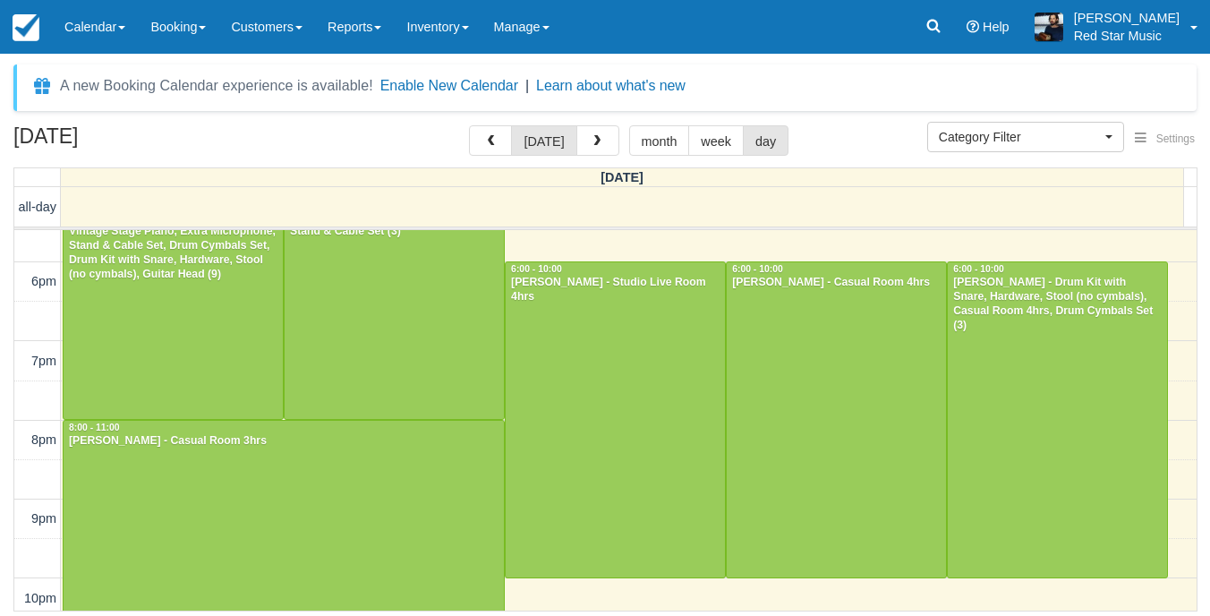
scroll to position [636, 0]
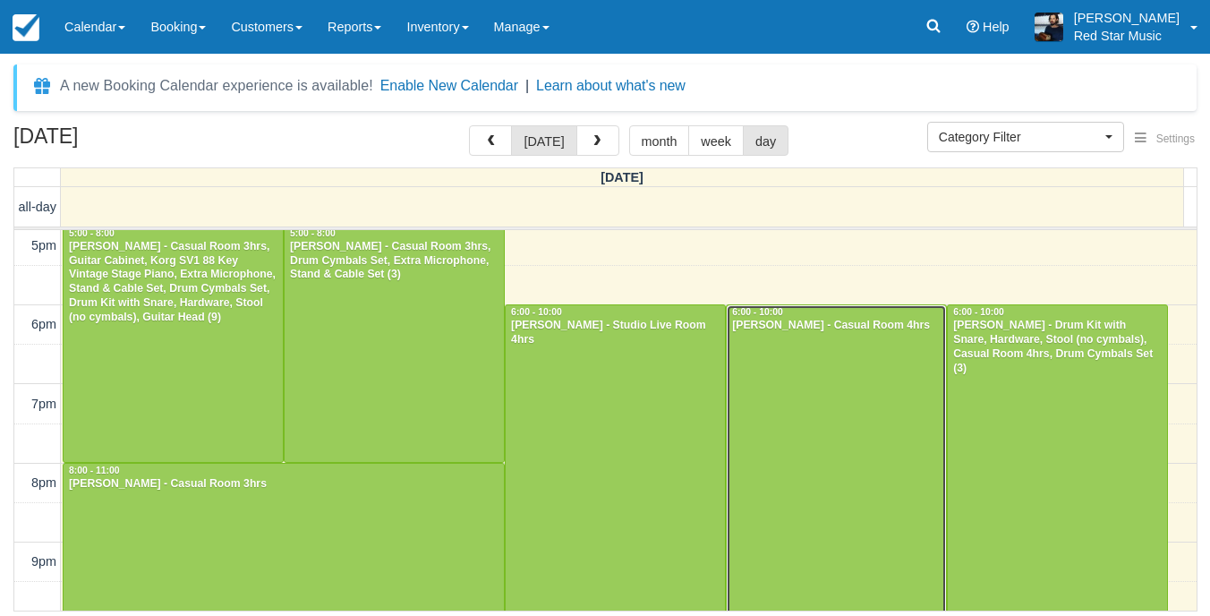
click at [863, 408] on div at bounding box center [836, 462] width 219 height 315
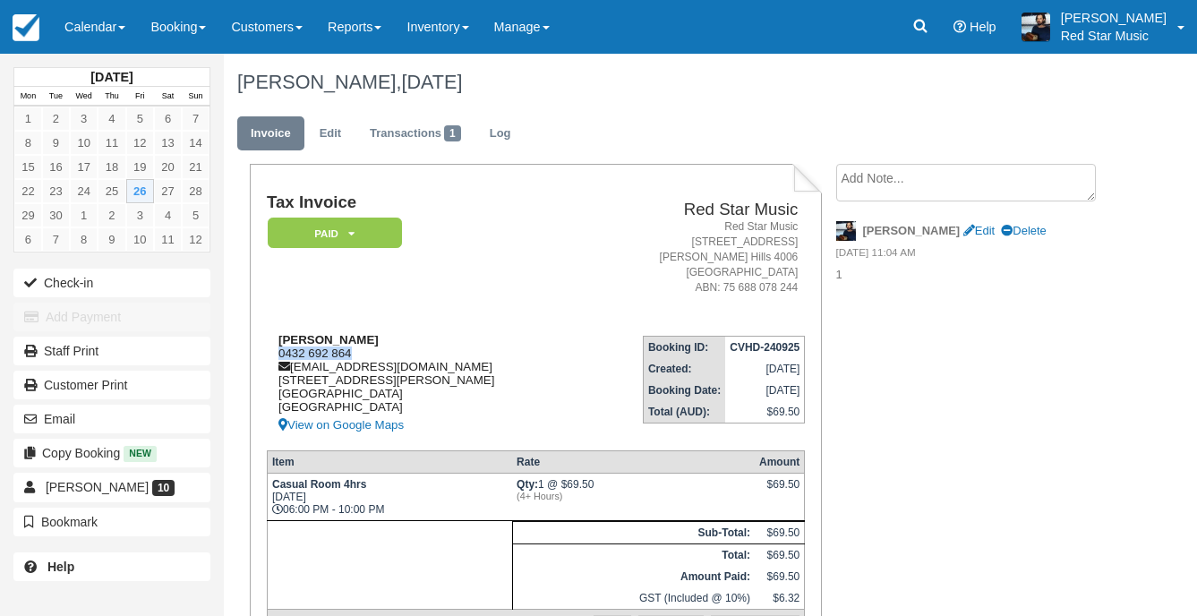
drag, startPoint x: 362, startPoint y: 351, endPoint x: 280, endPoint y: 352, distance: 82.3
click at [280, 352] on div "Nick Aslanidis 0432 692 864 nick.aslanidis@gmail.com 3 Vincent Place Sinnamon P…" at bounding box center [424, 384] width 314 height 103
copy div "0432 692 864"
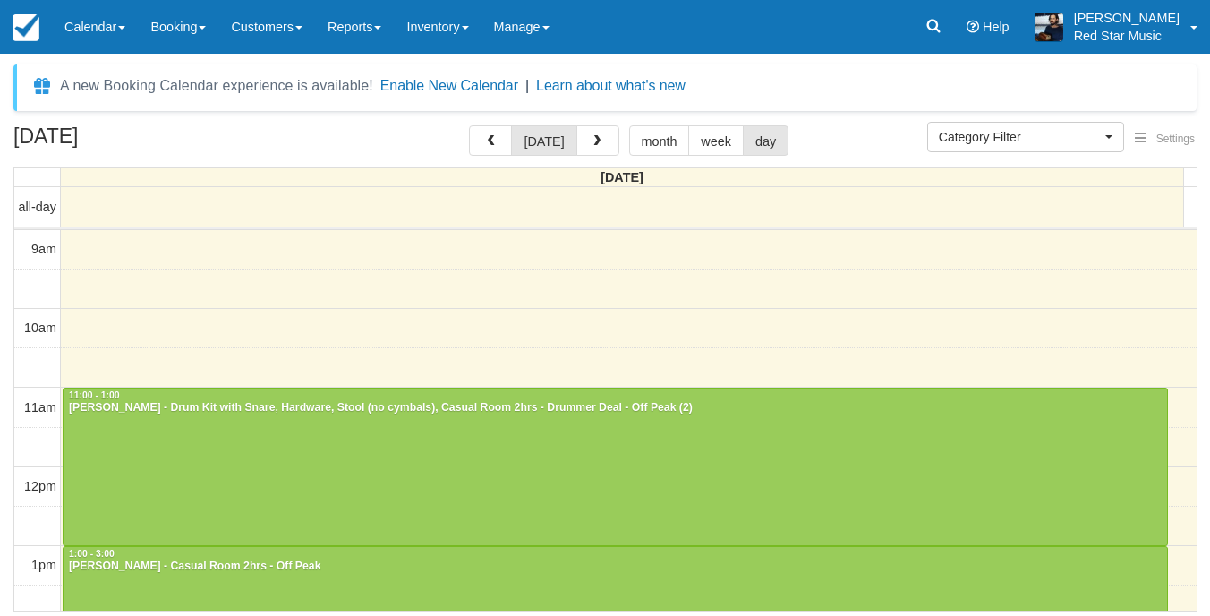
select select
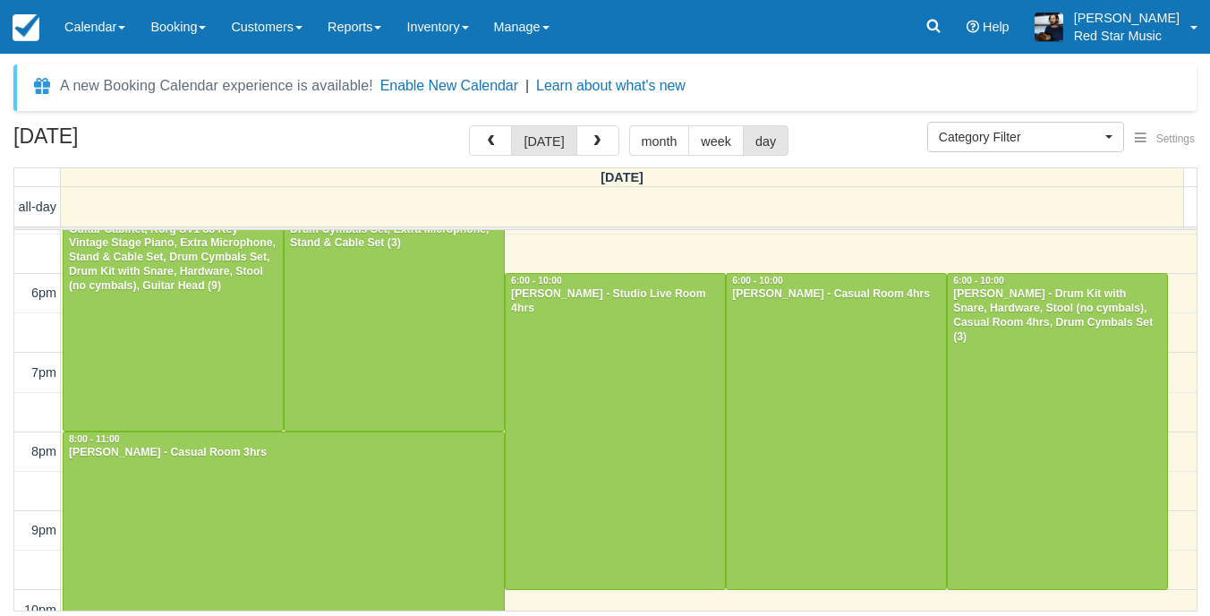
scroll to position [636, 0]
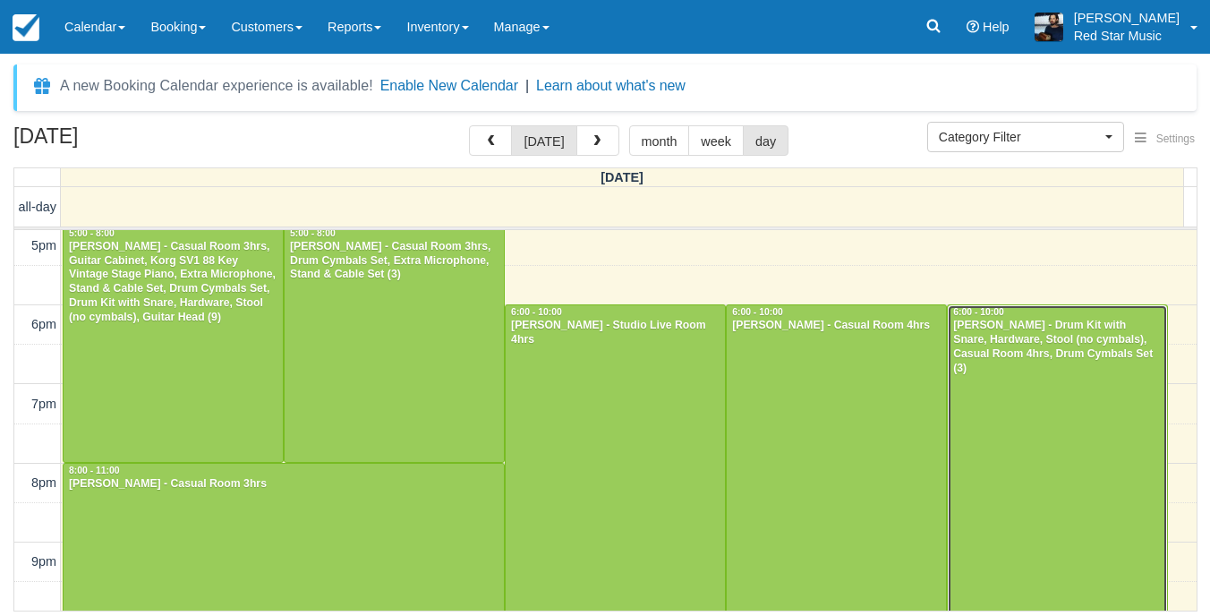
click at [1033, 372] on div at bounding box center [1057, 462] width 219 height 315
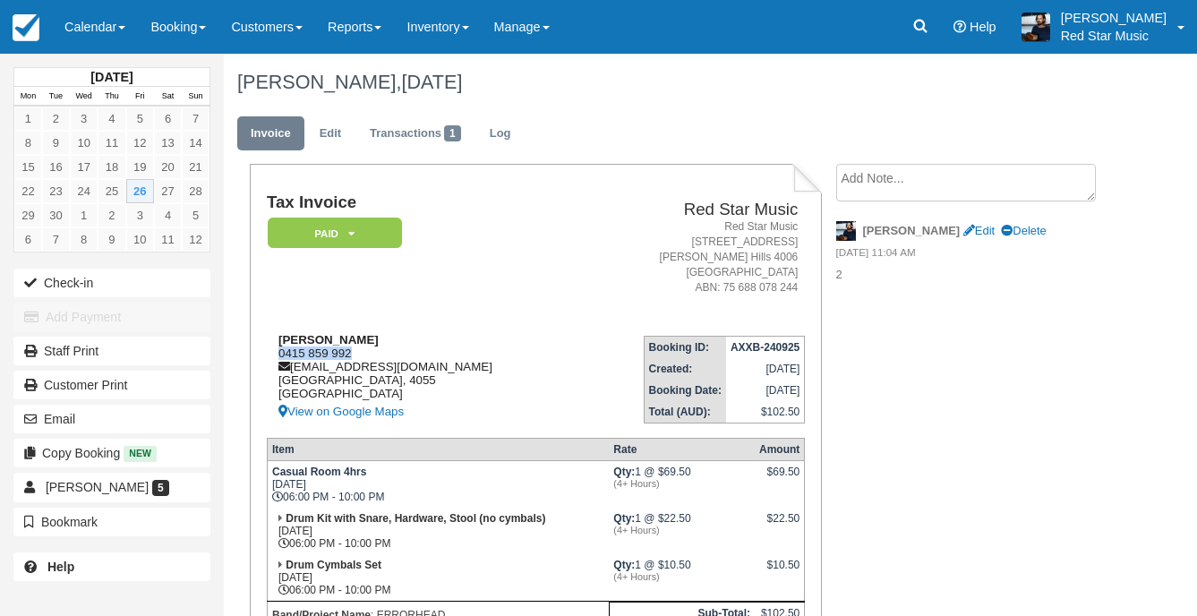
drag, startPoint x: 353, startPoint y: 354, endPoint x: 277, endPoint y: 356, distance: 76.1
click at [277, 356] on div "Zac Woehler 0415 859 992 errorheadisaband@gmail.com Queensland, 4055 Australia …" at bounding box center [423, 377] width 313 height 89
copy div "0415 859 992"
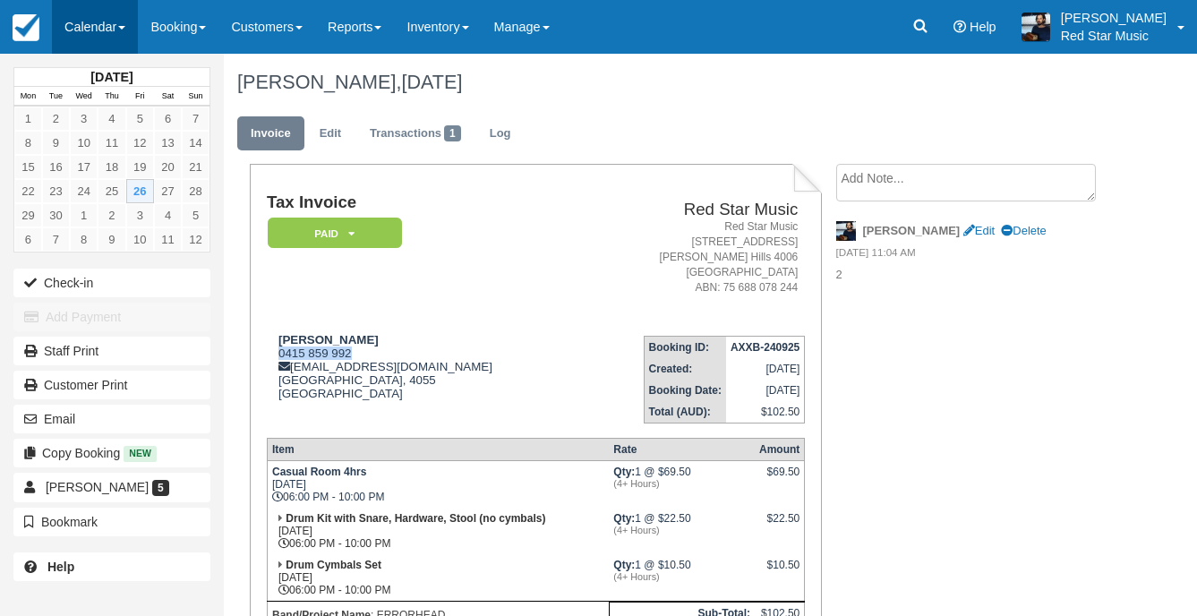
click at [106, 39] on link "Calendar" at bounding box center [95, 27] width 86 height 54
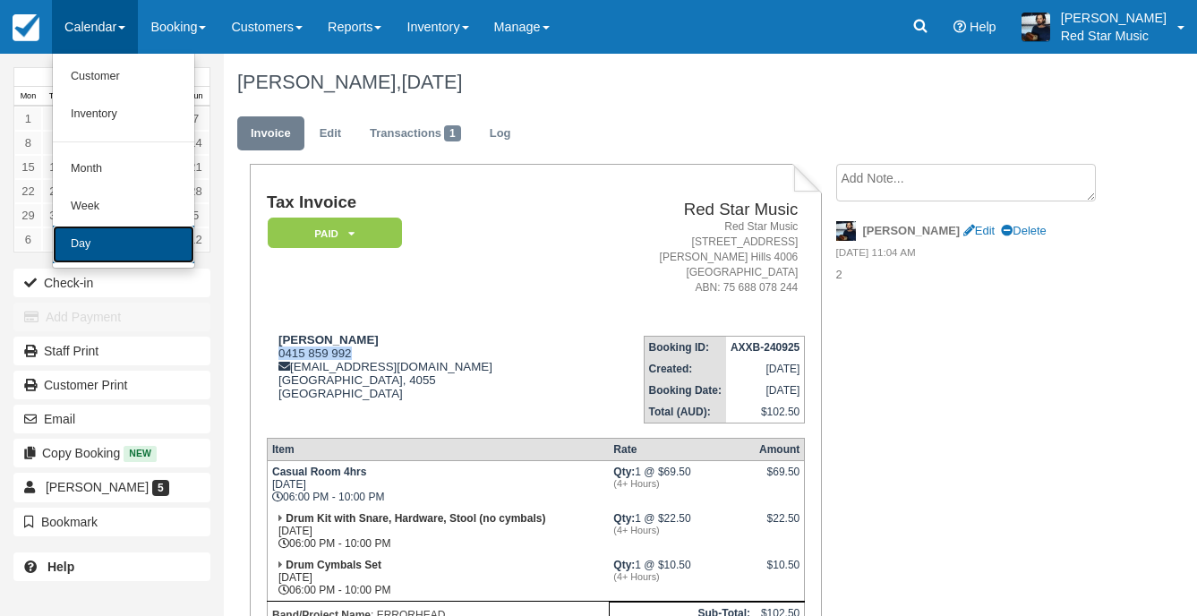
click at [101, 238] on link "Day" at bounding box center [123, 245] width 141 height 38
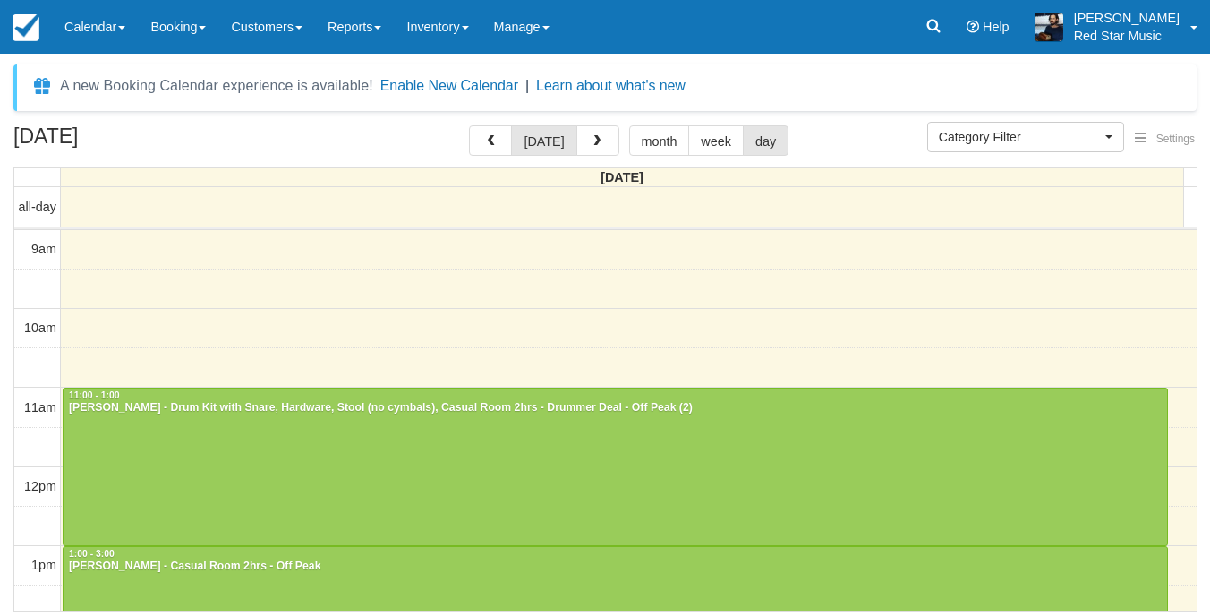
select select
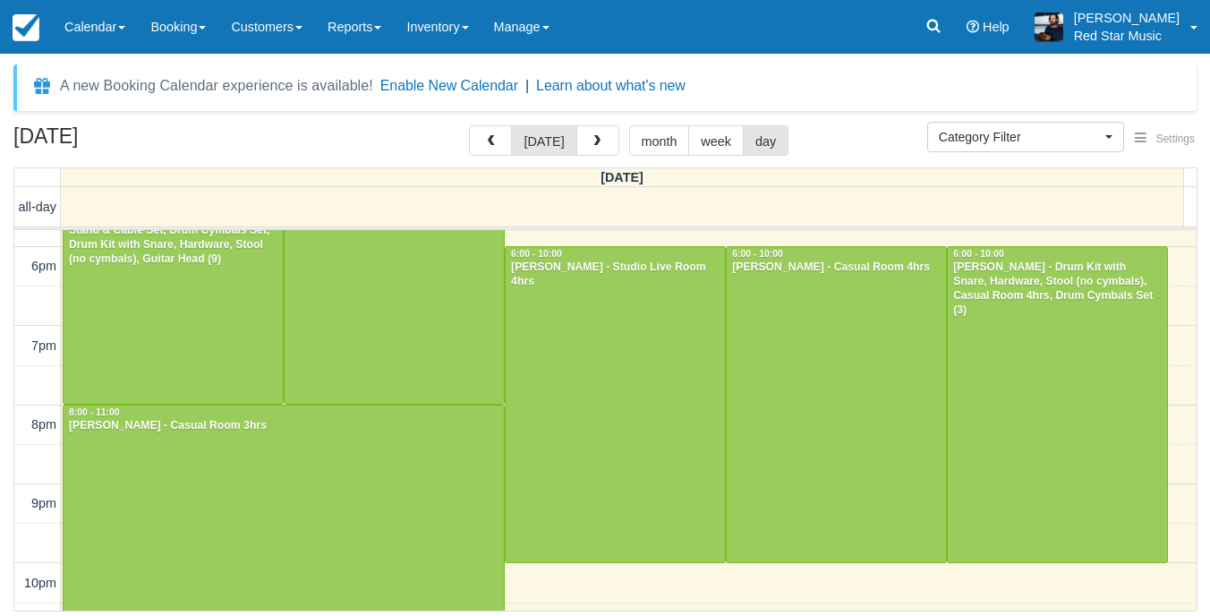
scroll to position [726, 0]
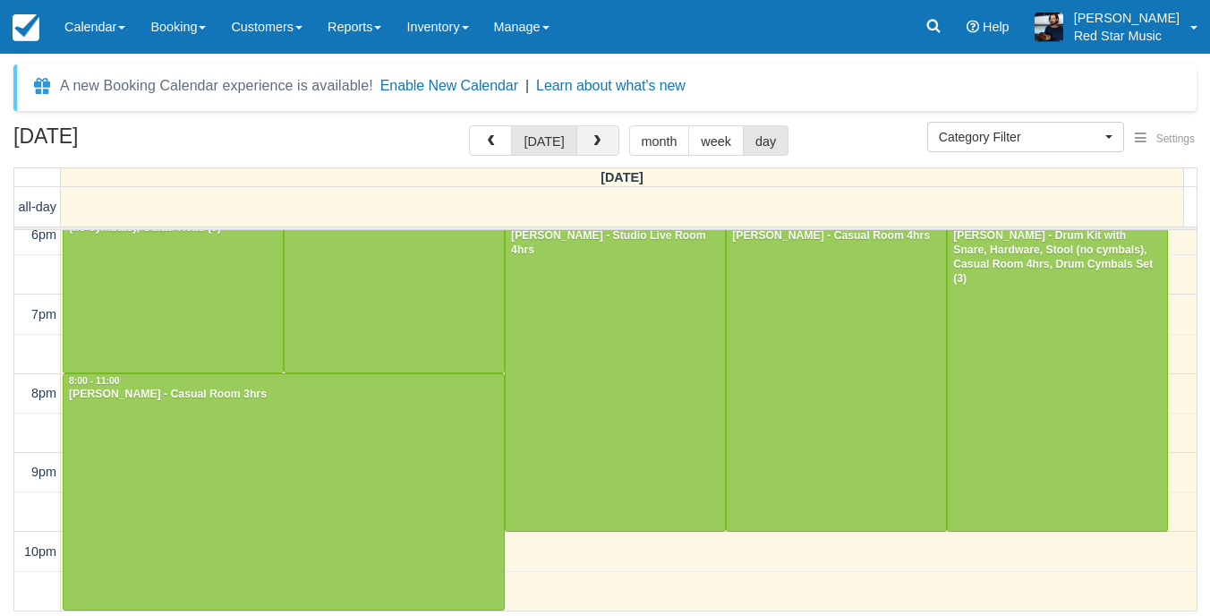
click at [592, 133] on button "button" at bounding box center [597, 140] width 43 height 30
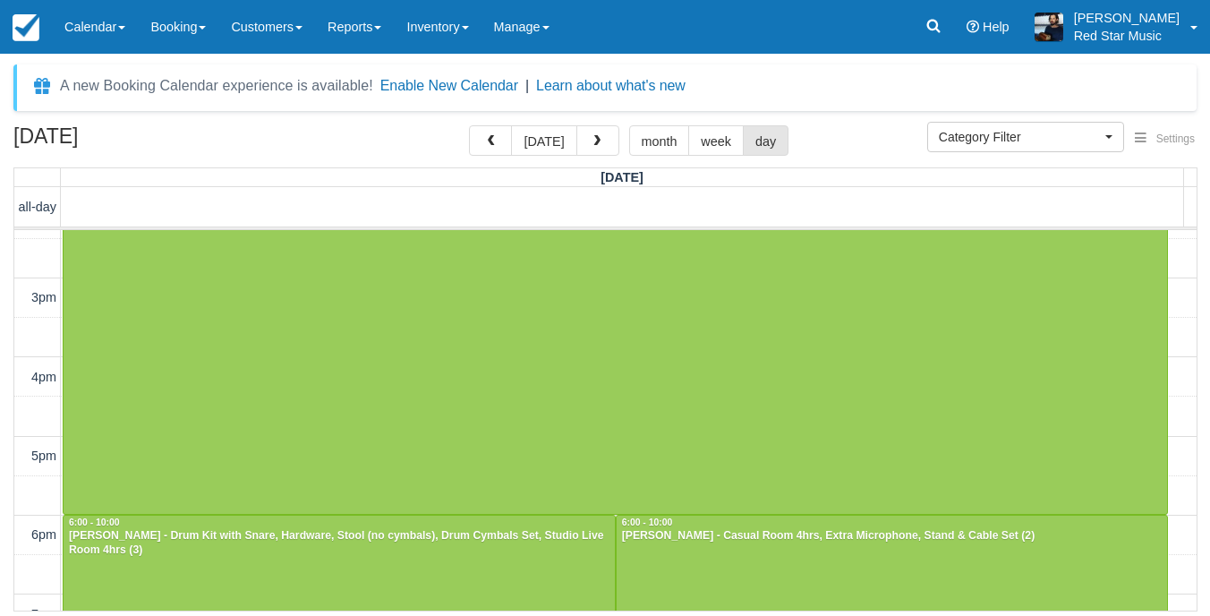
scroll to position [109, 0]
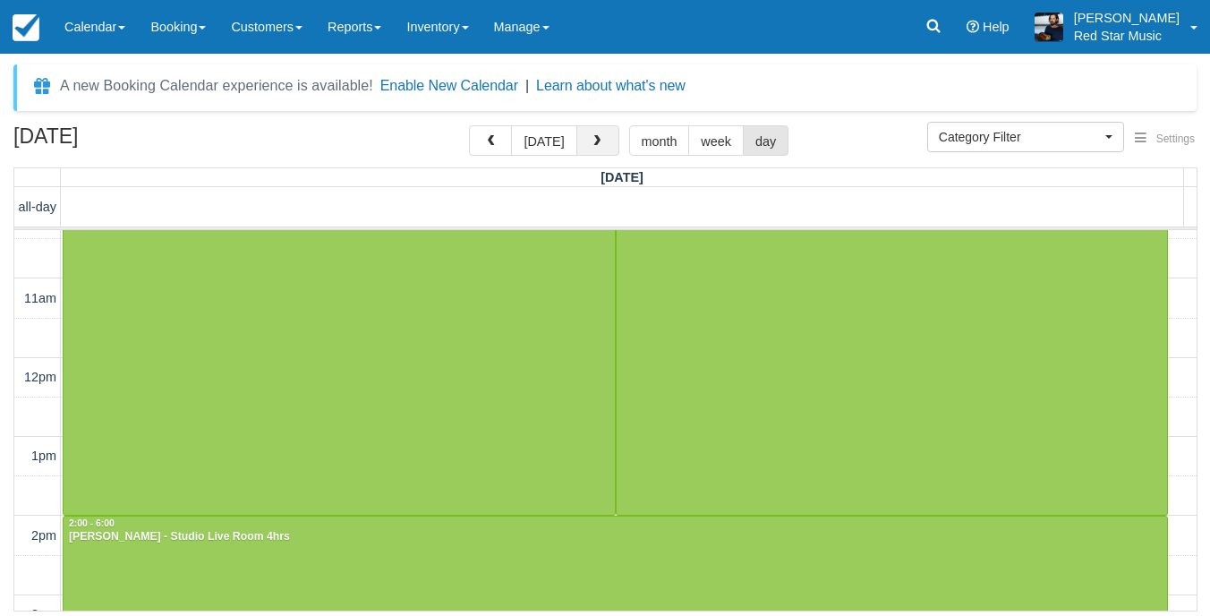
click at [591, 154] on button "button" at bounding box center [597, 140] width 43 height 30
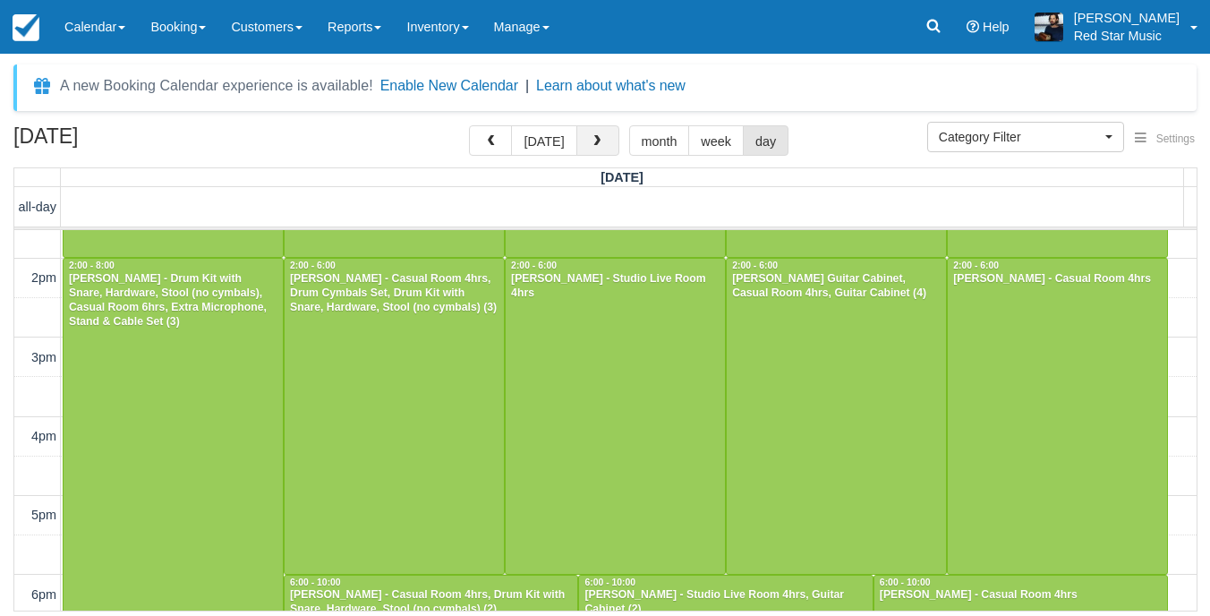
scroll to position [447, 0]
click at [579, 148] on button "button" at bounding box center [597, 140] width 43 height 30
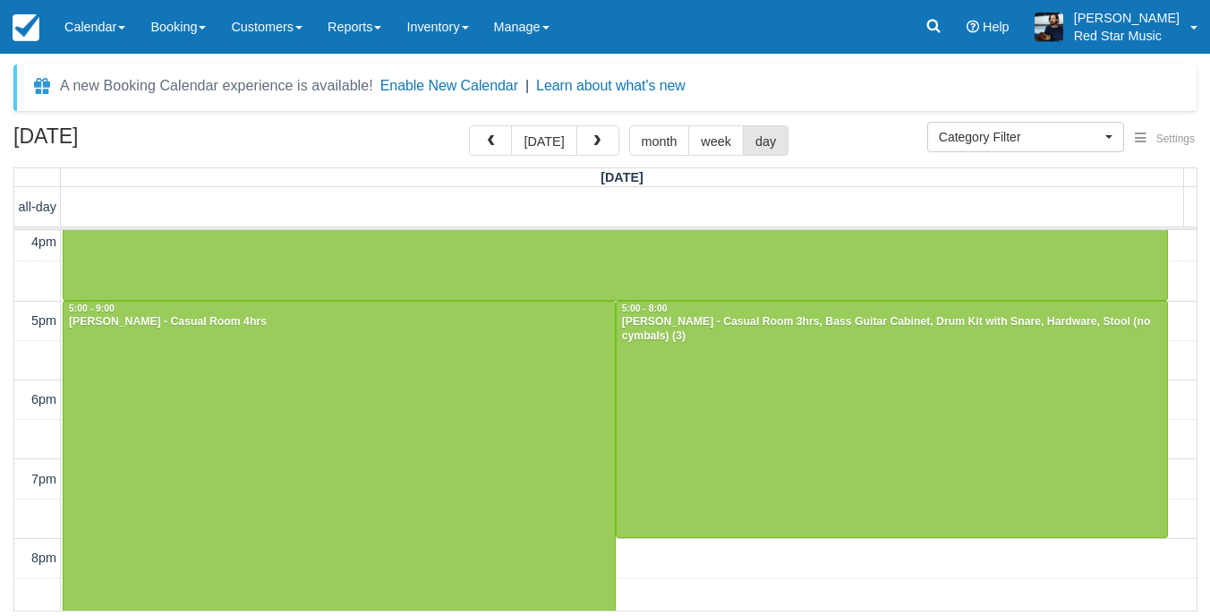
scroll to position [567, 0]
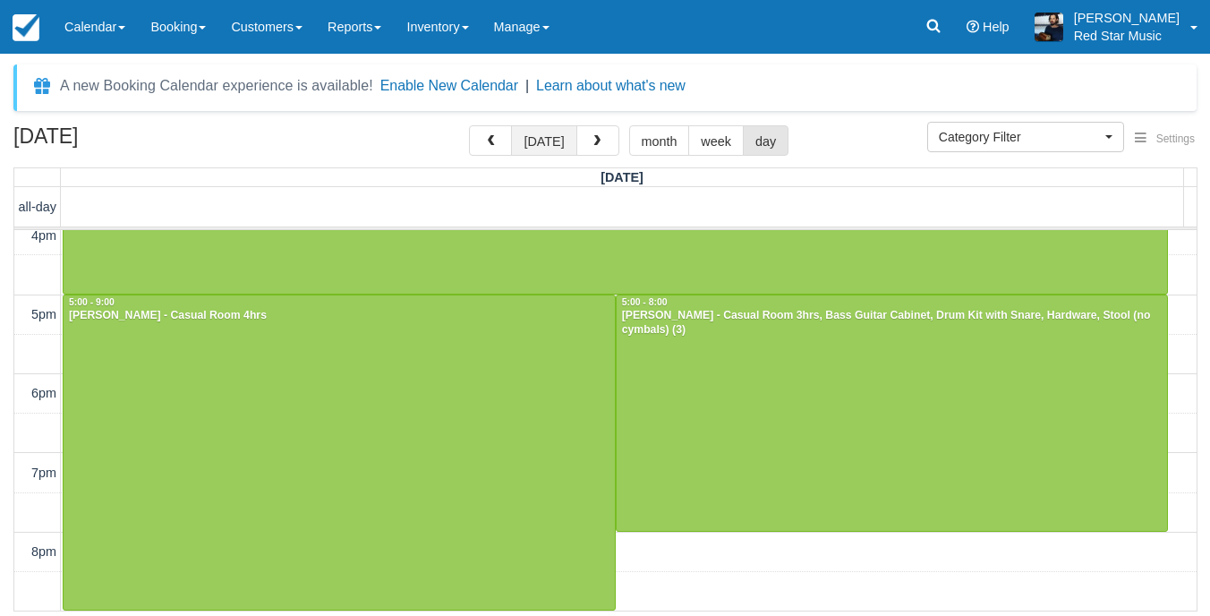
click at [549, 151] on button "[DATE]" at bounding box center [543, 140] width 65 height 30
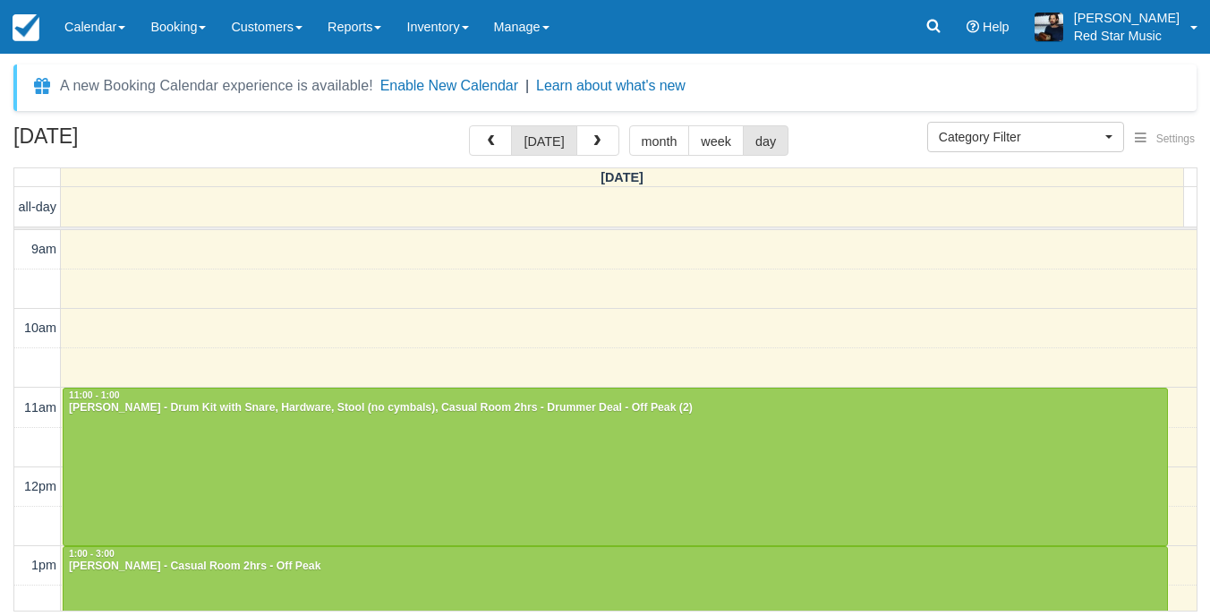
scroll to position [238, 0]
